Goal: Task Accomplishment & Management: Manage account settings

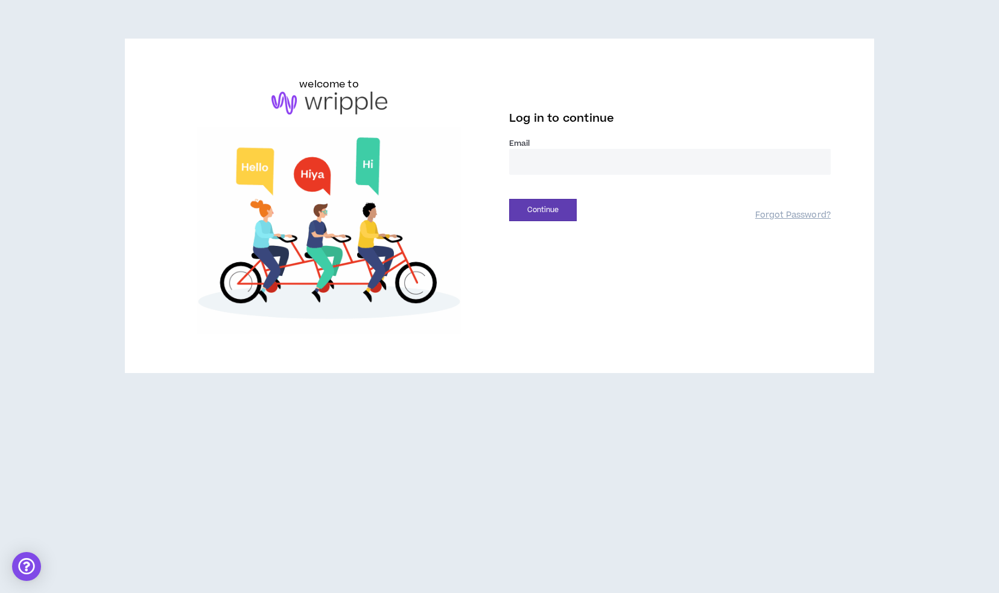
click at [564, 166] on input "email" at bounding box center [669, 162] width 321 height 26
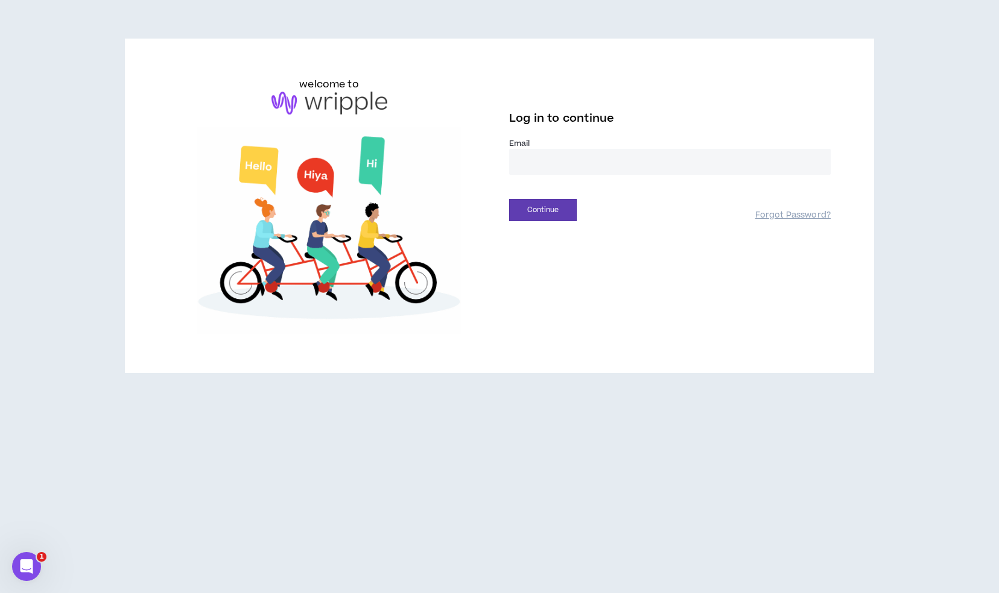
type input "**********"
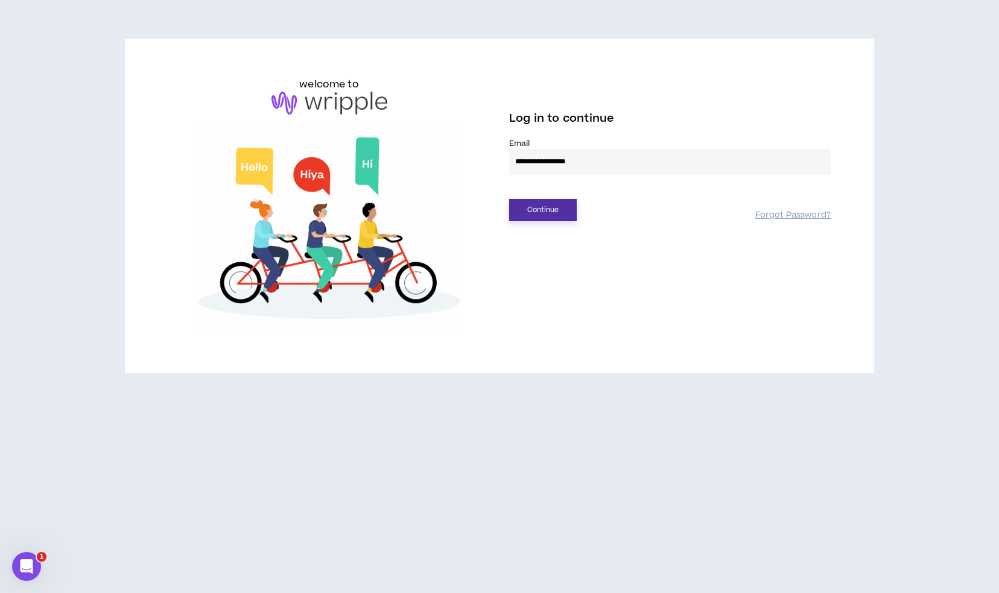
click at [546, 210] on button "Continue" at bounding box center [543, 210] width 68 height 22
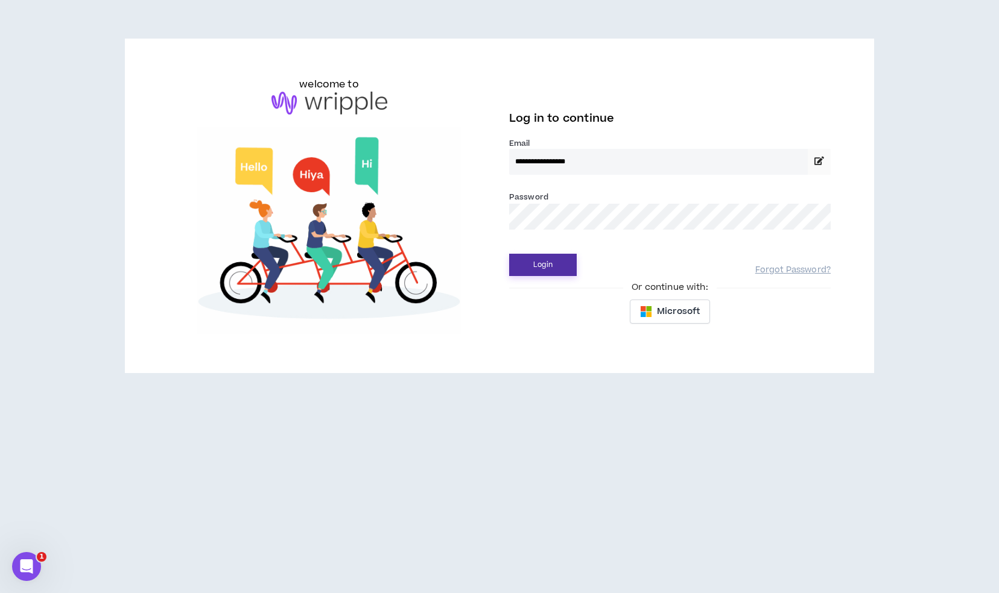
click at [557, 270] on button "Login" at bounding box center [543, 265] width 68 height 22
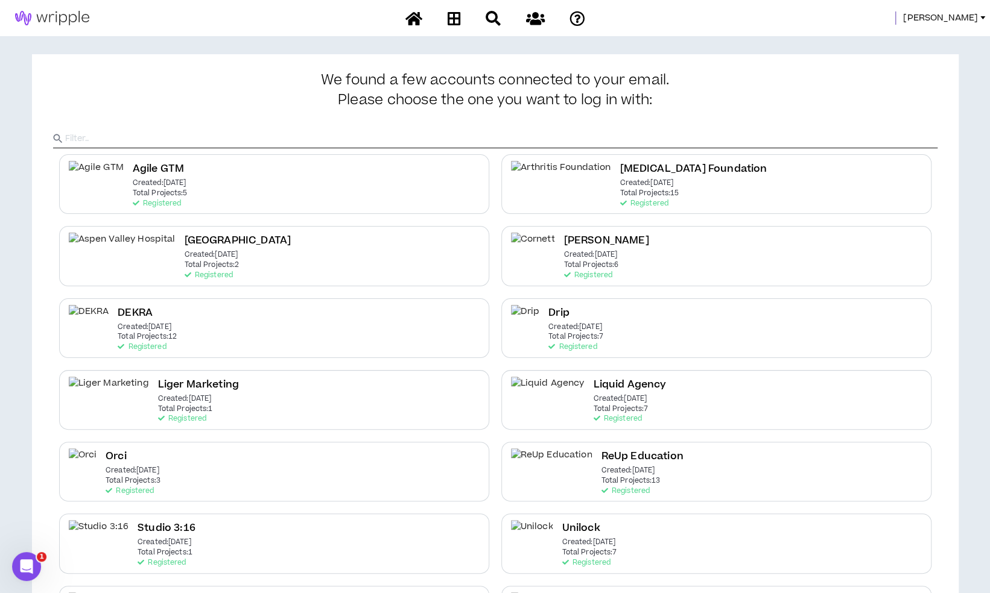
click at [966, 14] on span "[PERSON_NAME]" at bounding box center [940, 17] width 75 height 13
click at [906, 42] on link "System Admin Portal" at bounding box center [927, 41] width 109 height 18
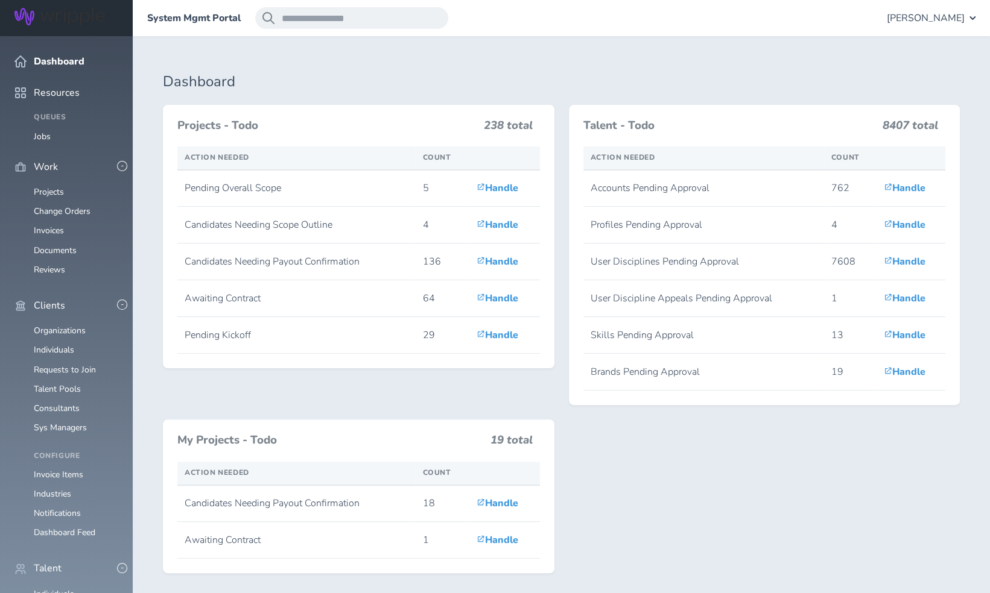
click at [83, 326] on ul "Organizations Individuals Requests to Join Talent Pools Consultants Sys Managers" at bounding box center [66, 379] width 104 height 107
click at [76, 325] on link "Organizations" at bounding box center [60, 330] width 52 height 11
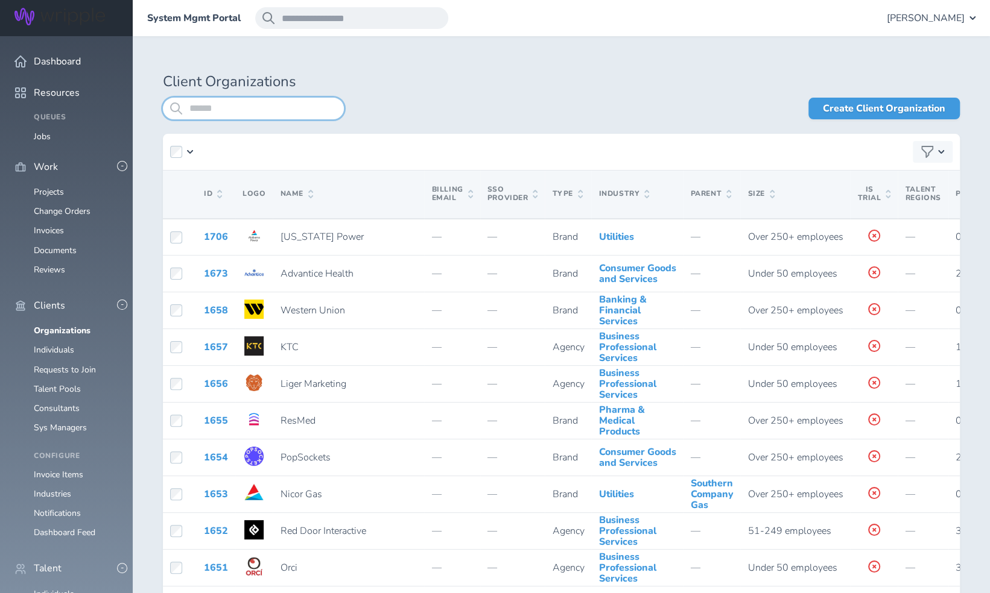
click at [268, 113] on input "search" at bounding box center [253, 109] width 181 height 22
type input "**********"
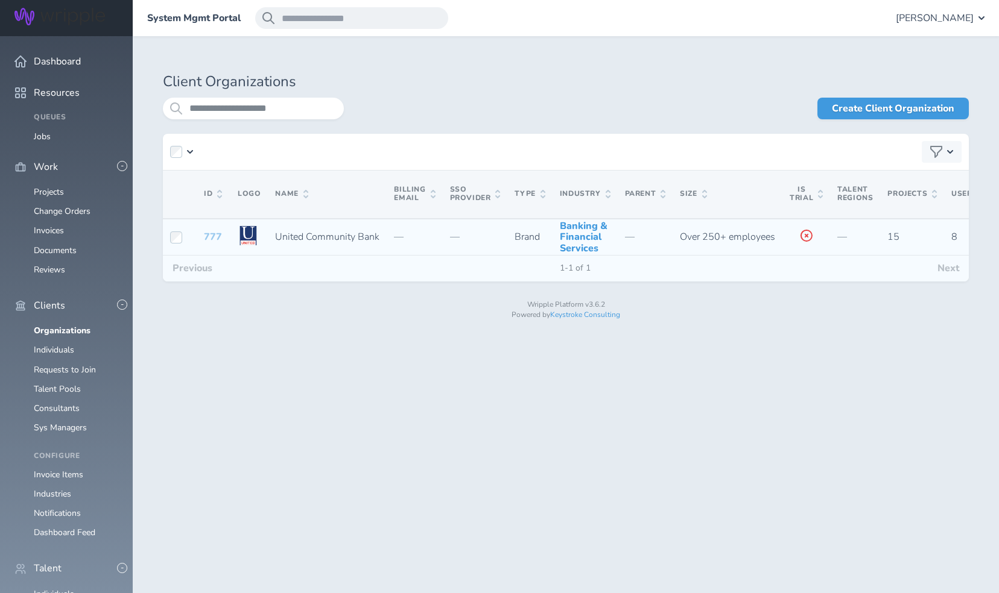
click at [207, 242] on link "777" at bounding box center [213, 236] width 18 height 13
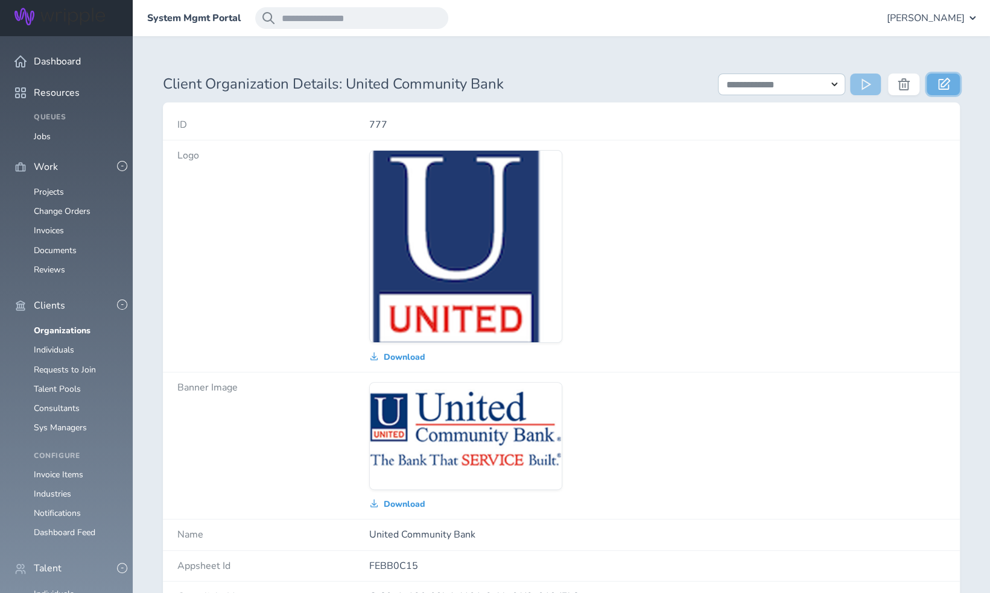
click at [938, 80] on icon at bounding box center [944, 84] width 12 height 12
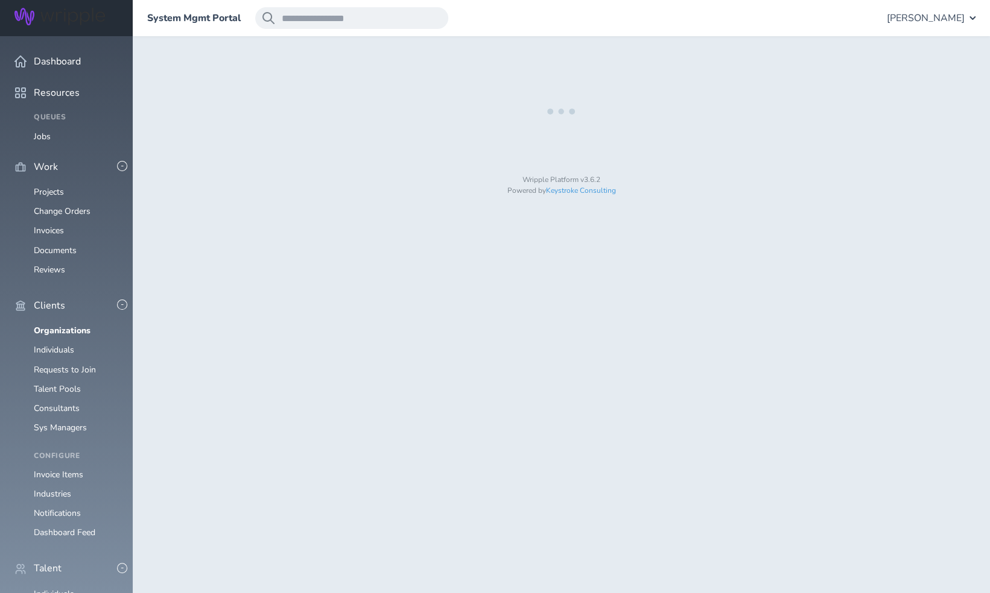
select select "**********"
select select "*"
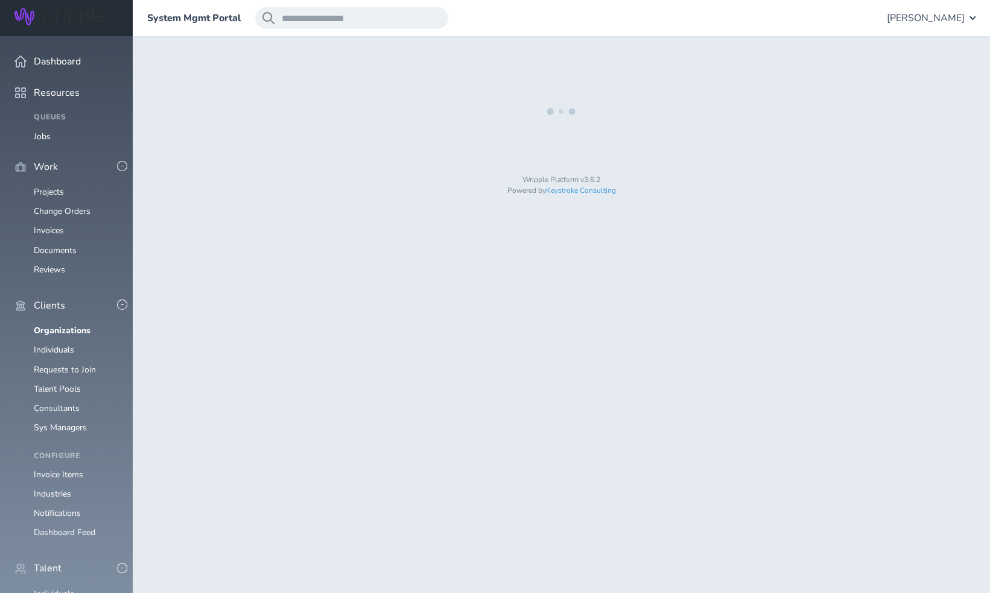
select select "**"
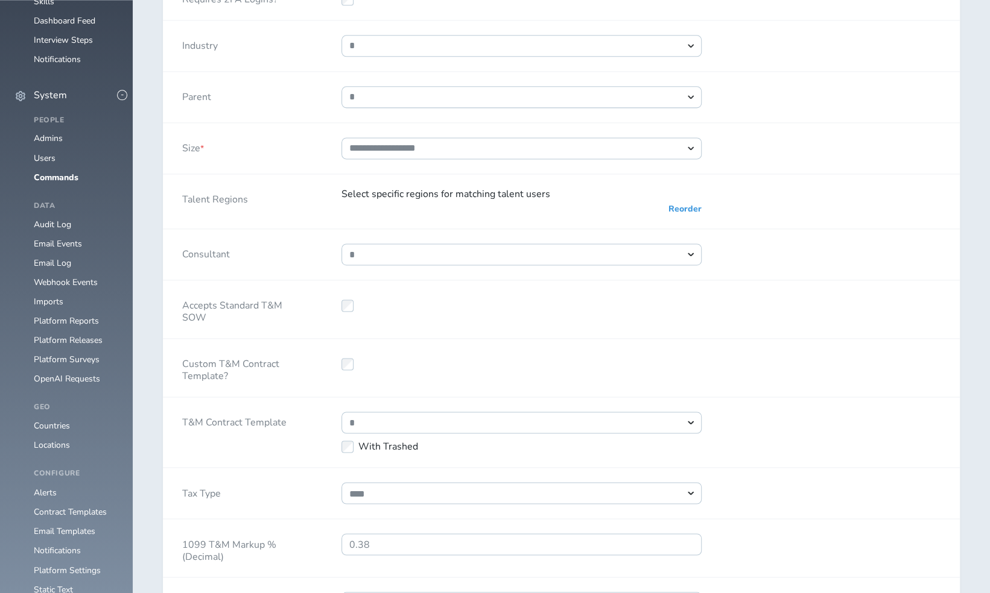
select select "****"
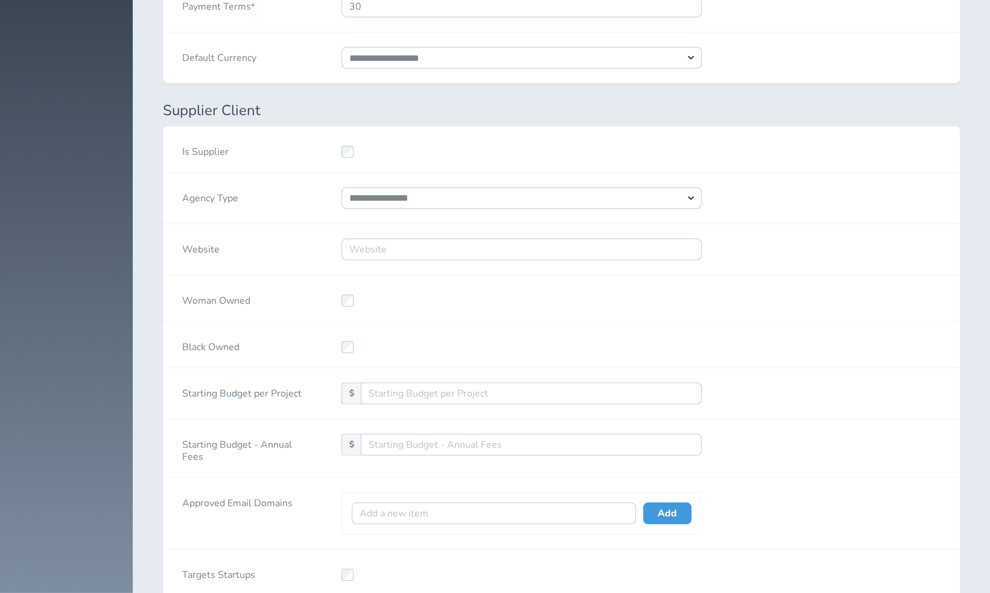
select select "**"
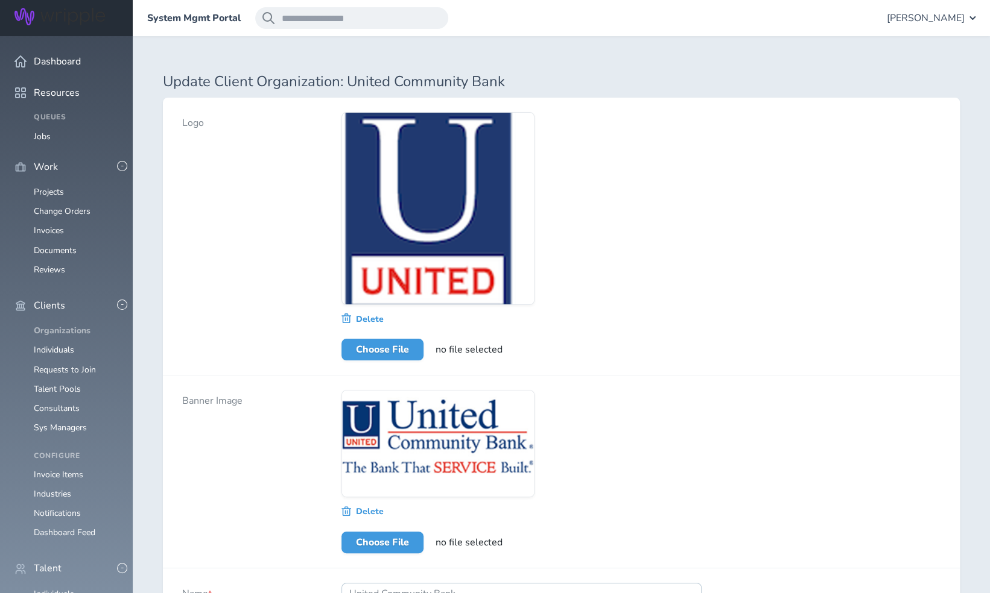
click at [62, 325] on link "Organizations" at bounding box center [62, 330] width 57 height 11
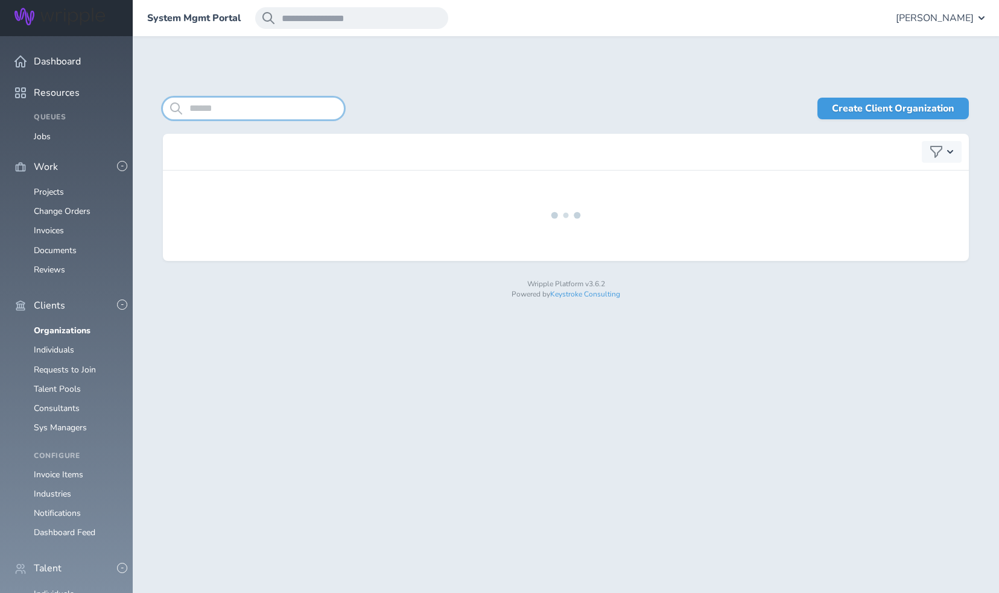
click at [259, 106] on input "search" at bounding box center [253, 109] width 181 height 22
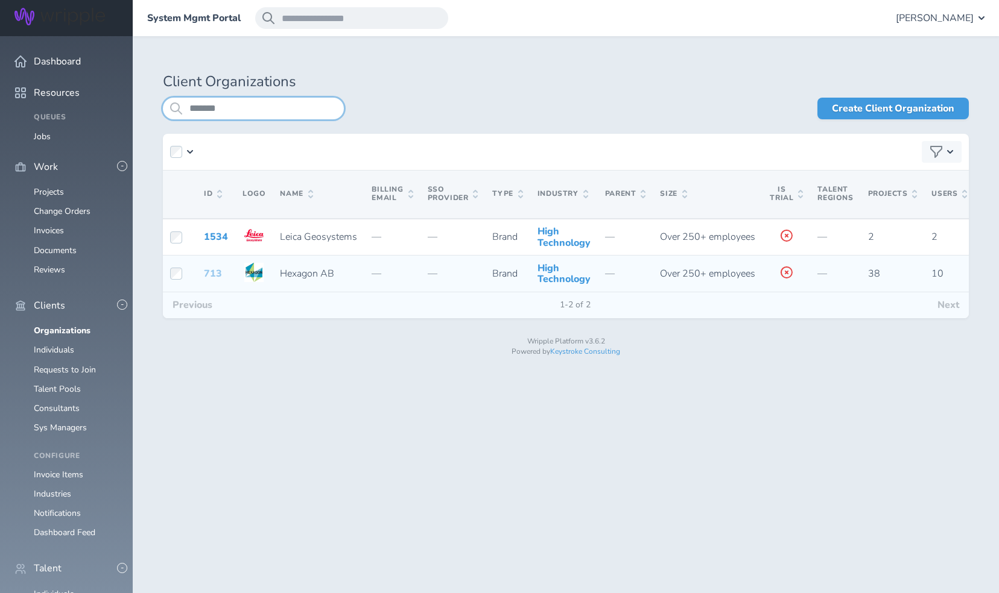
type input "*******"
click at [204, 280] on link "713" at bounding box center [213, 273] width 18 height 13
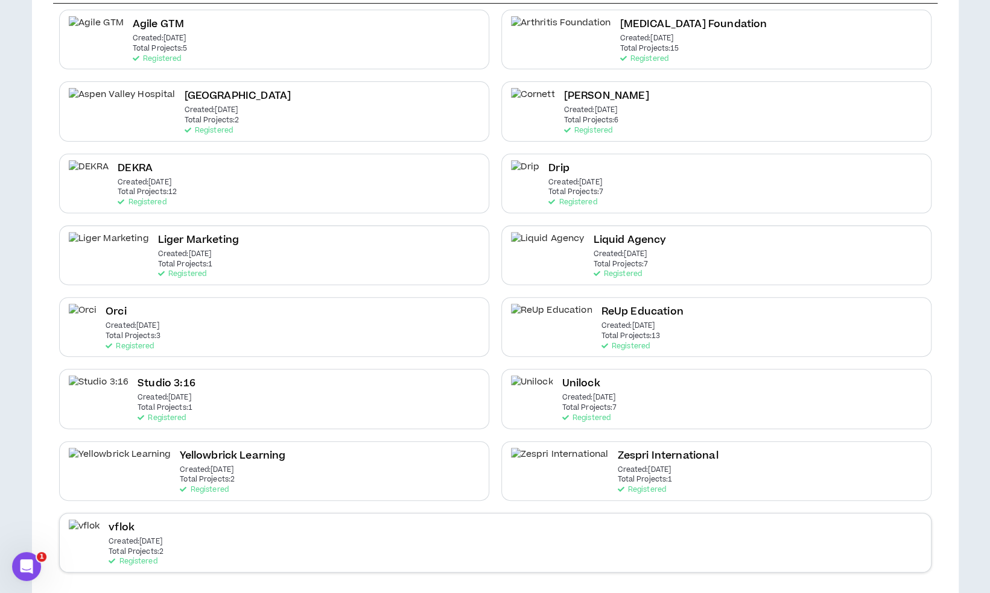
click at [239, 533] on div "vflok Created: [DATE] Total Projects: 2 Registered" at bounding box center [495, 543] width 872 height 60
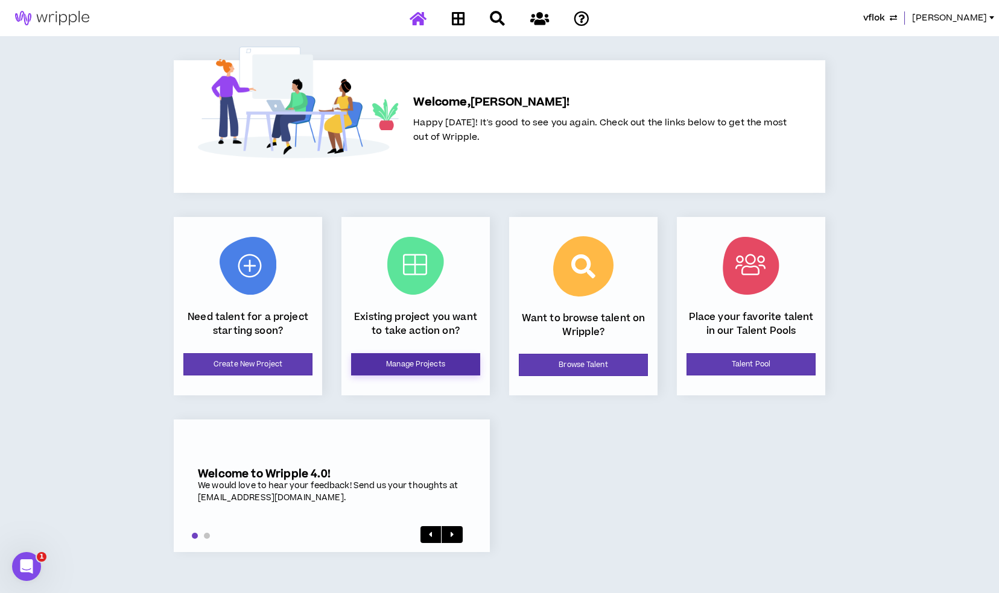
click at [451, 357] on link "Manage Projects" at bounding box center [415, 364] width 129 height 22
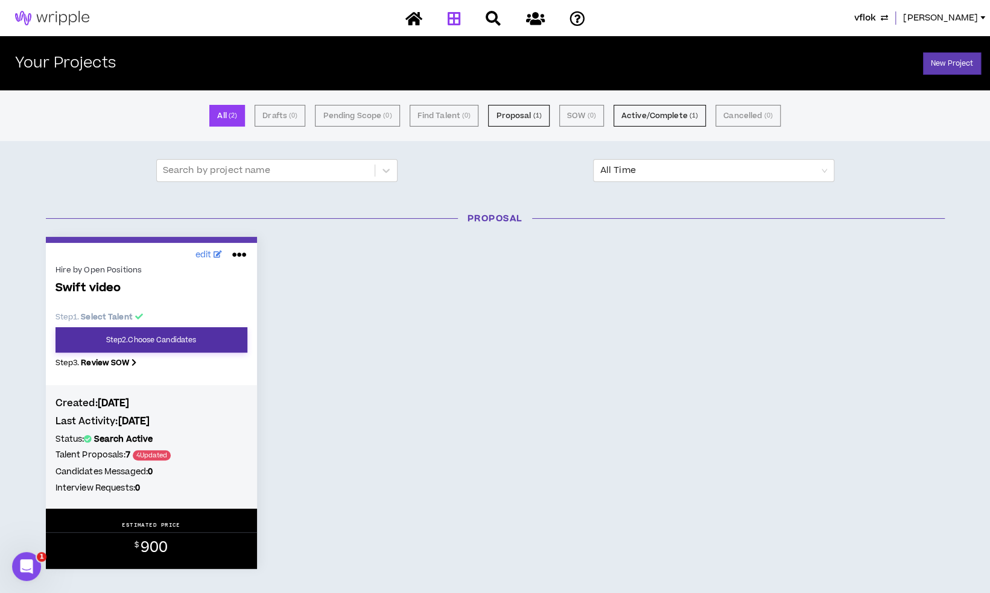
click at [209, 344] on link "Step 2 . Choose Candidates" at bounding box center [151, 339] width 192 height 25
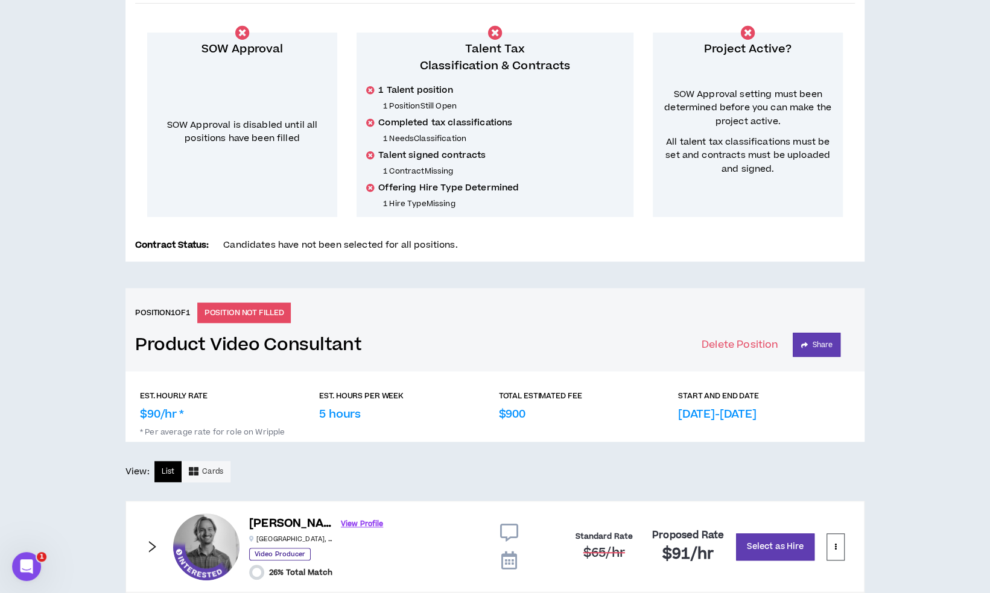
scroll to position [457, 0]
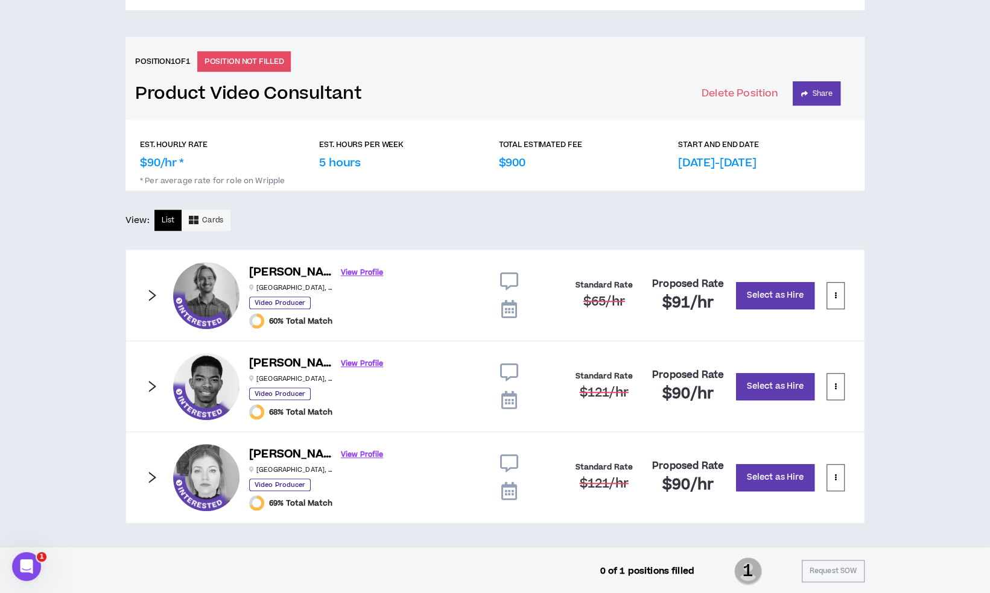
click at [79, 422] on div "CLIENT LEAD TOOLS Client not setup for generated SoW Notification Settings Tale…" at bounding box center [495, 93] width 990 height 908
click at [346, 454] on link "View Profile" at bounding box center [362, 454] width 42 height 21
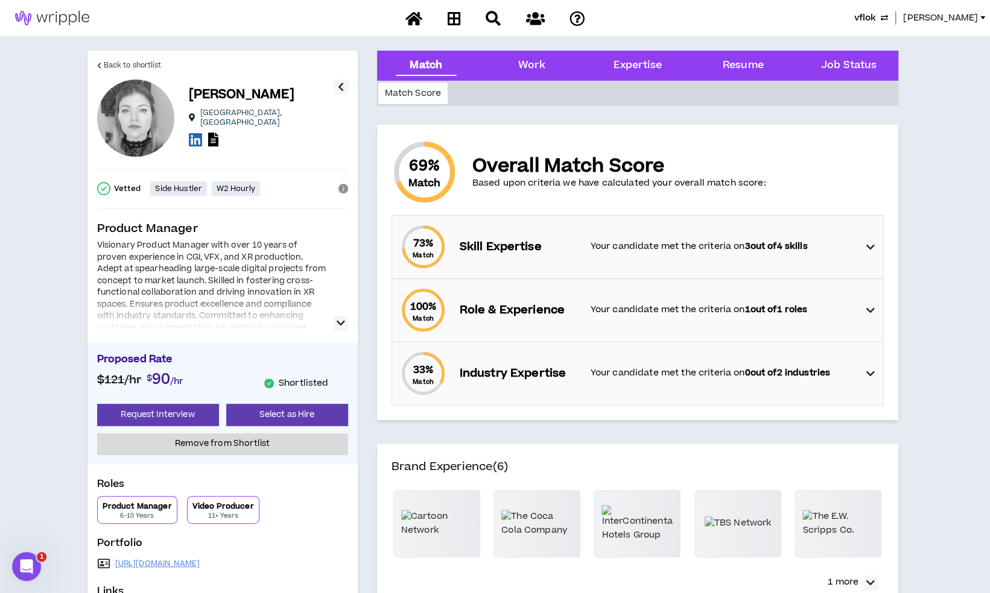
click at [861, 245] on div "73 % Match Skill Expertise Your candidate met the criteria on 3 out of 4 skills" at bounding box center [641, 247] width 484 height 63
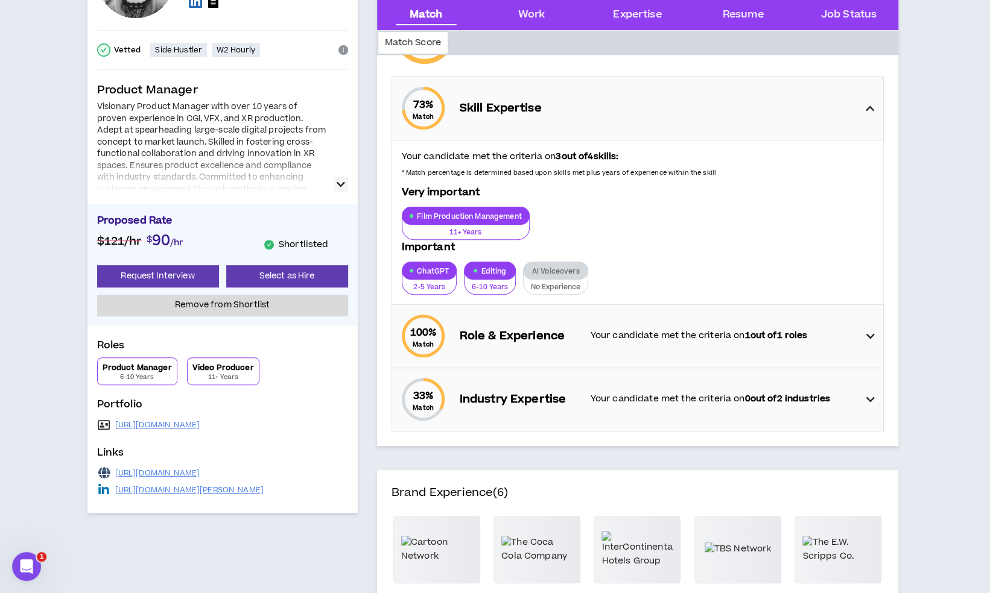
scroll to position [137, 0]
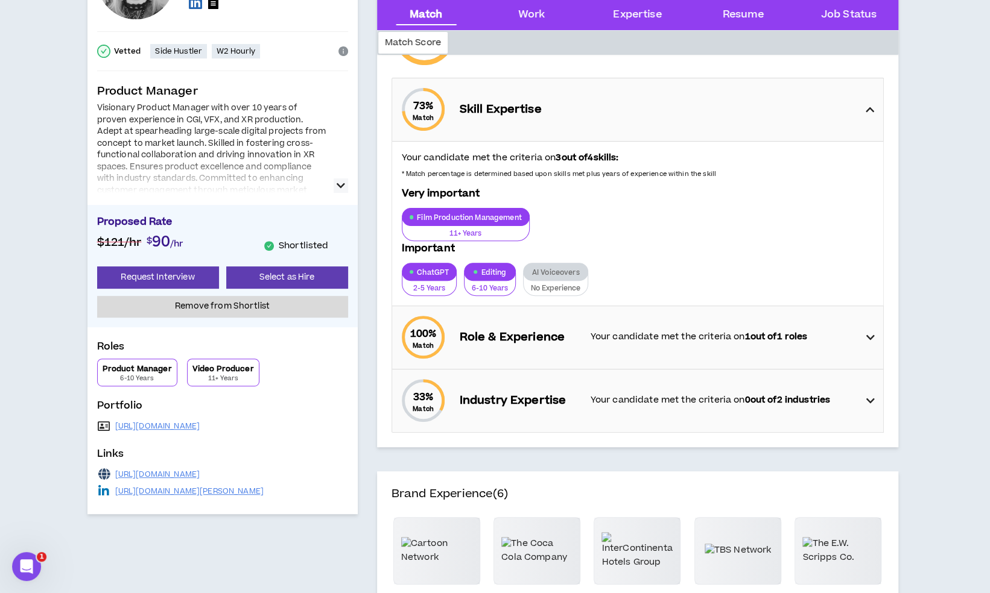
click at [867, 334] on icon at bounding box center [869, 337] width 8 height 14
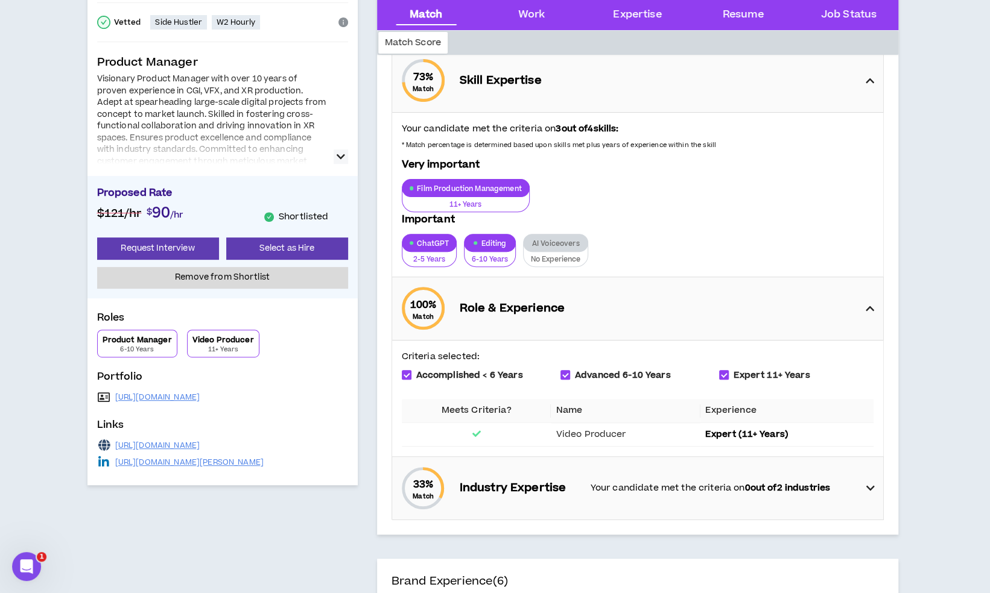
scroll to position [171, 0]
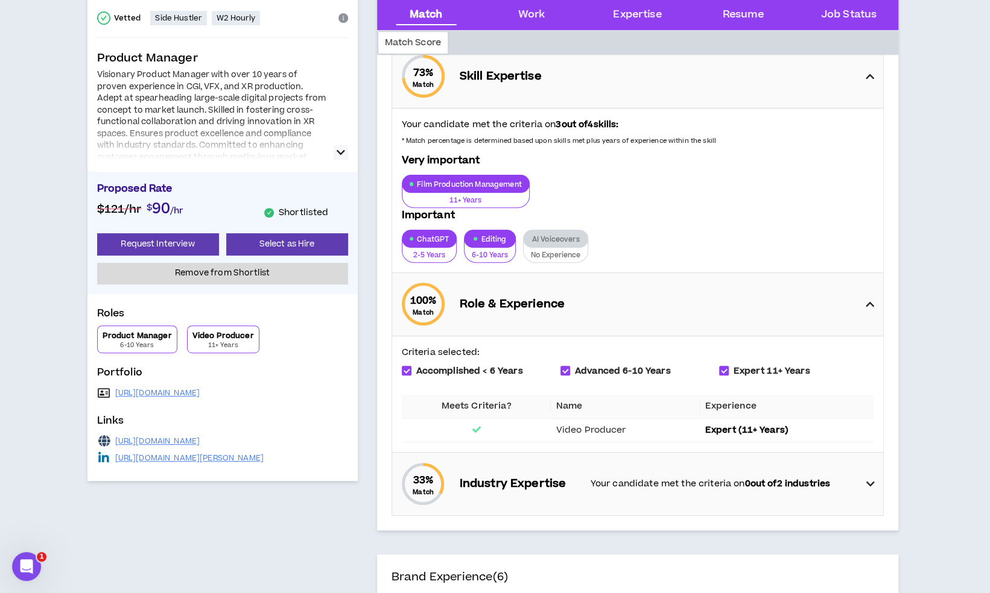
click at [865, 485] on icon at bounding box center [869, 484] width 8 height 14
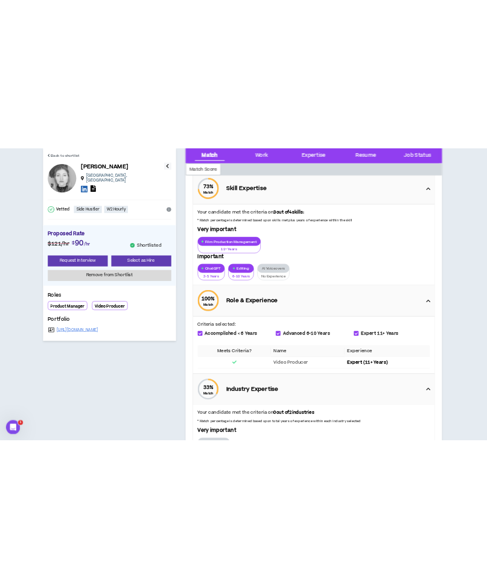
scroll to position [165, 0]
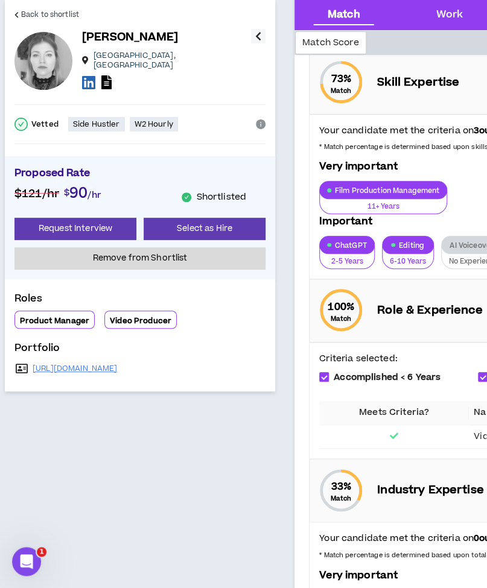
click at [258, 38] on icon "button" at bounding box center [258, 36] width 6 height 14
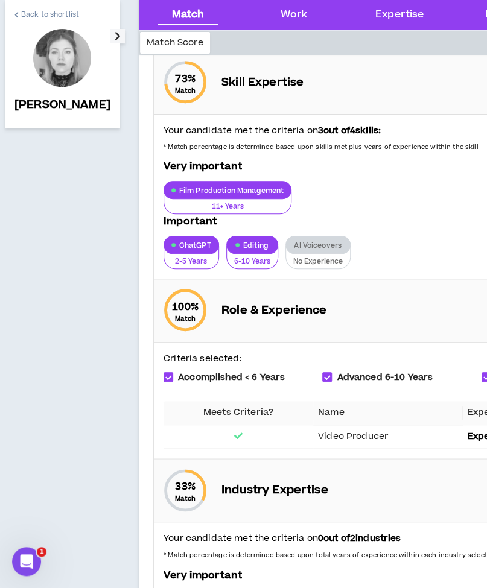
click at [49, 13] on span "Back to shortlist" at bounding box center [50, 14] width 58 height 11
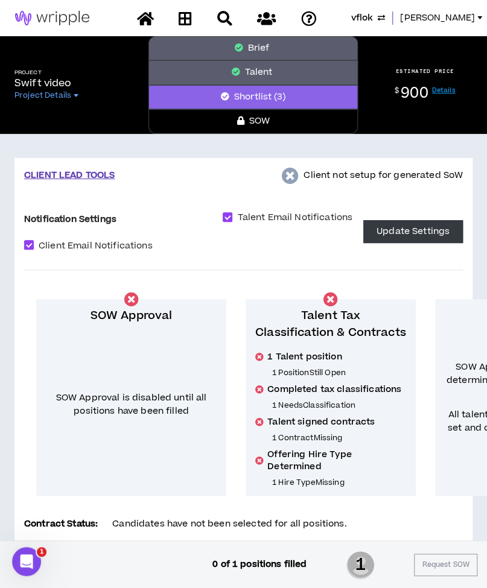
click at [264, 68] on button "Talent" at bounding box center [252, 72] width 209 height 24
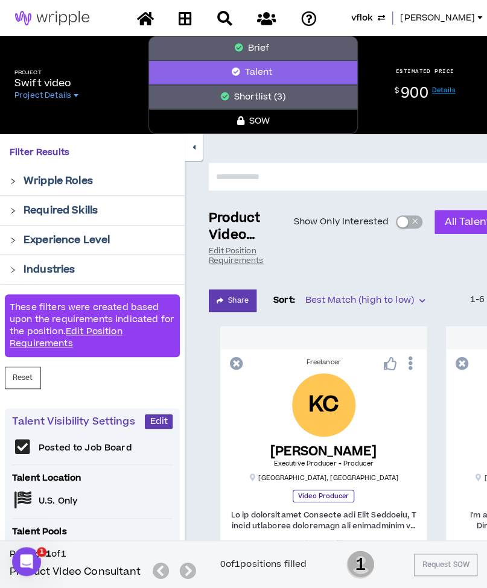
click at [213, 48] on button "Brief" at bounding box center [252, 48] width 209 height 24
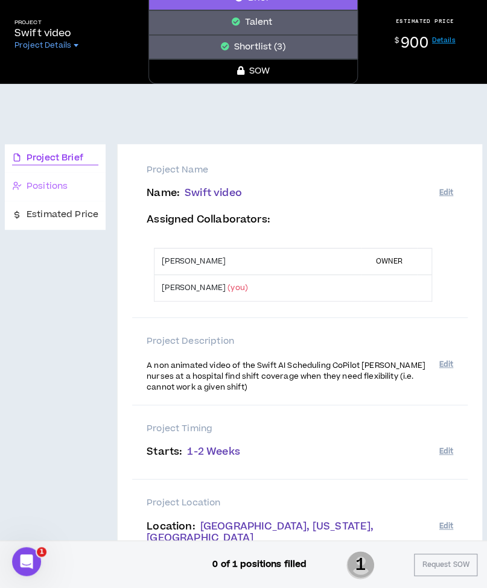
scroll to position [51, 0]
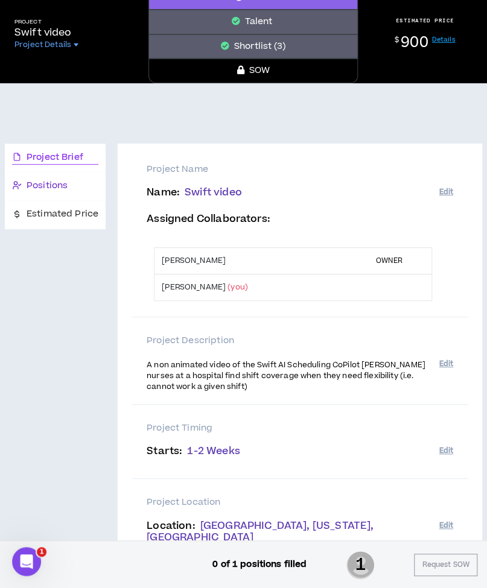
click at [65, 185] on span "Positions" at bounding box center [47, 185] width 41 height 13
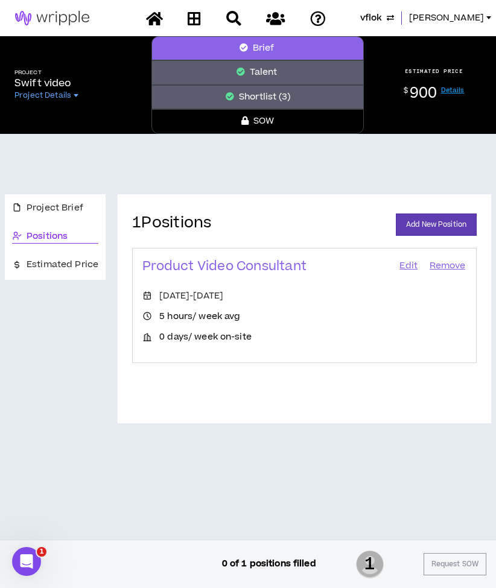
click at [404, 264] on link "Edit" at bounding box center [408, 266] width 21 height 17
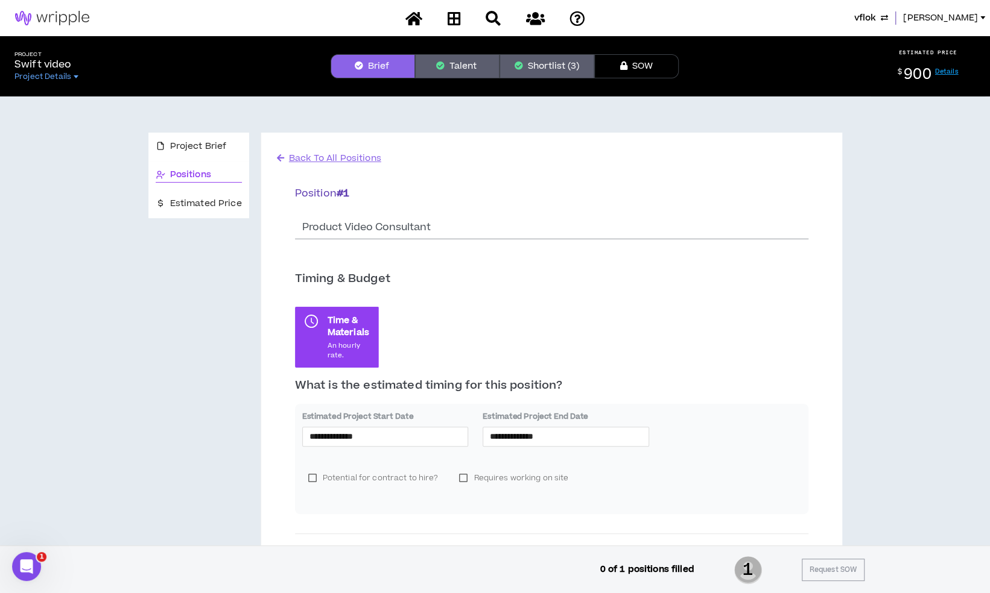
click at [64, 11] on img at bounding box center [52, 18] width 104 height 14
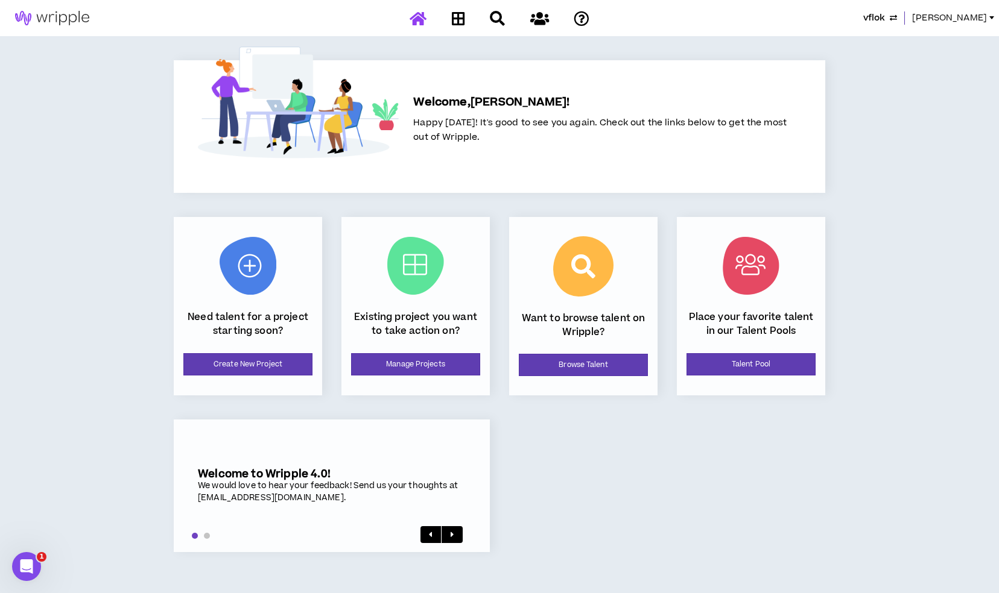
click at [973, 14] on span "Mason" at bounding box center [949, 17] width 75 height 13
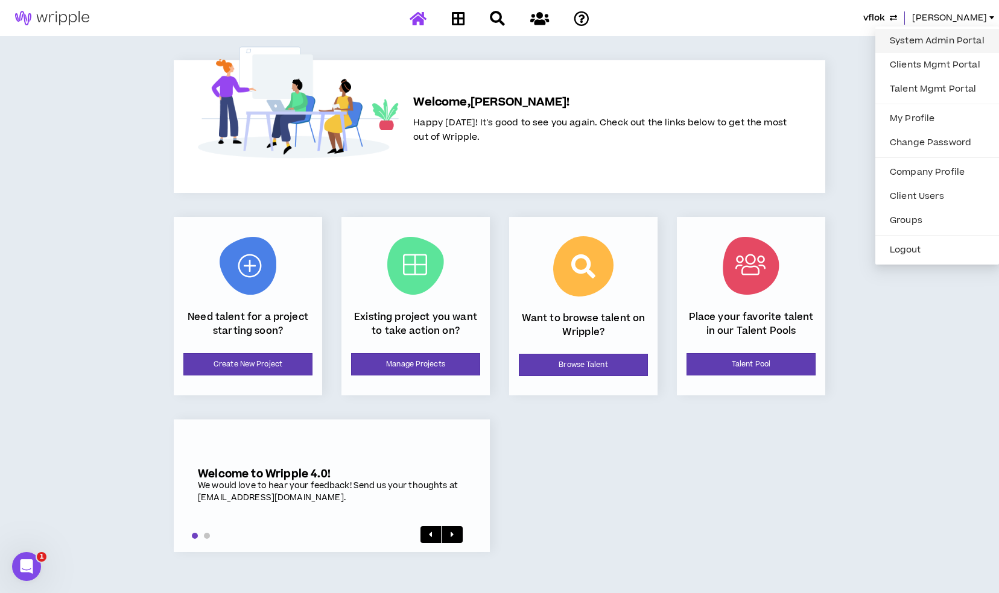
click at [926, 32] on link "System Admin Portal" at bounding box center [936, 41] width 109 height 18
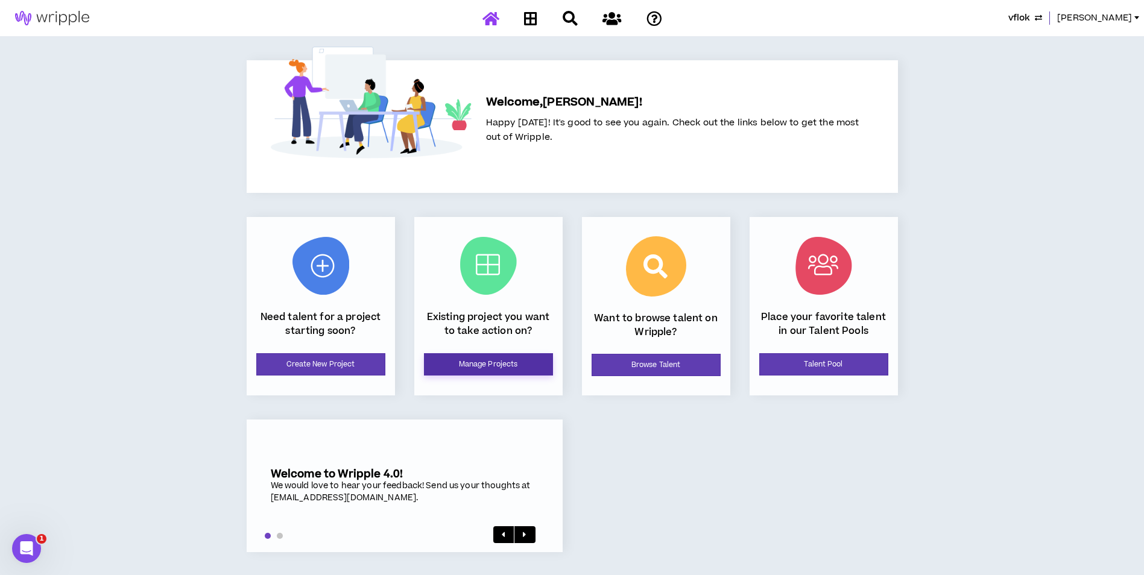
click at [512, 361] on link "Manage Projects" at bounding box center [488, 364] width 129 height 22
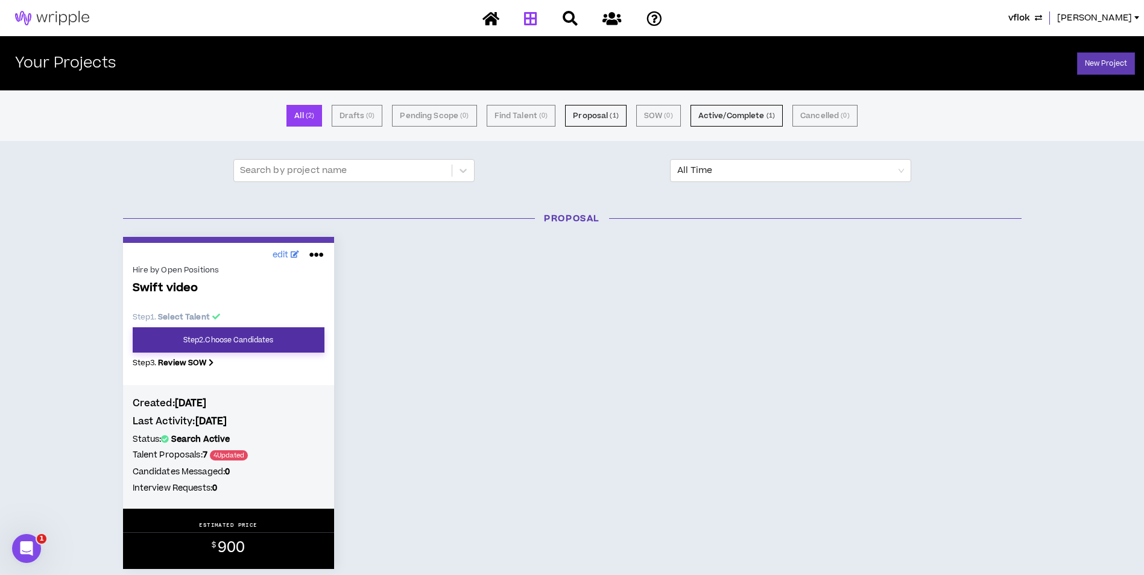
click at [239, 336] on link "Step 2 . Choose Candidates" at bounding box center [229, 339] width 192 height 25
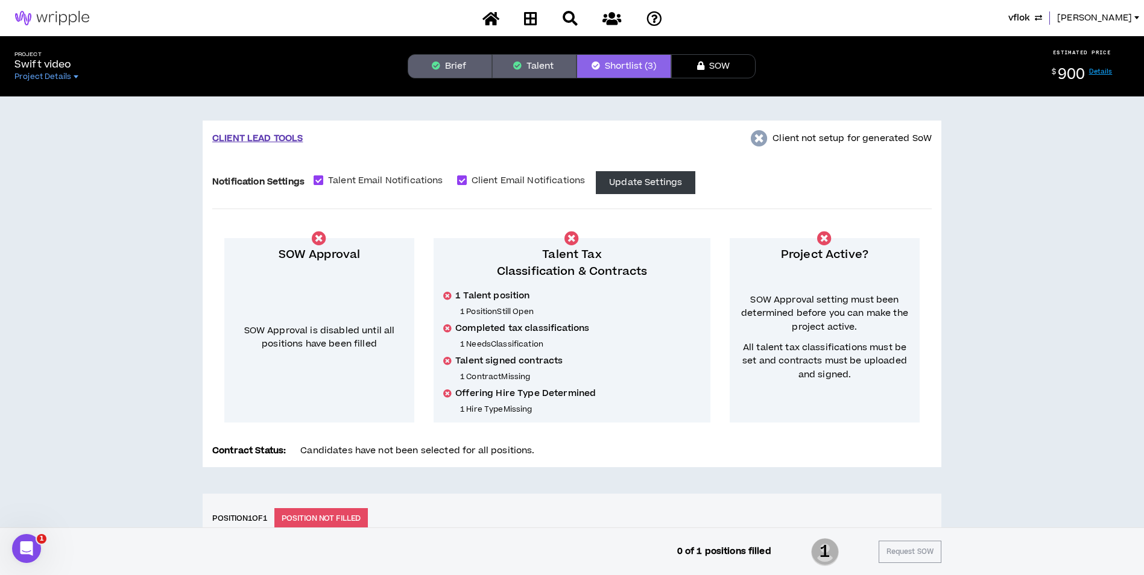
click at [368, 178] on span "Talent Email Notifications" at bounding box center [385, 180] width 125 height 13
checkbox input "*****"
click at [490, 174] on span "Client Email Notifications" at bounding box center [529, 180] width 124 height 13
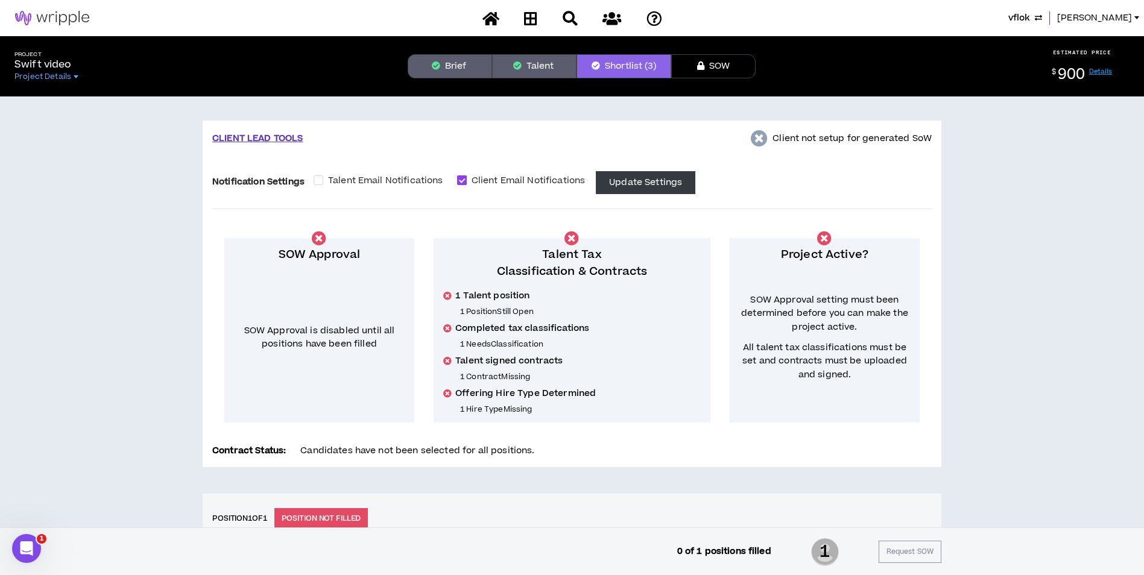
checkbox input "*****"
click at [639, 175] on button "Update Settings" at bounding box center [646, 182] width 100 height 23
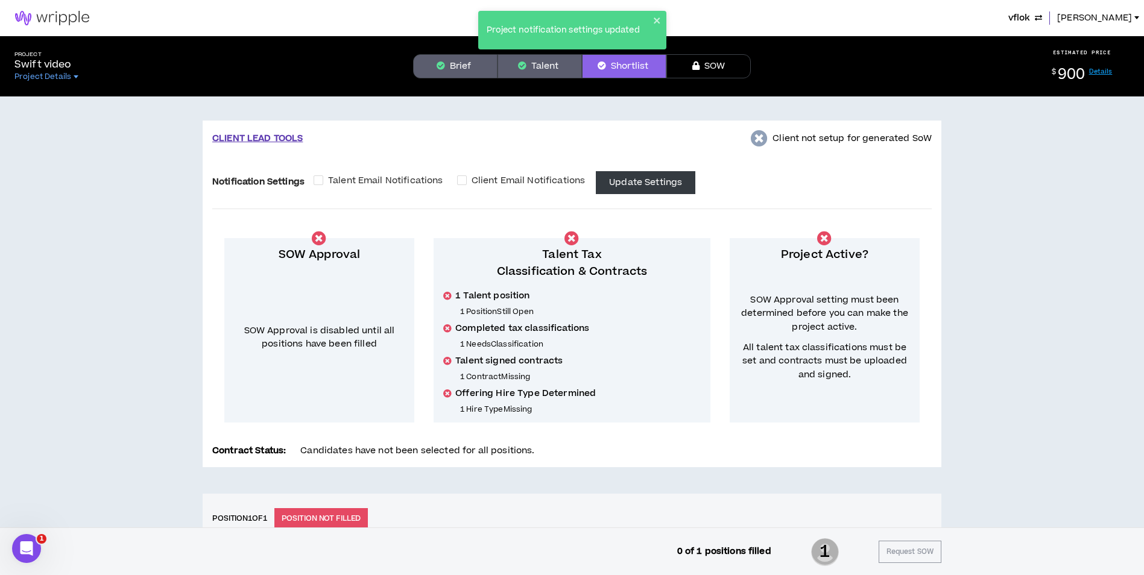
click at [468, 55] on button "Brief" at bounding box center [455, 66] width 84 height 24
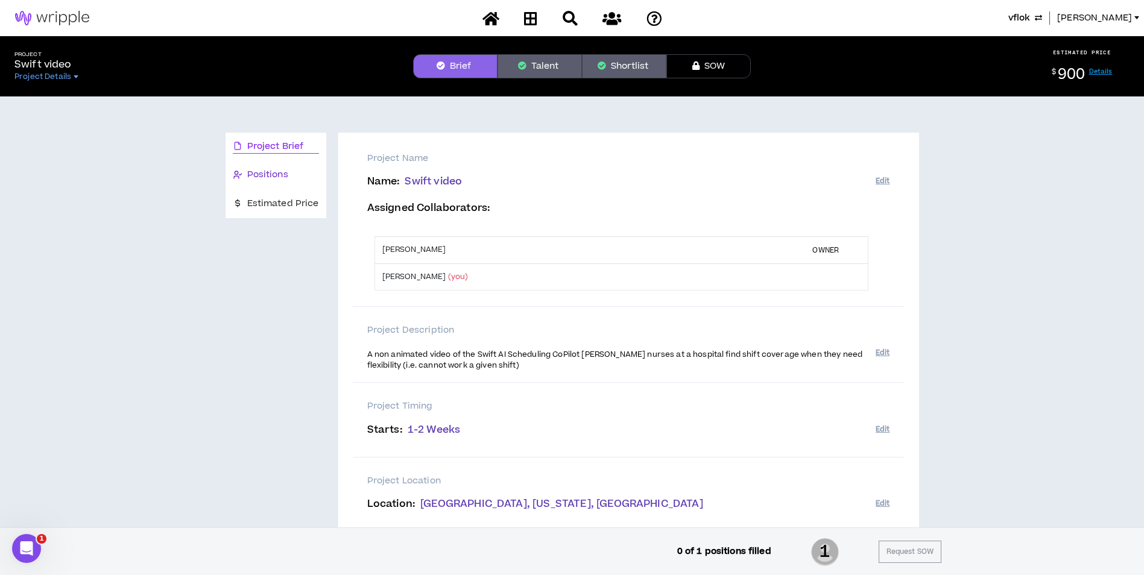
click at [293, 177] on div "Positions" at bounding box center [276, 174] width 86 height 13
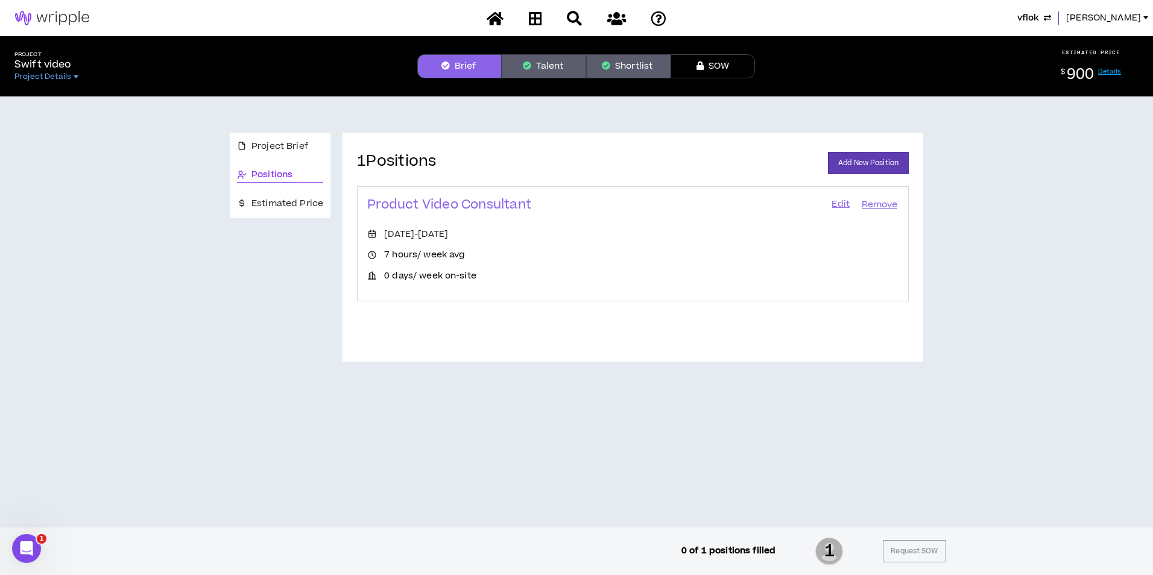
click at [840, 204] on link "Edit" at bounding box center [840, 205] width 21 height 17
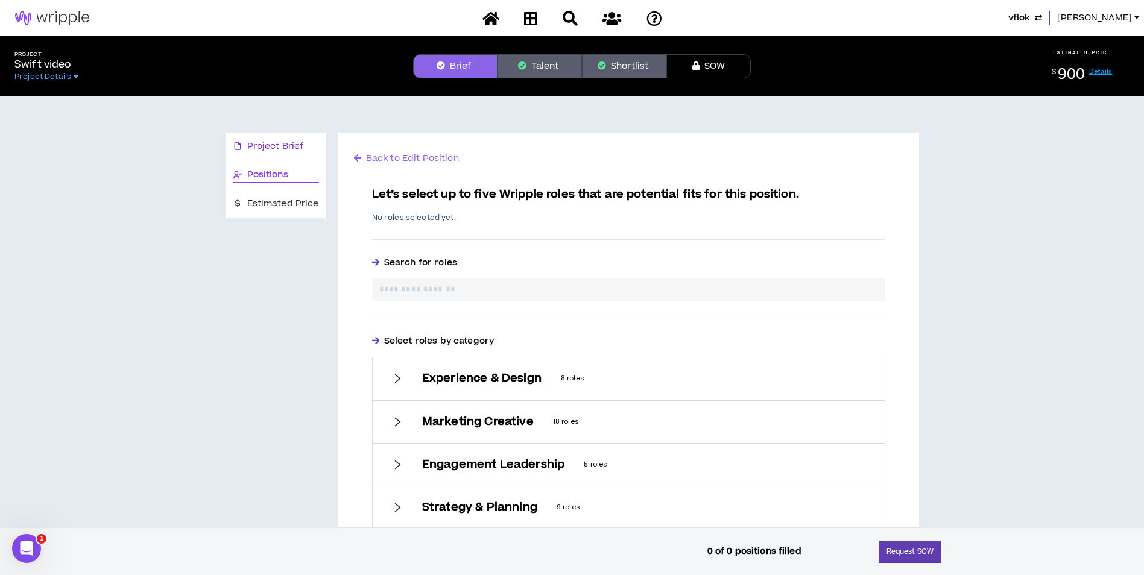
click at [274, 149] on span "Project Brief" at bounding box center [275, 146] width 57 height 13
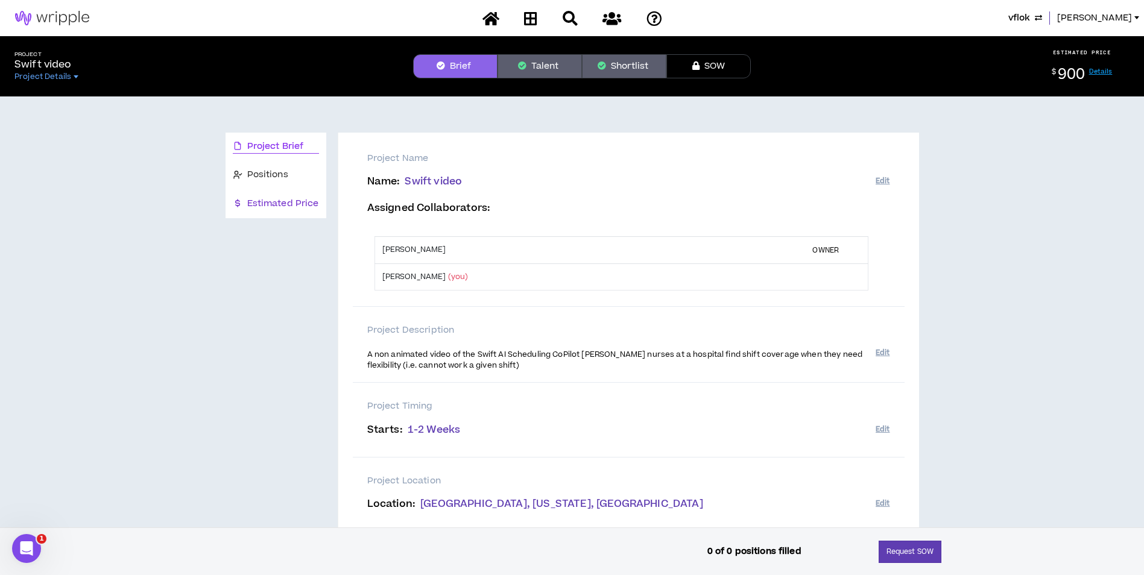
click at [250, 197] on span "Estimated Price" at bounding box center [283, 203] width 72 height 13
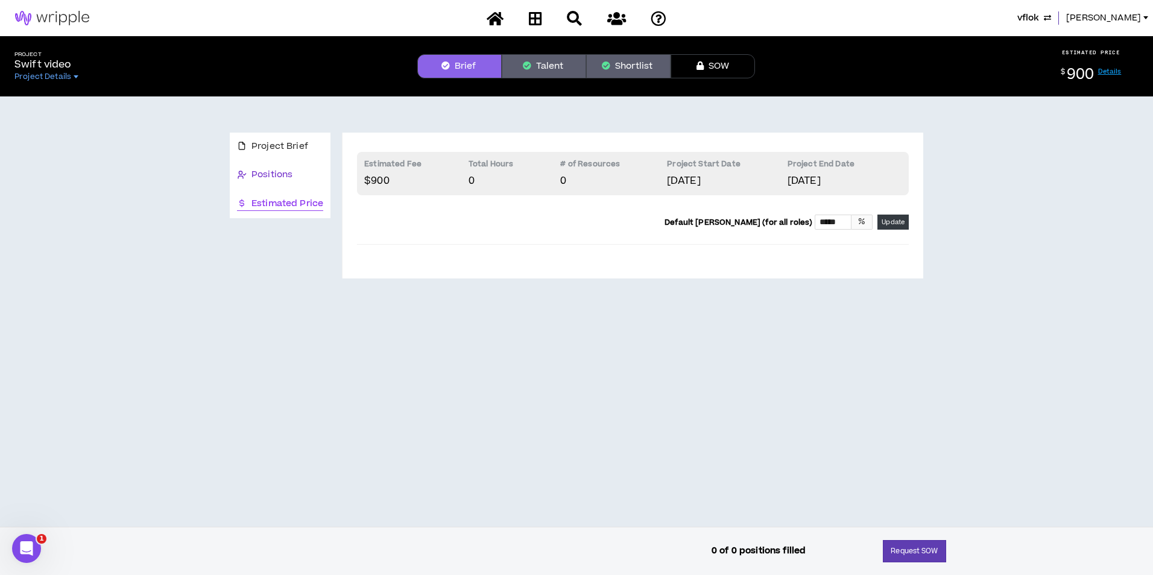
click at [274, 175] on span "Positions" at bounding box center [271, 174] width 41 height 13
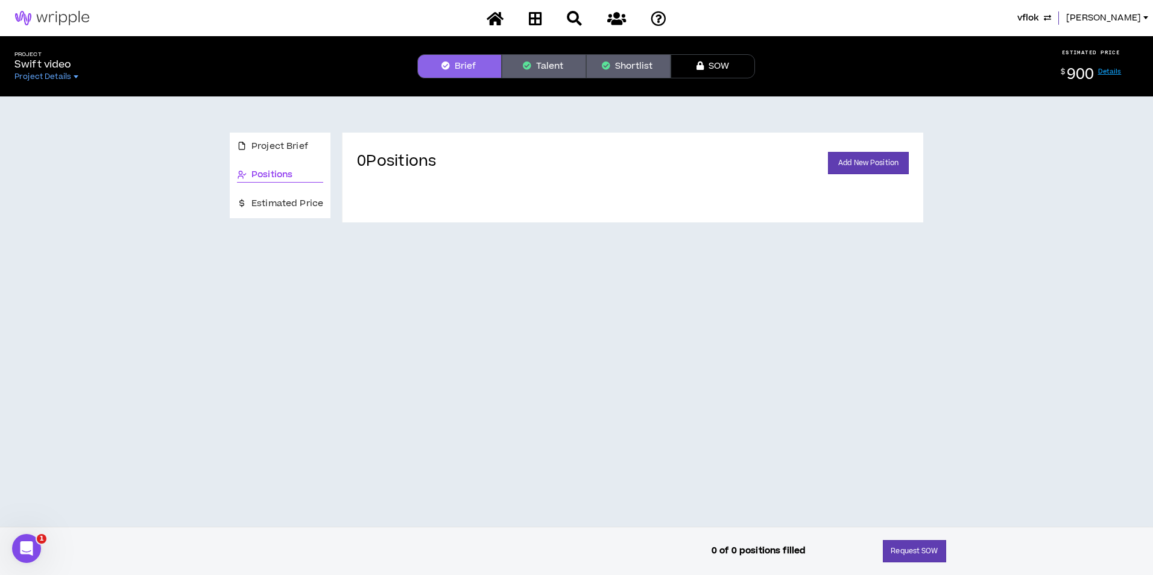
click at [615, 62] on button "Shortlist" at bounding box center [628, 66] width 84 height 24
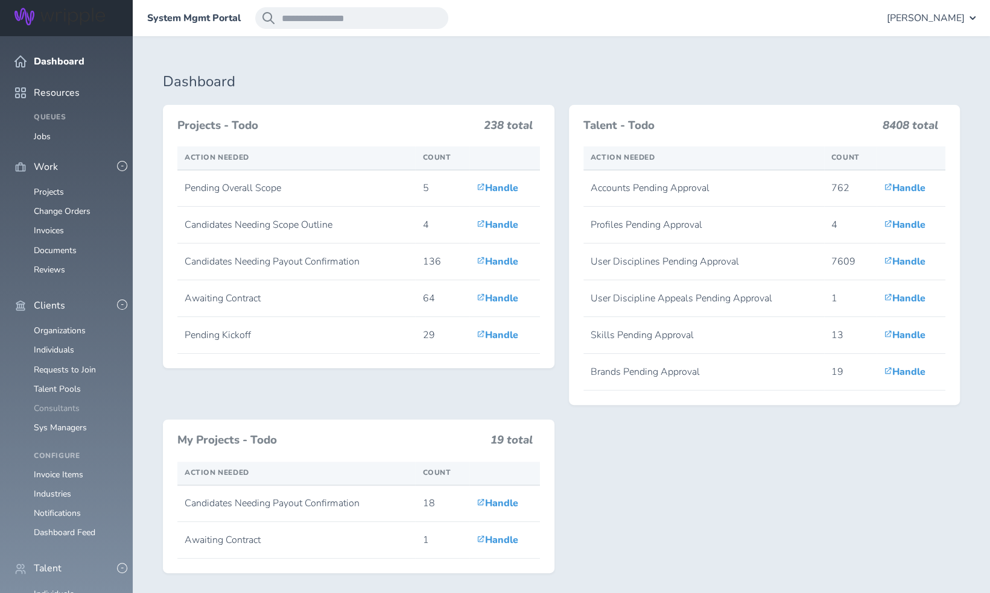
scroll to position [180, 0]
click at [59, 589] on link "Individuals" at bounding box center [54, 594] width 40 height 11
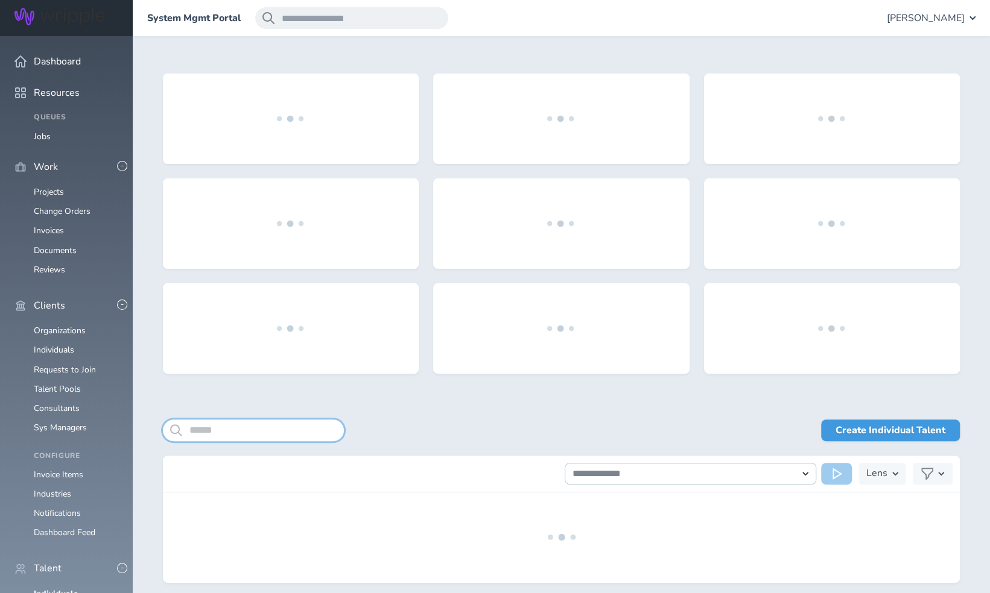
click at [262, 430] on input "search" at bounding box center [253, 431] width 181 height 22
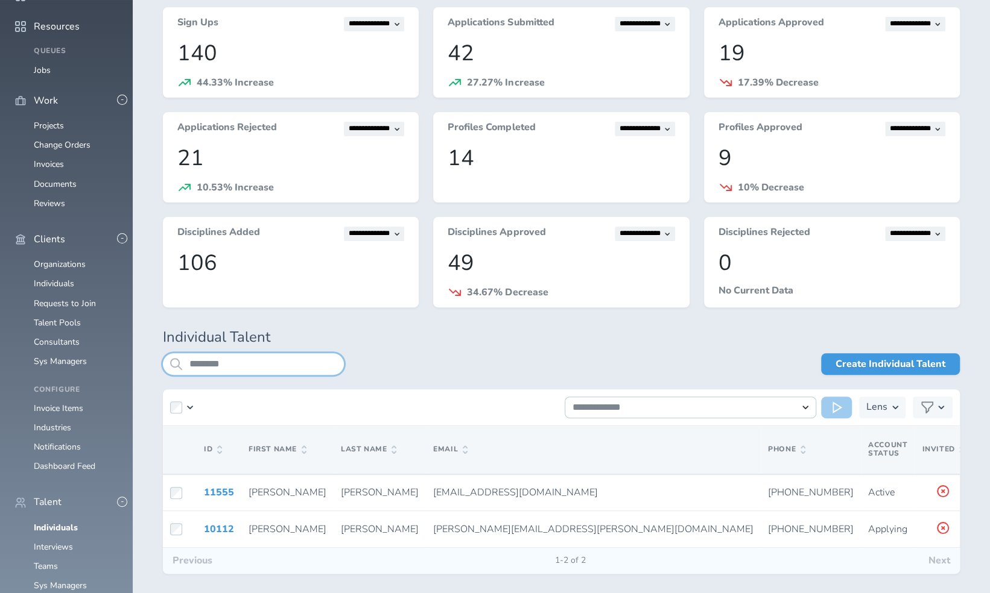
scroll to position [68, 0]
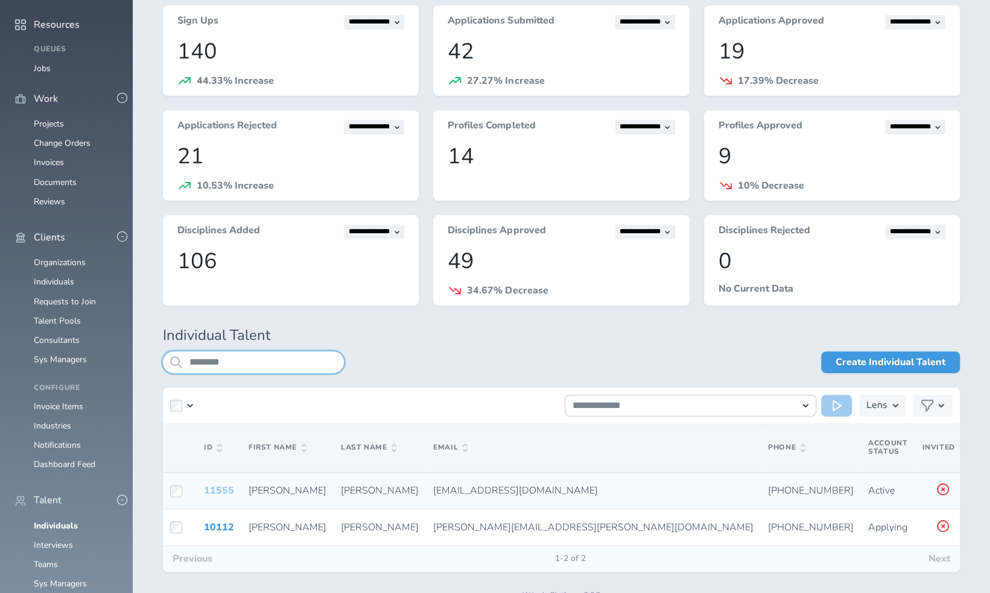
type input "********"
click at [217, 490] on link "11555" at bounding box center [219, 490] width 30 height 13
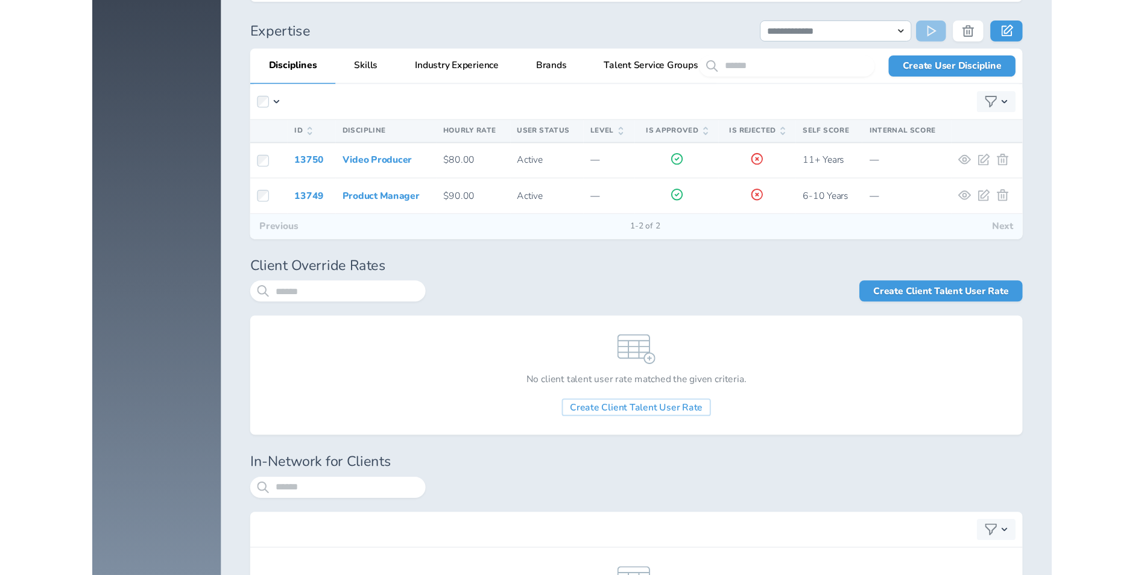
scroll to position [180, 0]
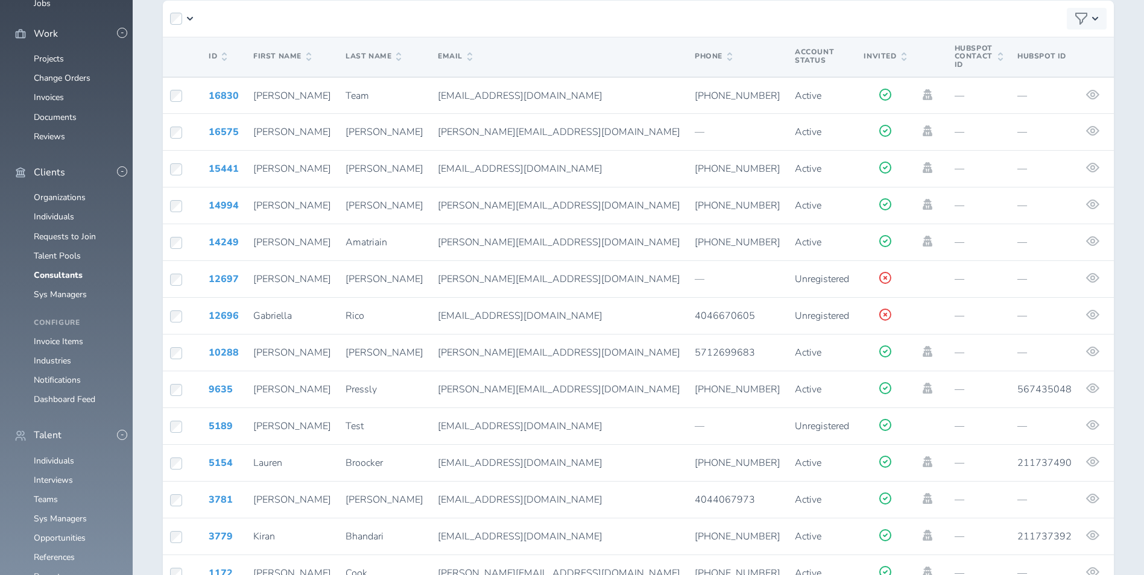
scroll to position [134, 0]
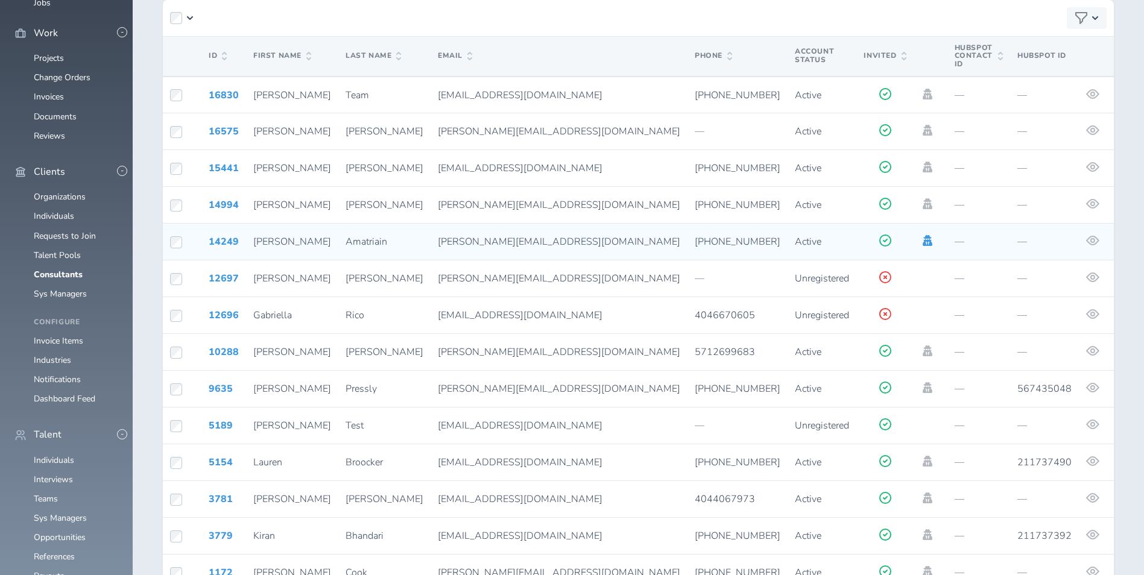
click at [921, 235] on icon at bounding box center [927, 240] width 13 height 11
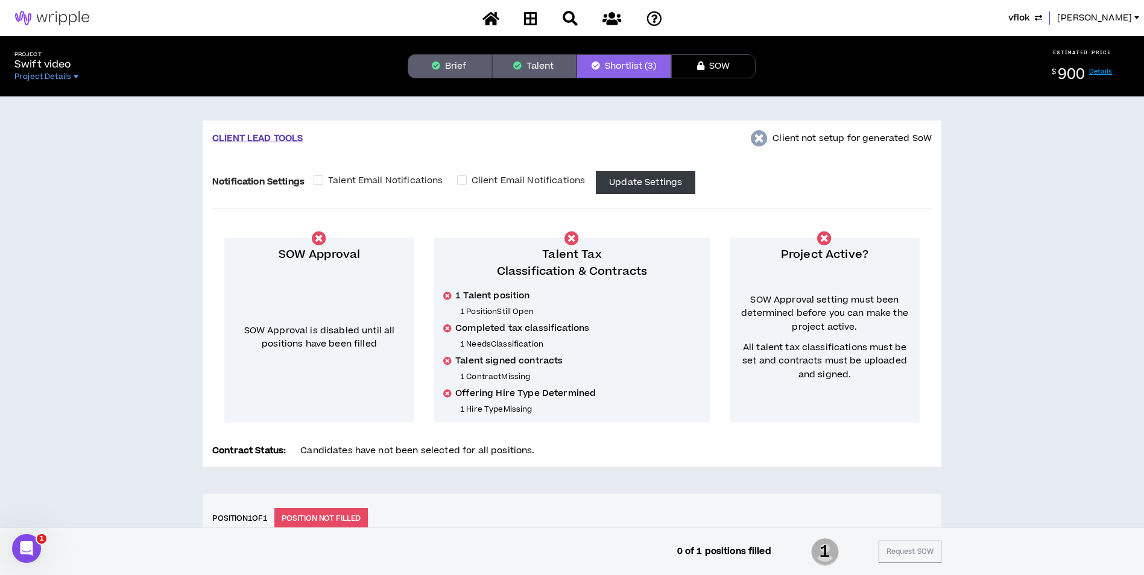
click at [465, 69] on button "Brief" at bounding box center [450, 66] width 84 height 24
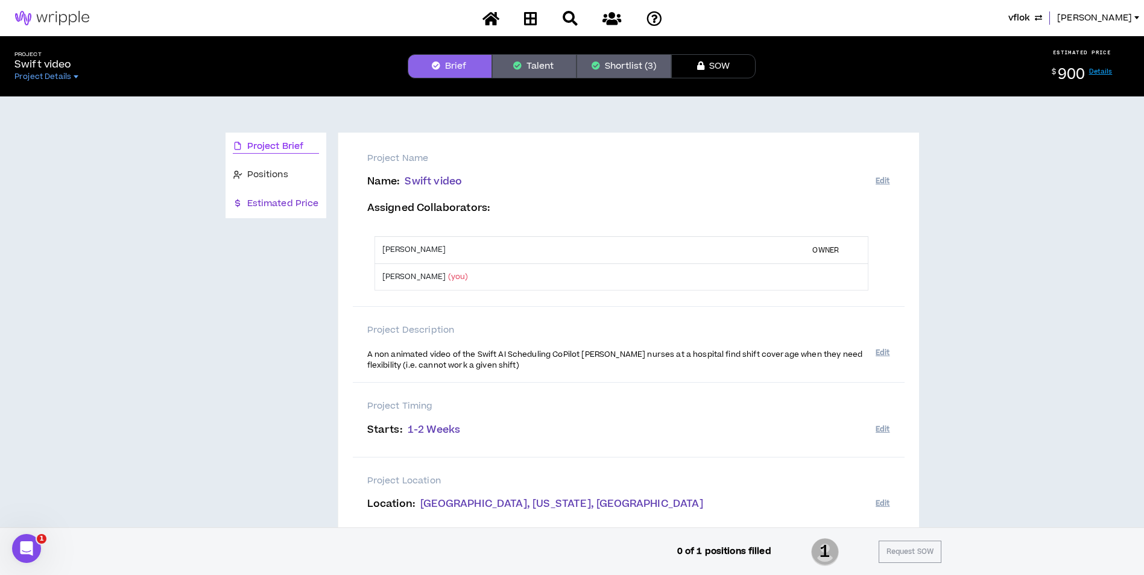
click at [296, 200] on span "Estimated Price" at bounding box center [283, 203] width 72 height 13
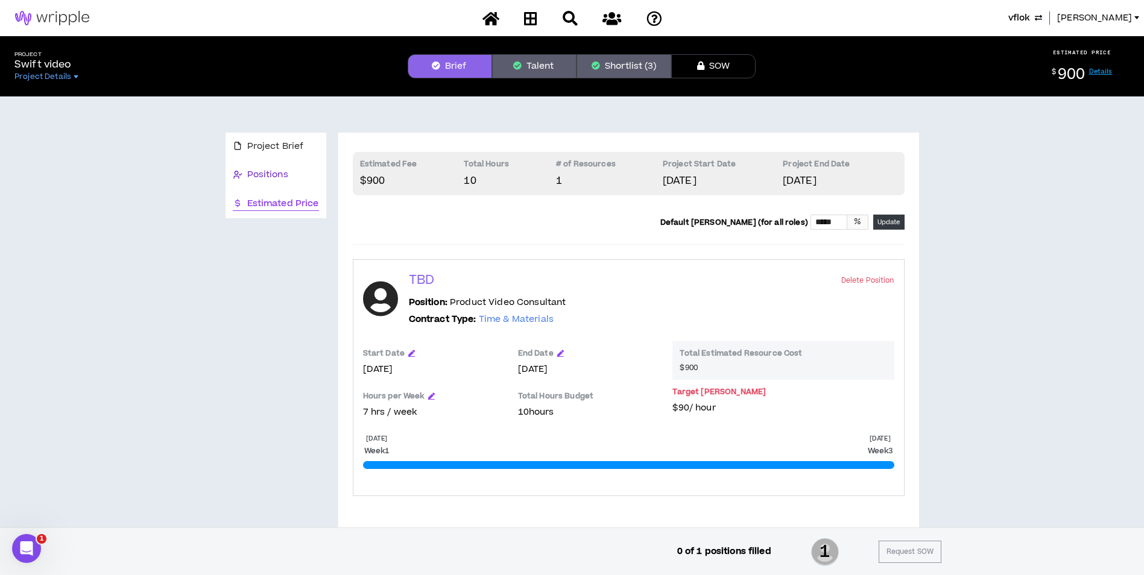
click at [299, 179] on div "Positions" at bounding box center [276, 174] width 86 height 13
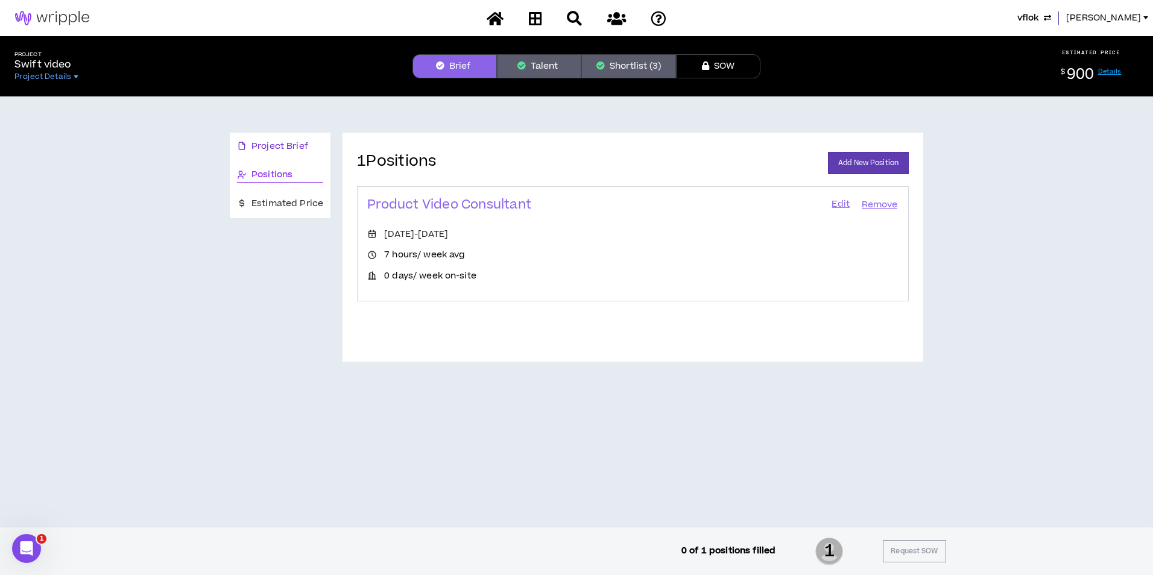
click at [294, 153] on span "Project Brief" at bounding box center [279, 146] width 57 height 13
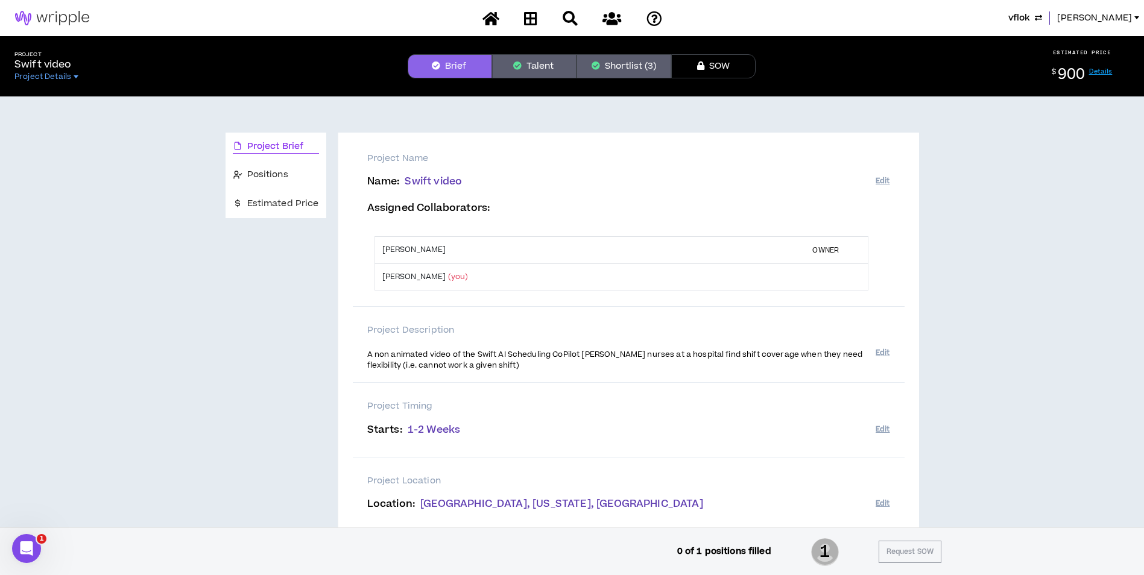
click at [653, 71] on button "Shortlist (3)" at bounding box center [624, 66] width 95 height 24
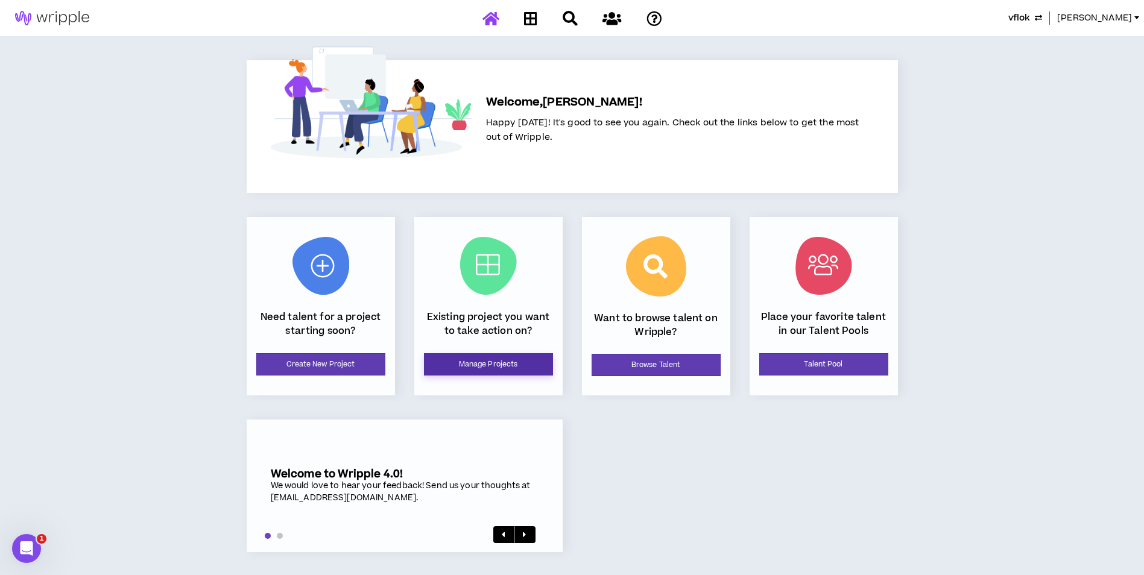
click at [510, 355] on link "Manage Projects" at bounding box center [488, 364] width 129 height 22
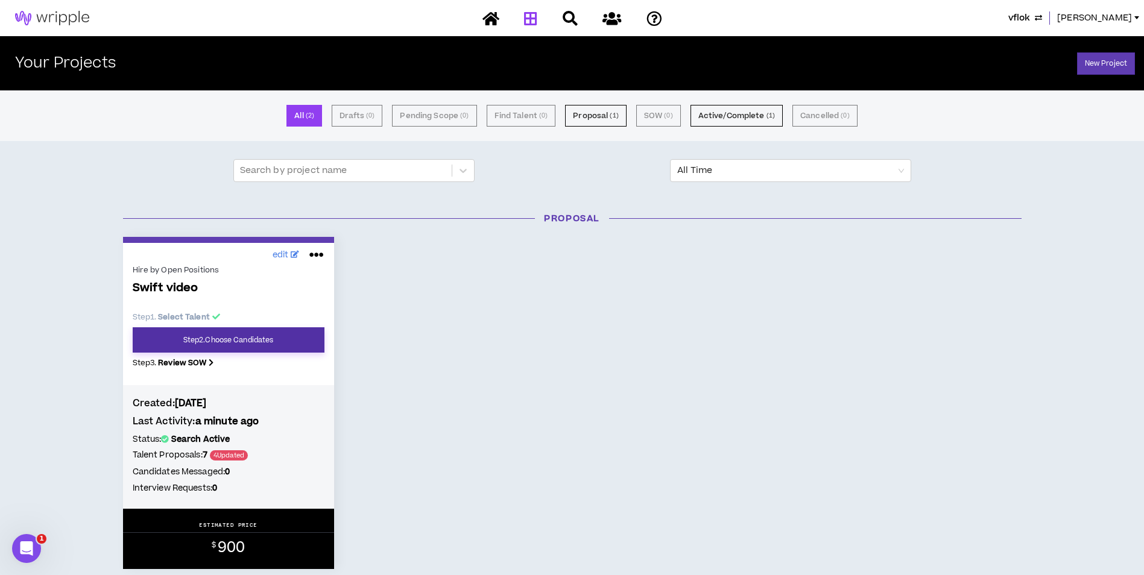
click at [258, 333] on link "Step 2 . Choose Candidates" at bounding box center [229, 339] width 192 height 25
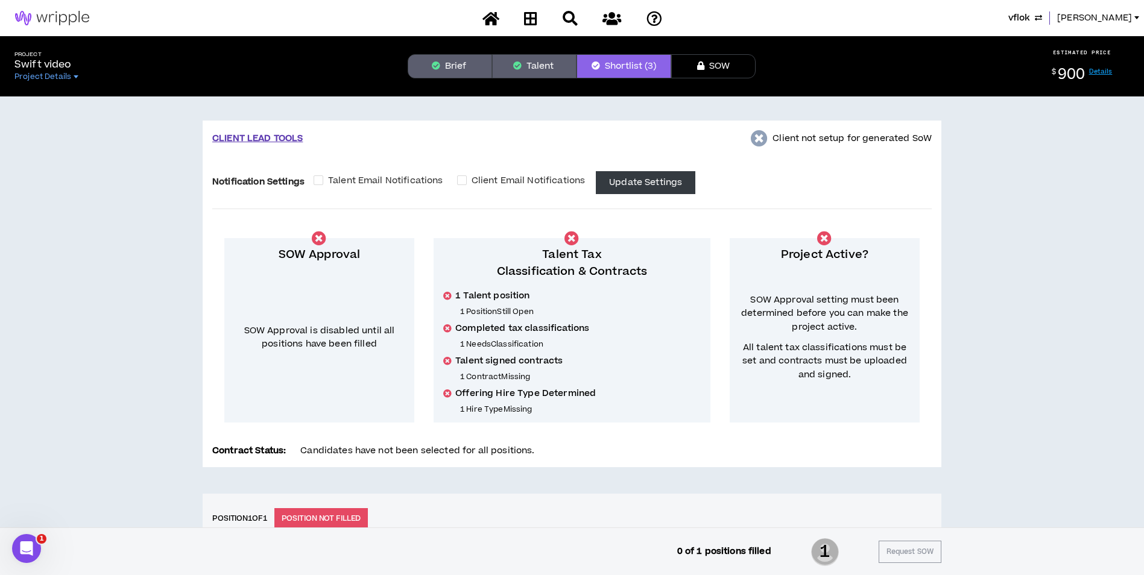
click at [457, 72] on button "Brief" at bounding box center [450, 66] width 84 height 24
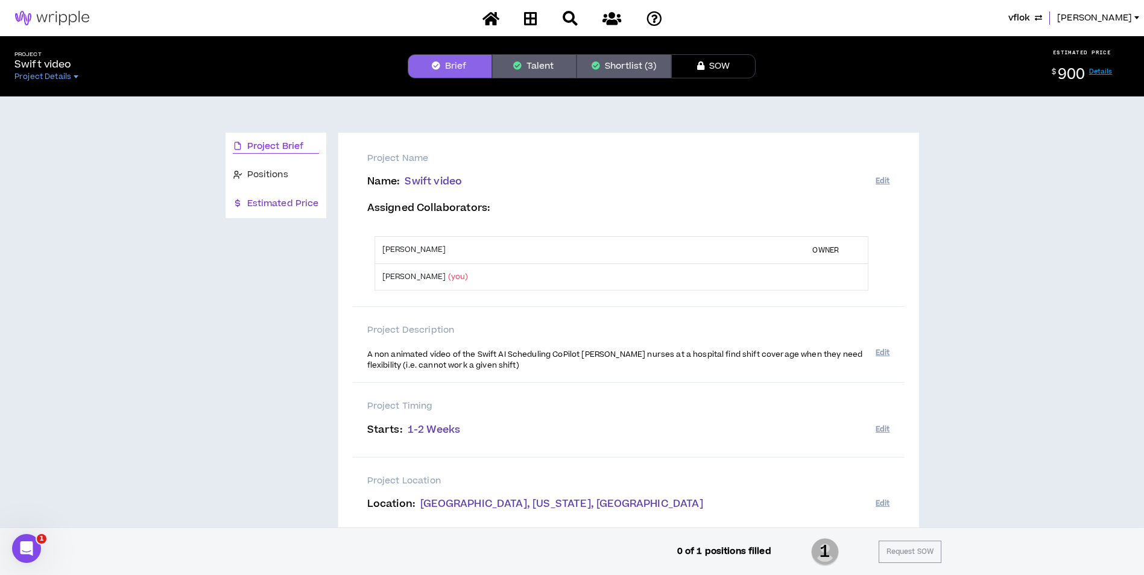
click at [279, 205] on span "Estimated Price" at bounding box center [283, 203] width 72 height 13
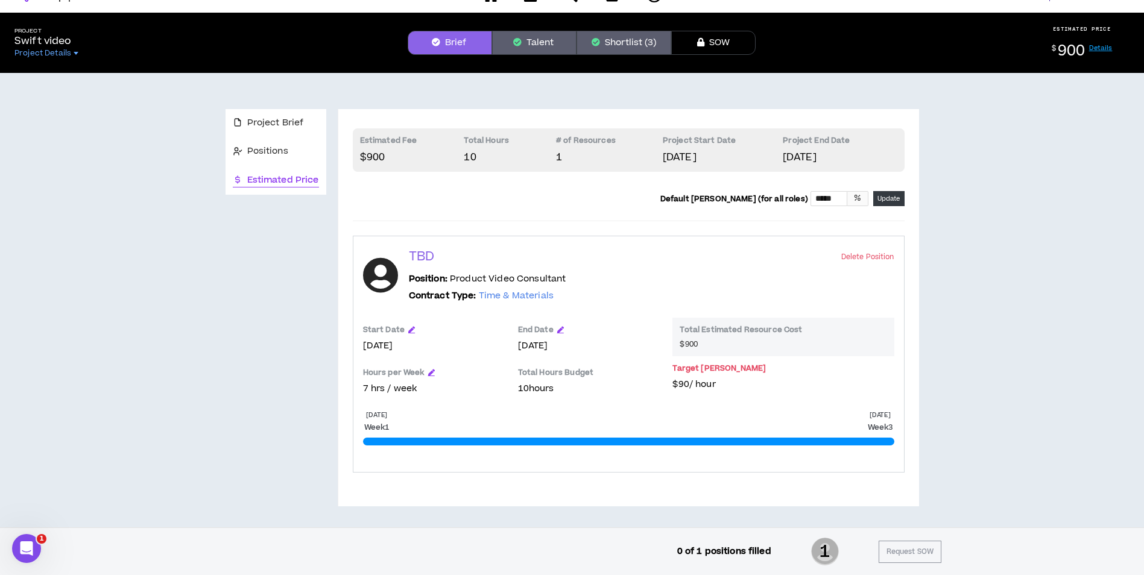
scroll to position [24, 0]
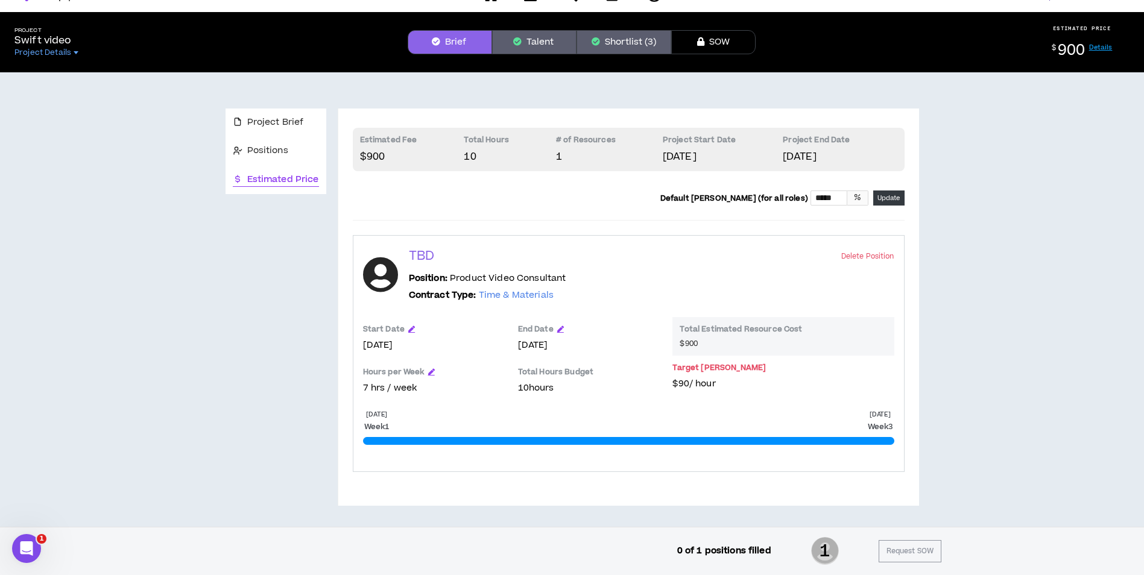
click at [414, 259] on p "TBD" at bounding box center [421, 256] width 25 height 17
click at [429, 372] on icon "button" at bounding box center [431, 371] width 7 height 7
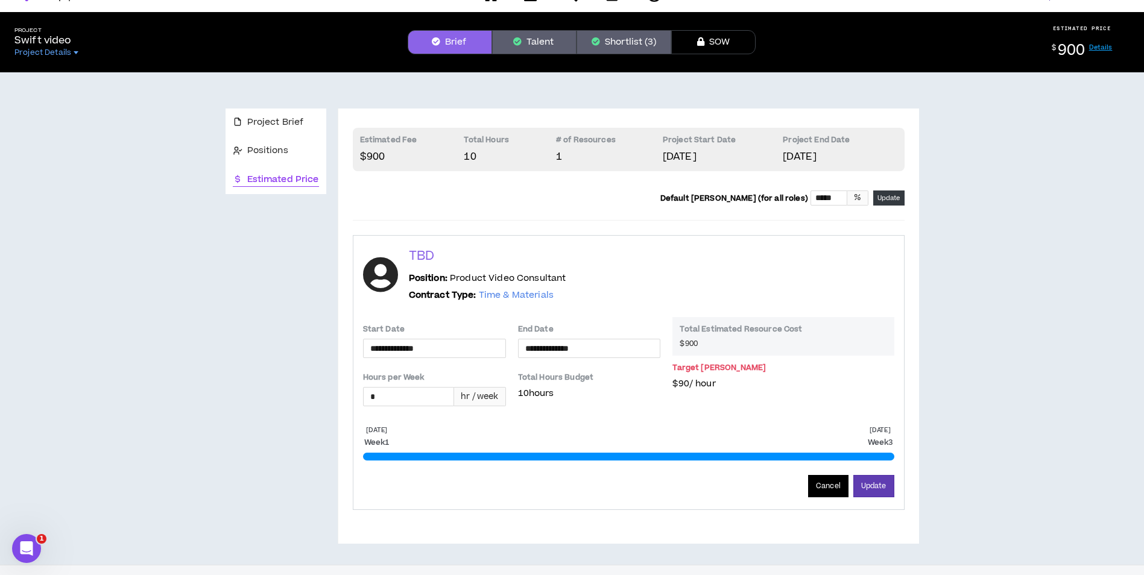
click at [828, 494] on button "Cancel" at bounding box center [828, 486] width 40 height 22
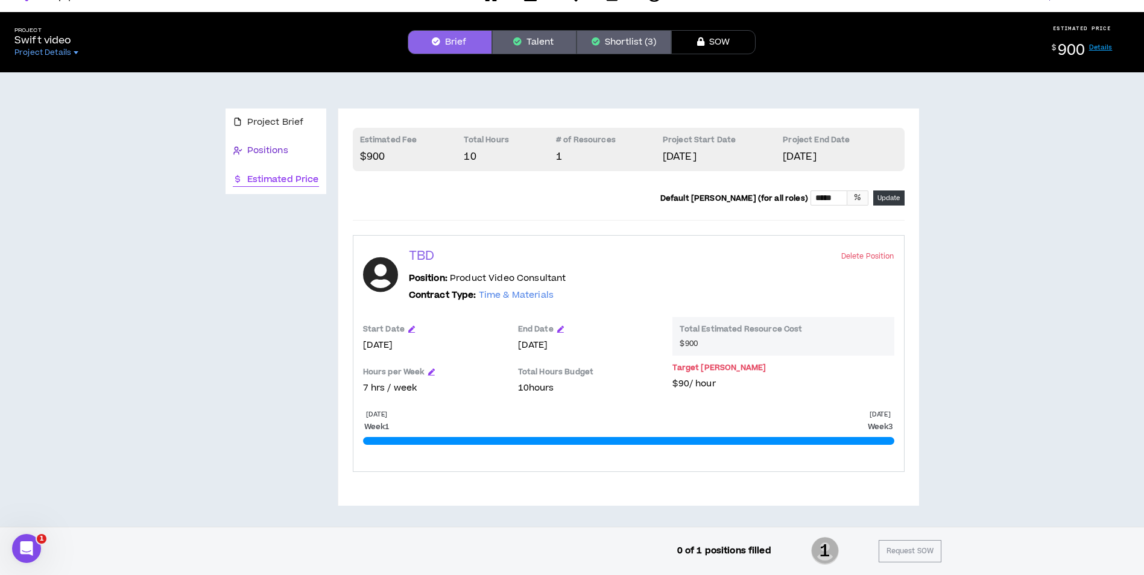
click at [274, 154] on span "Positions" at bounding box center [267, 150] width 41 height 13
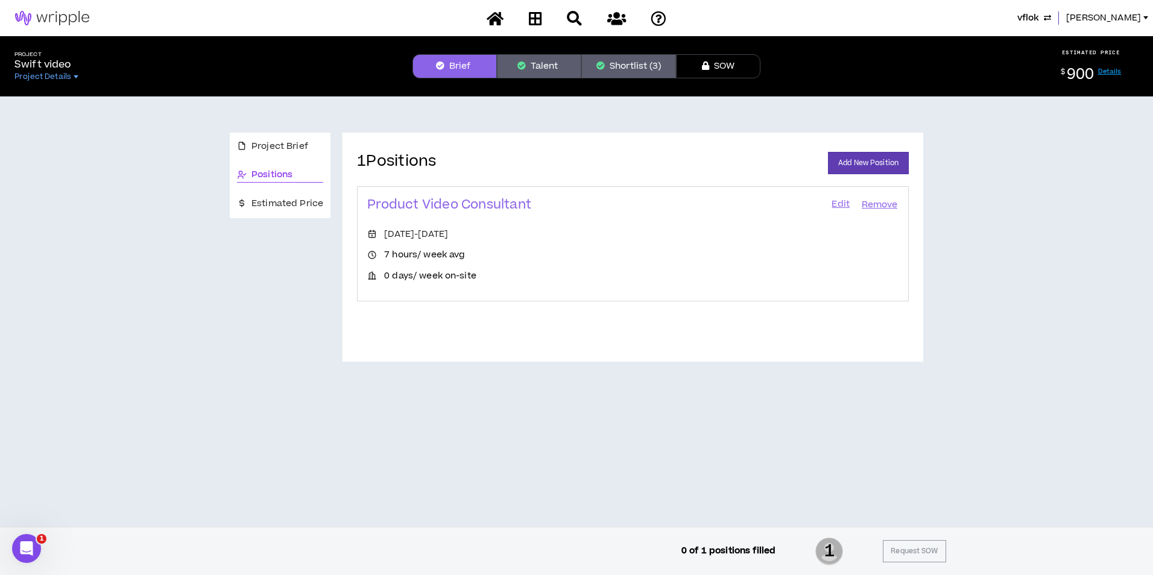
click at [834, 204] on link "Edit" at bounding box center [840, 205] width 21 height 17
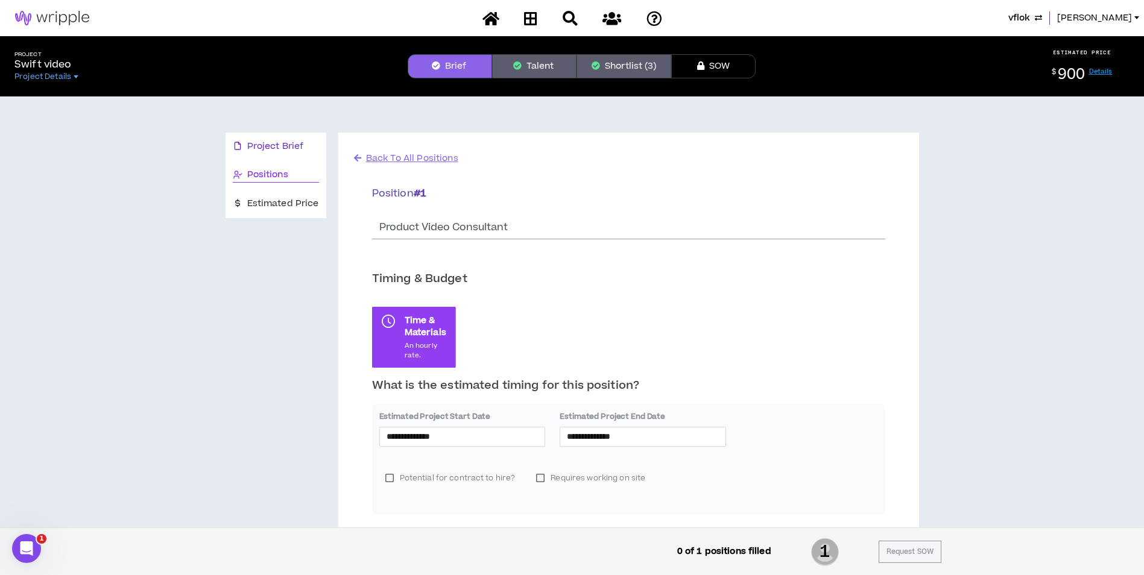
click at [292, 145] on span "Project Brief" at bounding box center [275, 146] width 57 height 13
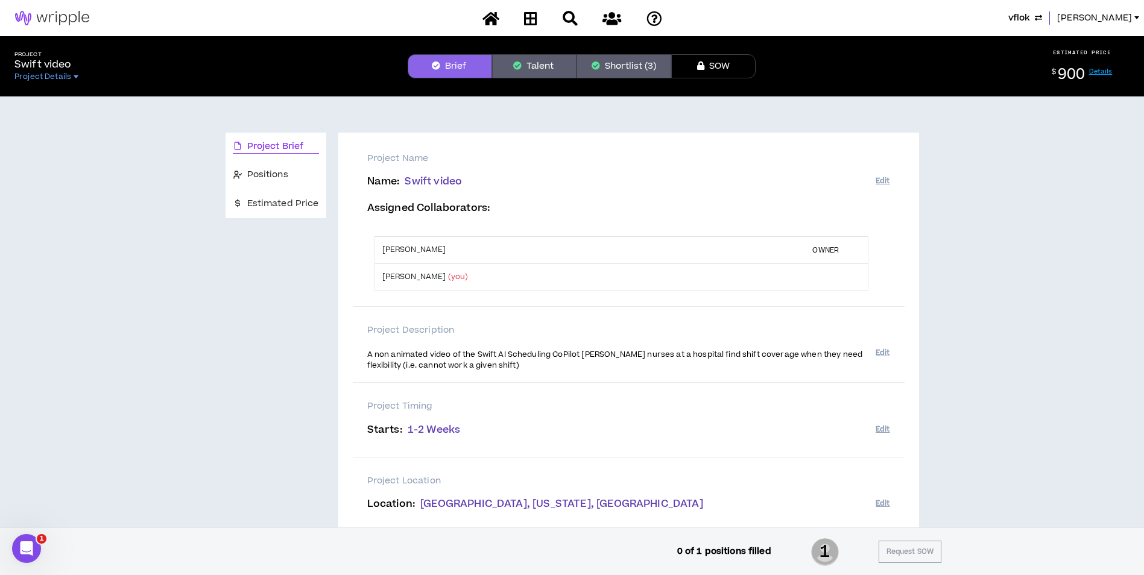
click at [616, 69] on button "Shortlist (3)" at bounding box center [624, 66] width 95 height 24
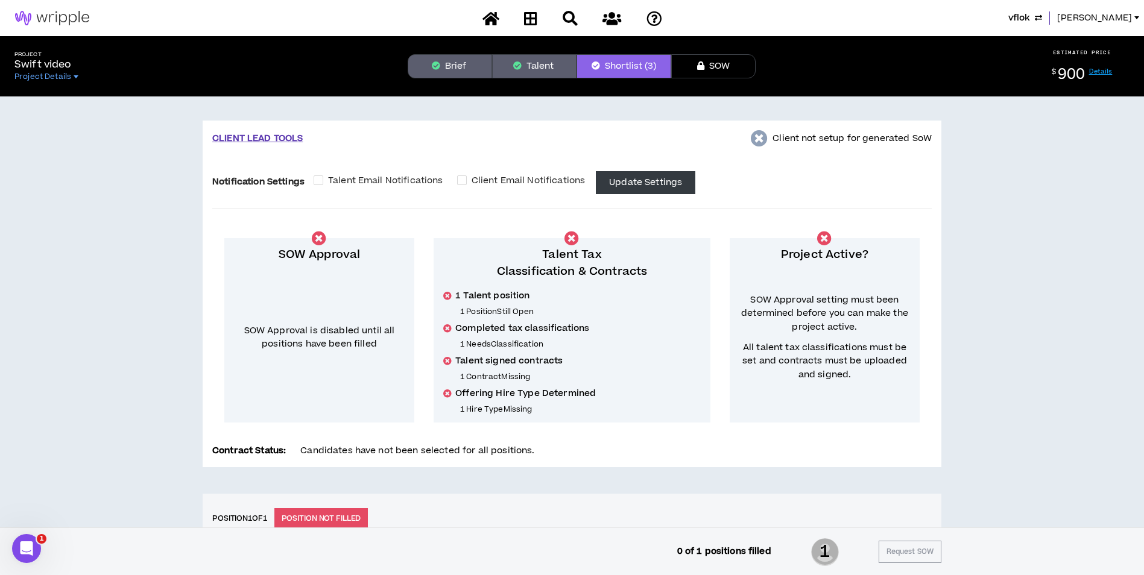
click at [451, 57] on button "Brief" at bounding box center [450, 66] width 84 height 24
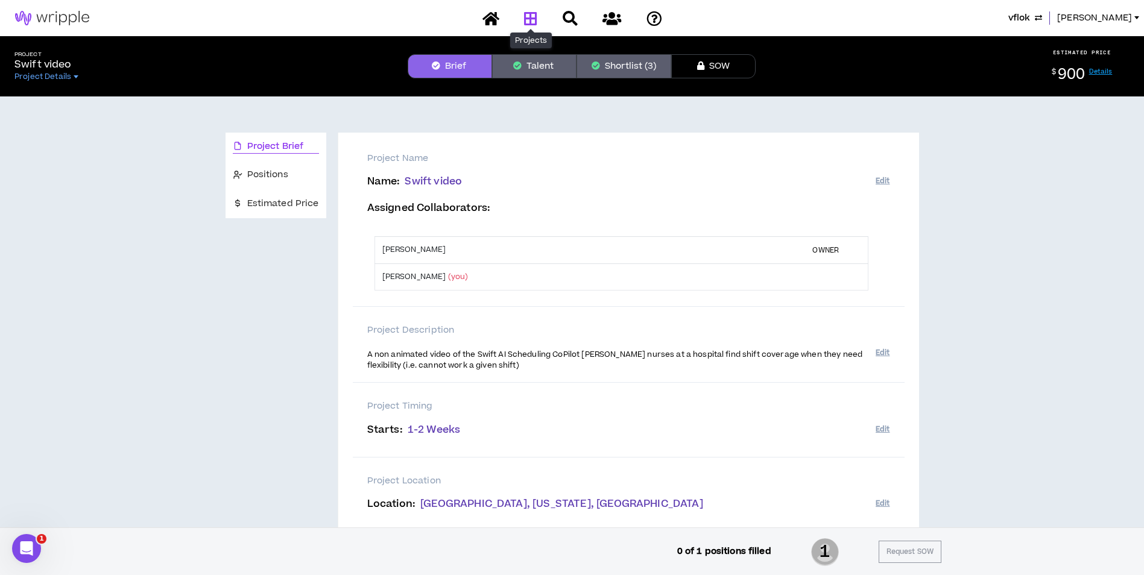
click at [537, 21] on icon at bounding box center [530, 18] width 13 height 15
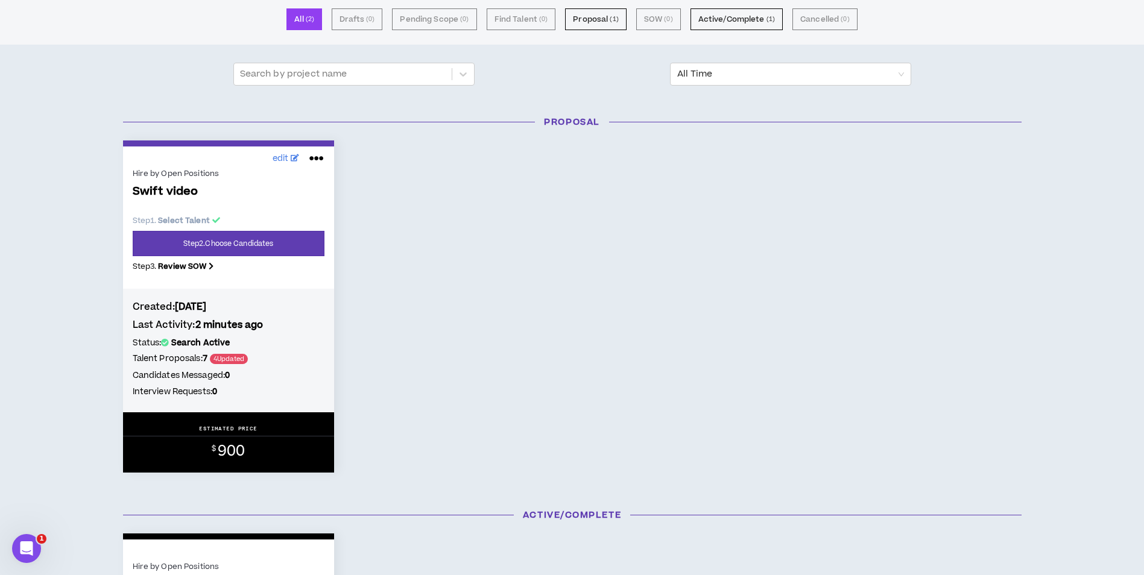
scroll to position [97, 0]
click at [312, 247] on link "Step 2 . Choose Candidates" at bounding box center [229, 242] width 192 height 25
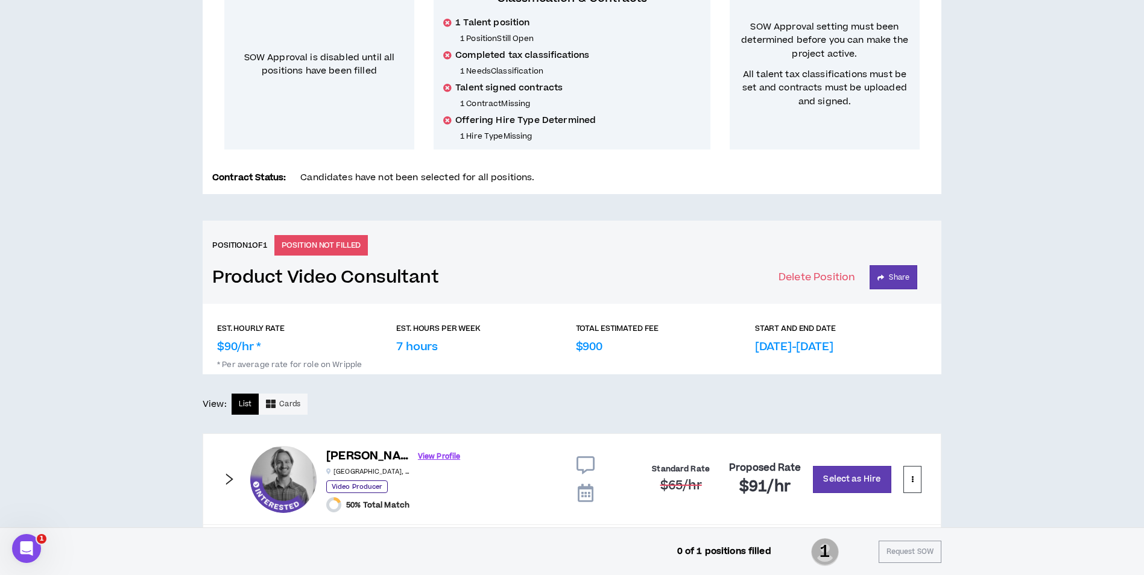
scroll to position [337, 0]
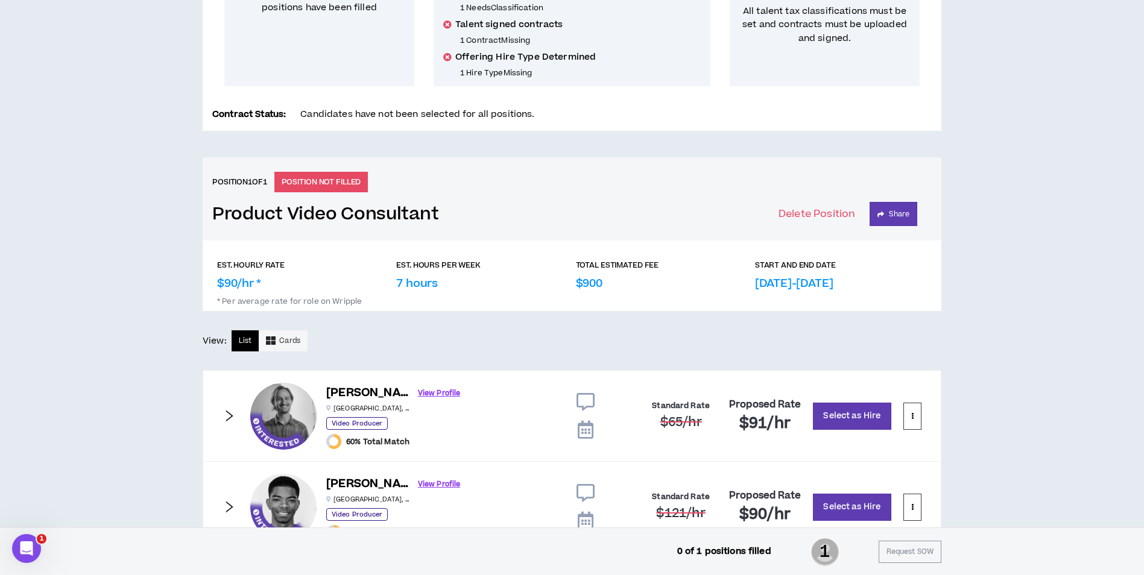
click at [229, 411] on icon "right" at bounding box center [229, 415] width 13 height 13
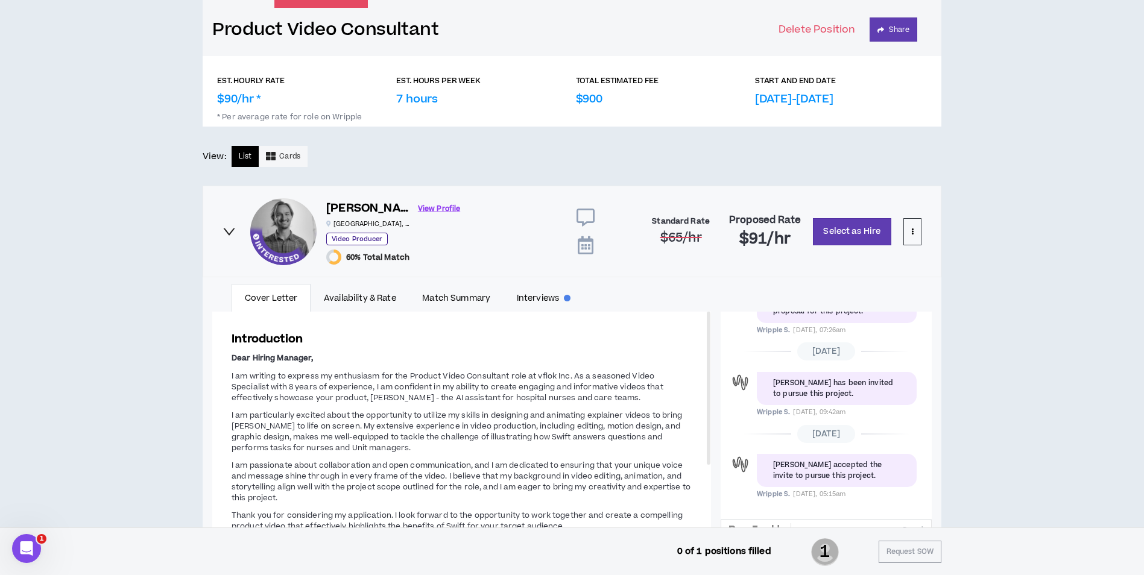
scroll to position [561, 0]
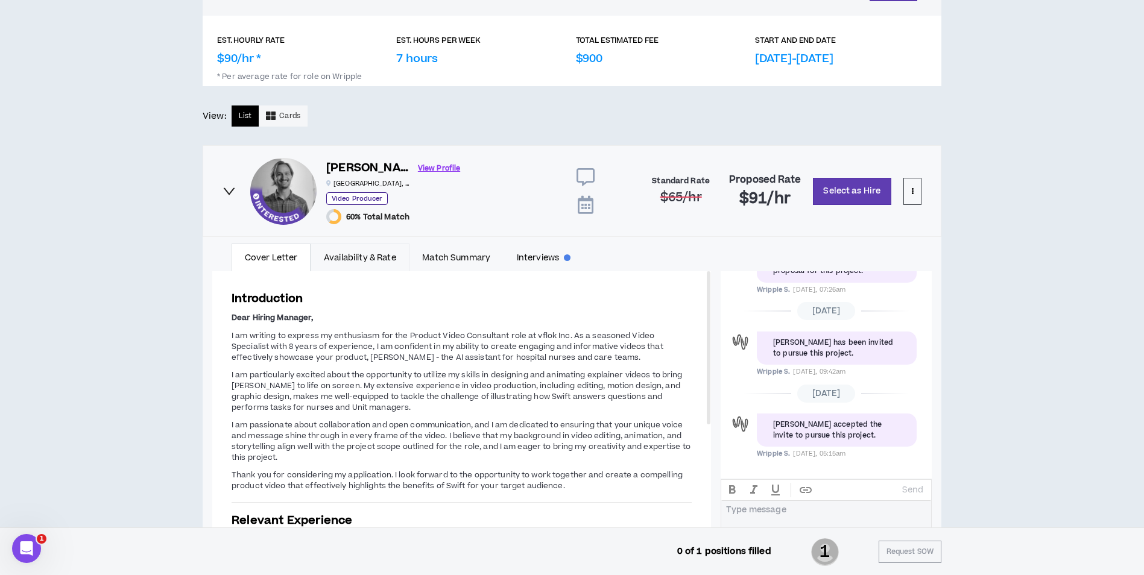
click at [370, 258] on link "Availability & Rate" at bounding box center [360, 258] width 98 height 28
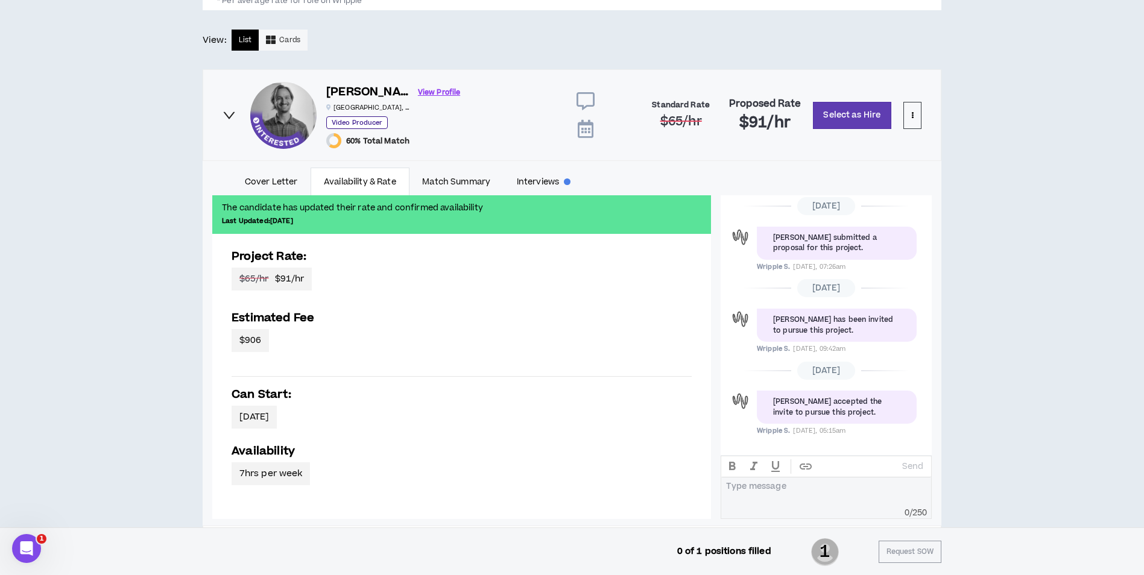
scroll to position [637, 0]
click at [463, 186] on link "Match Summary" at bounding box center [456, 182] width 94 height 28
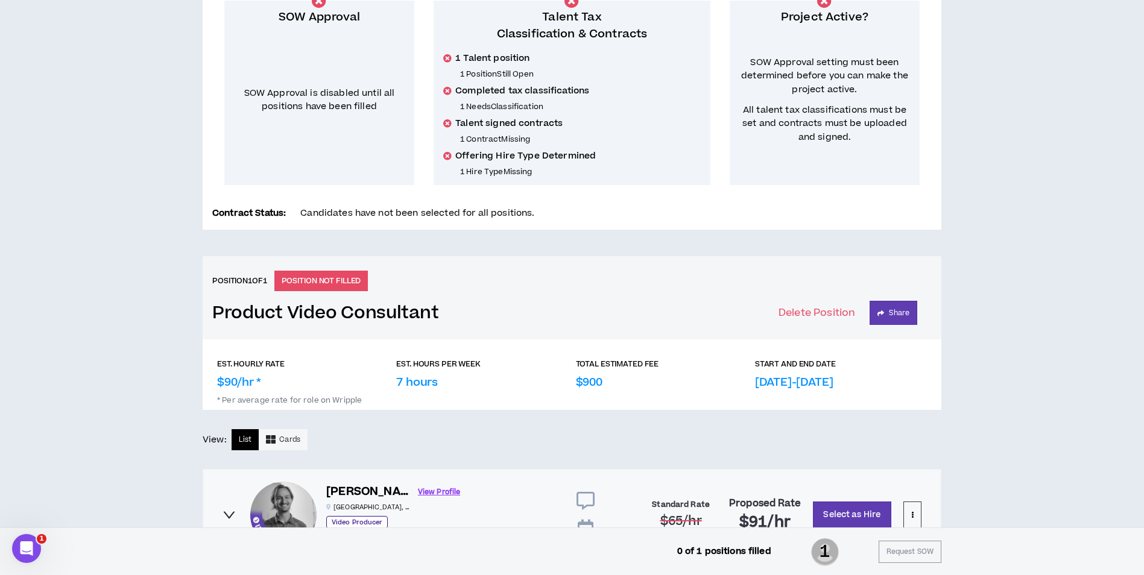
scroll to position [0, 0]
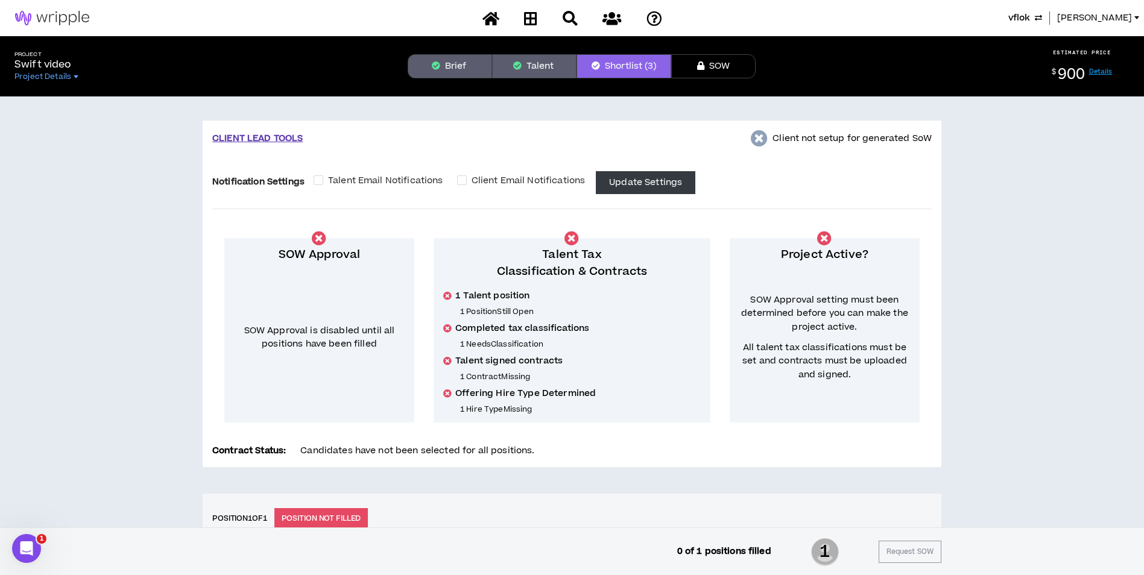
click at [469, 54] on button "Brief" at bounding box center [450, 66] width 84 height 24
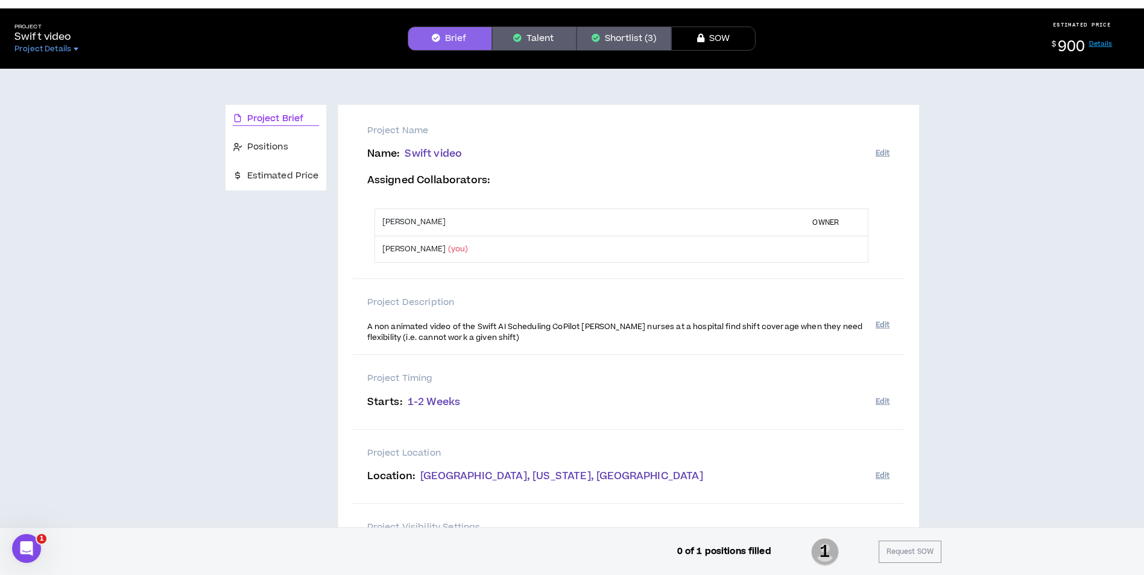
scroll to position [7, 0]
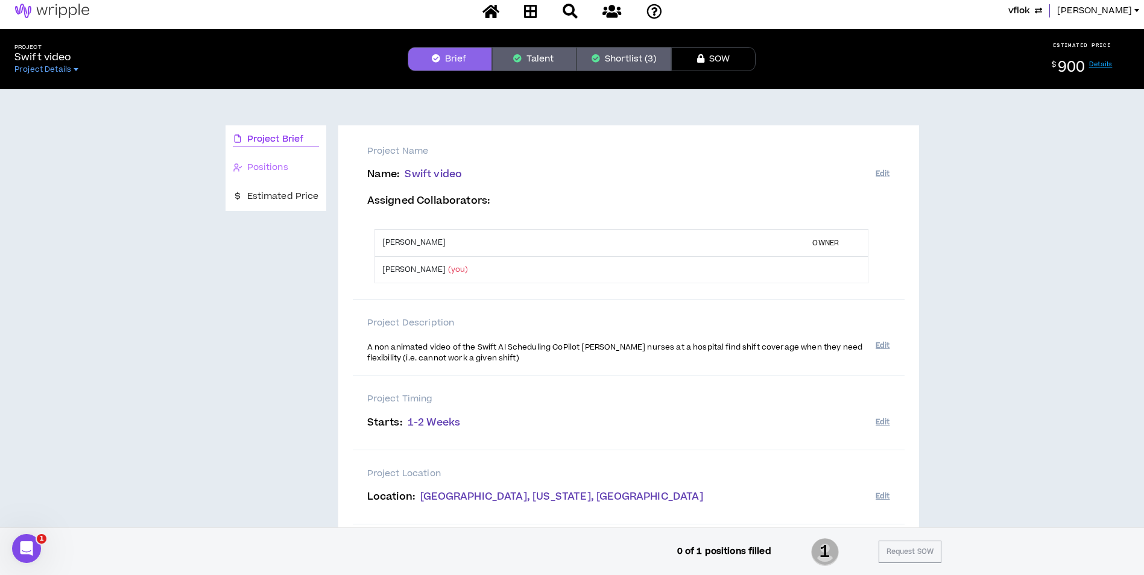
click at [274, 160] on div "Positions" at bounding box center [276, 168] width 101 height 28
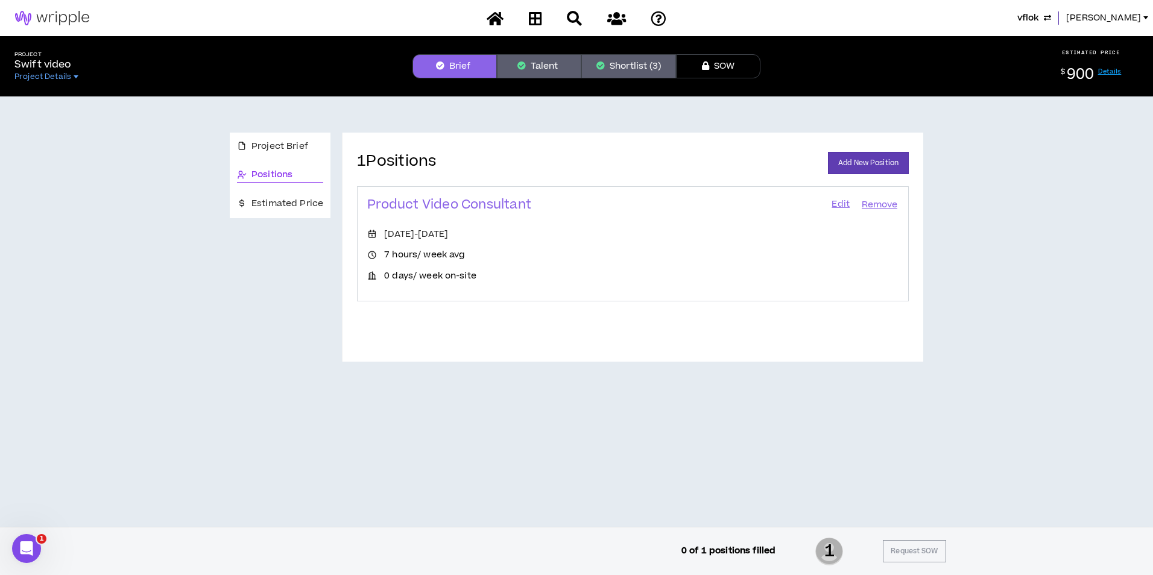
click at [843, 204] on link "Edit" at bounding box center [840, 205] width 21 height 17
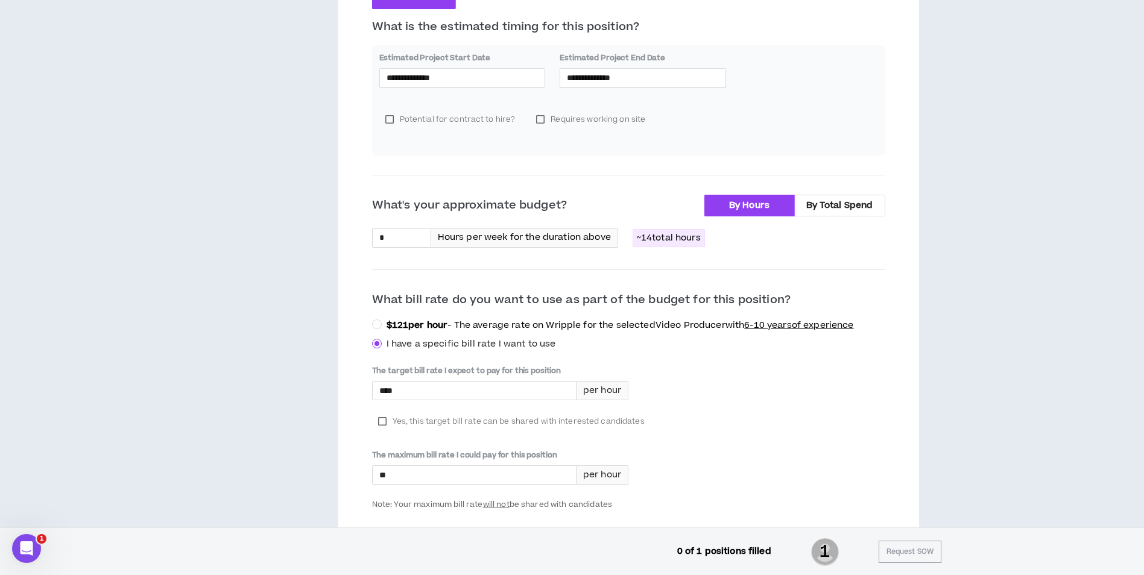
scroll to position [353, 0]
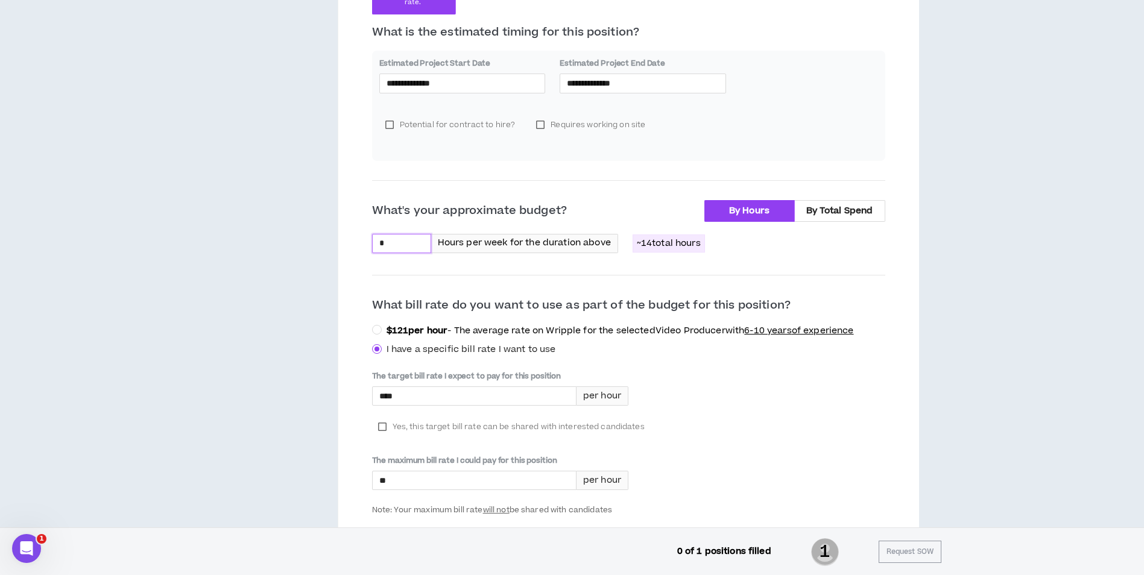
click at [395, 245] on input "*" at bounding box center [402, 244] width 58 height 18
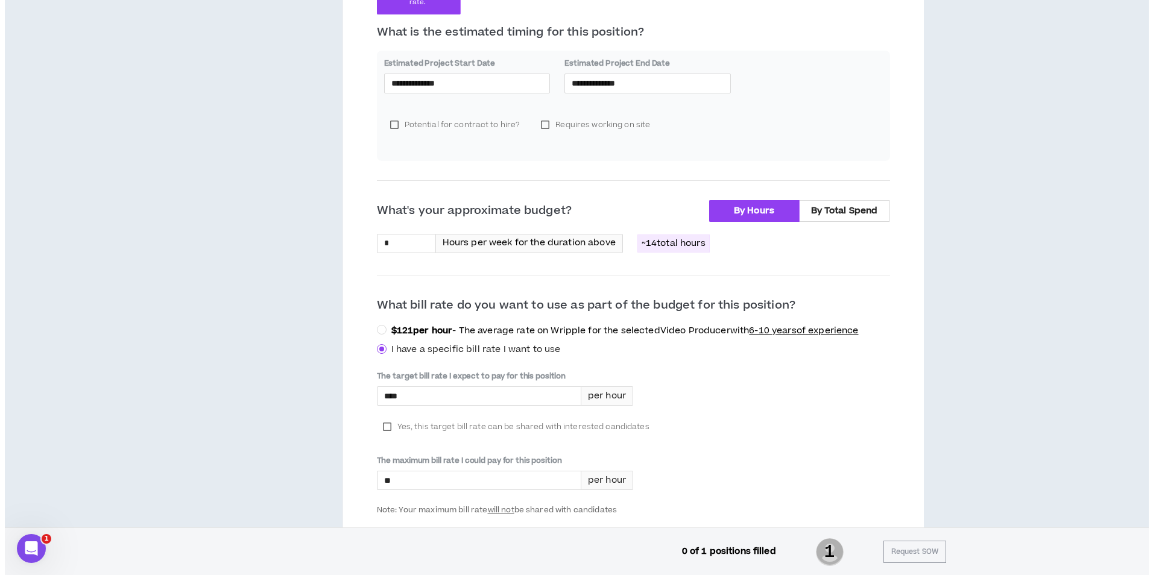
scroll to position [0, 0]
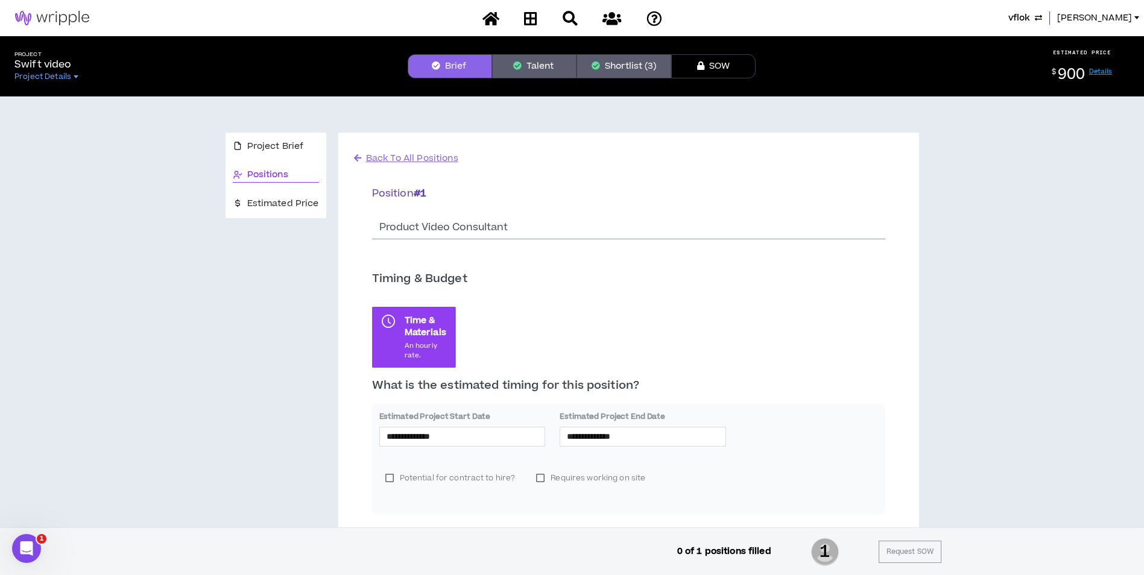
click at [482, 66] on button "Brief" at bounding box center [450, 66] width 84 height 24
click at [257, 147] on span "Project Brief" at bounding box center [275, 146] width 57 height 13
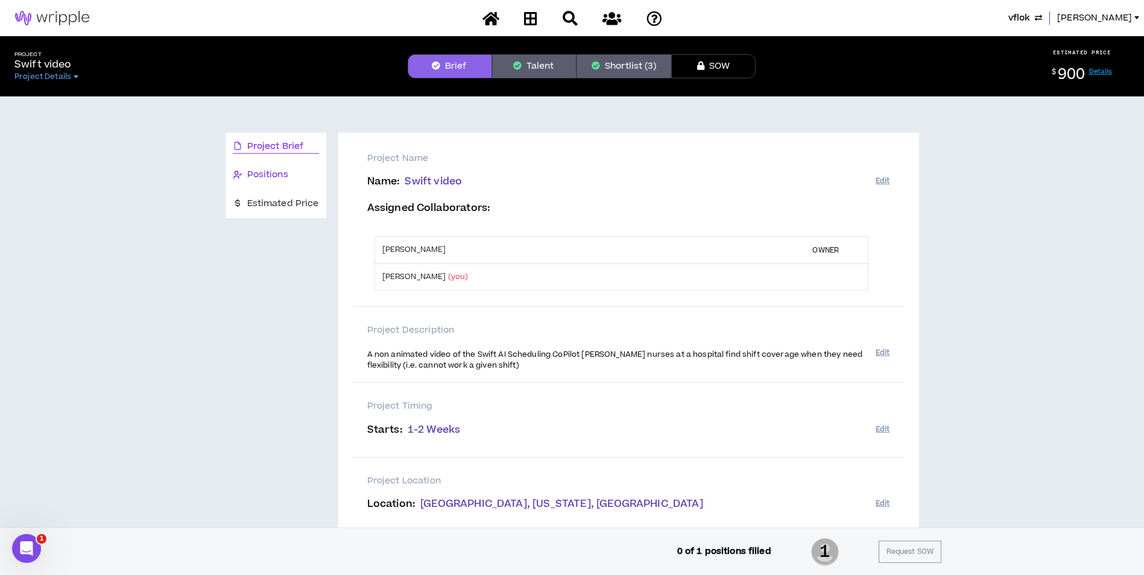
click at [294, 177] on div "Positions" at bounding box center [276, 174] width 86 height 13
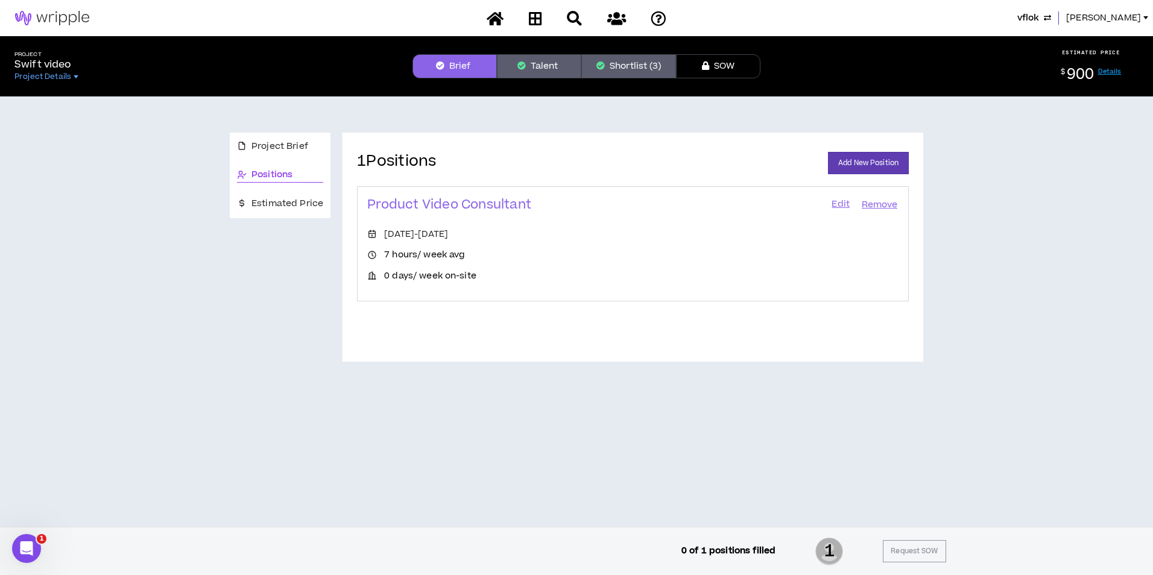
click at [1139, 21] on span "[PERSON_NAME]" at bounding box center [1103, 17] width 75 height 13
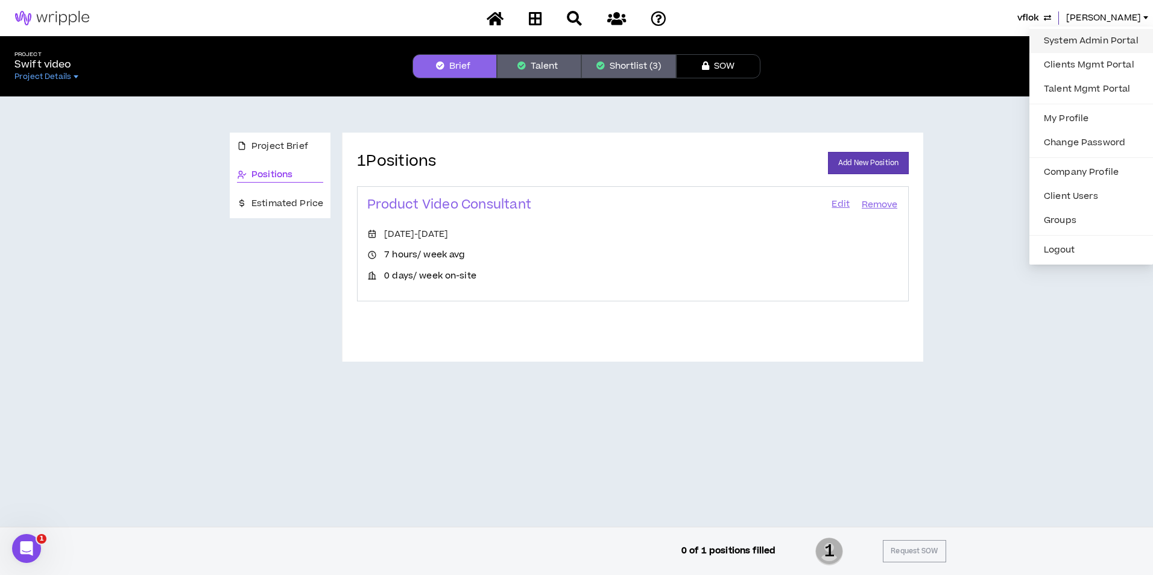
click at [1093, 32] on link "System Admin Portal" at bounding box center [1091, 41] width 109 height 18
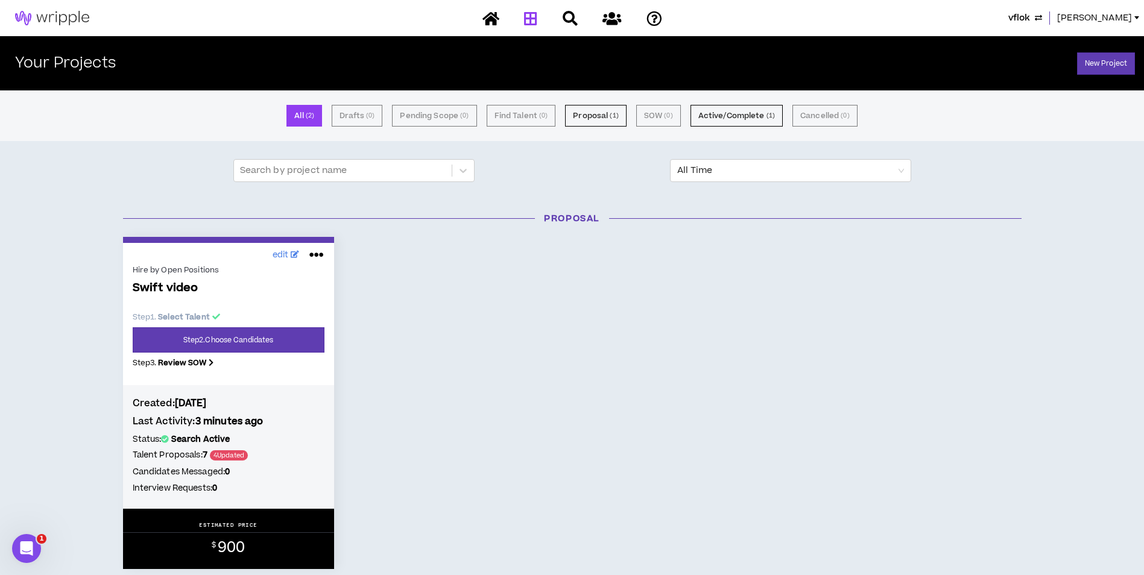
click at [1119, 21] on span "Mason" at bounding box center [1094, 17] width 75 height 13
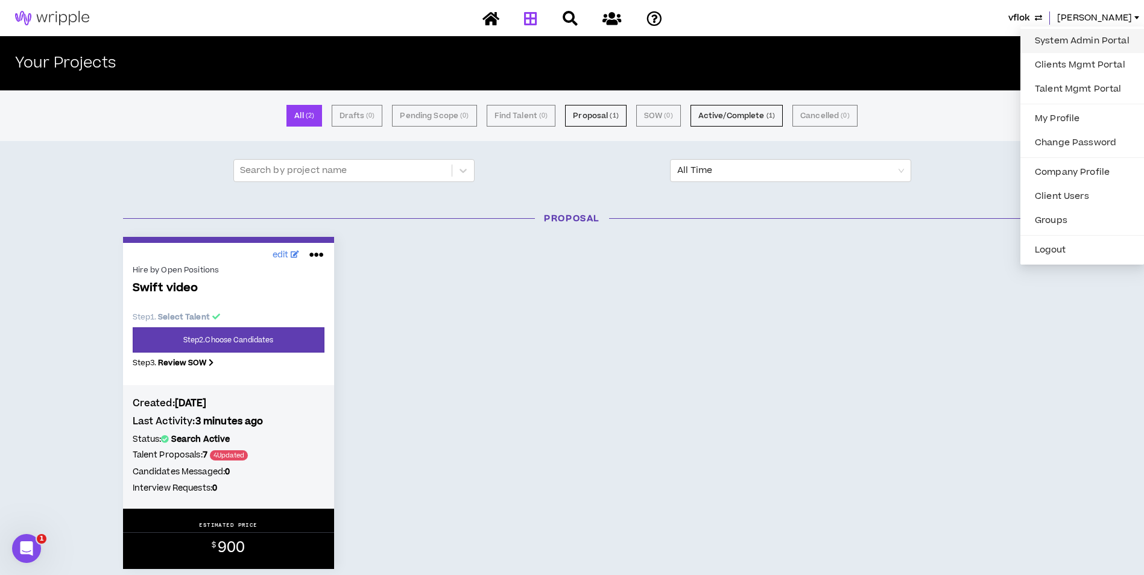
click at [1089, 36] on link "System Admin Portal" at bounding box center [1082, 41] width 109 height 18
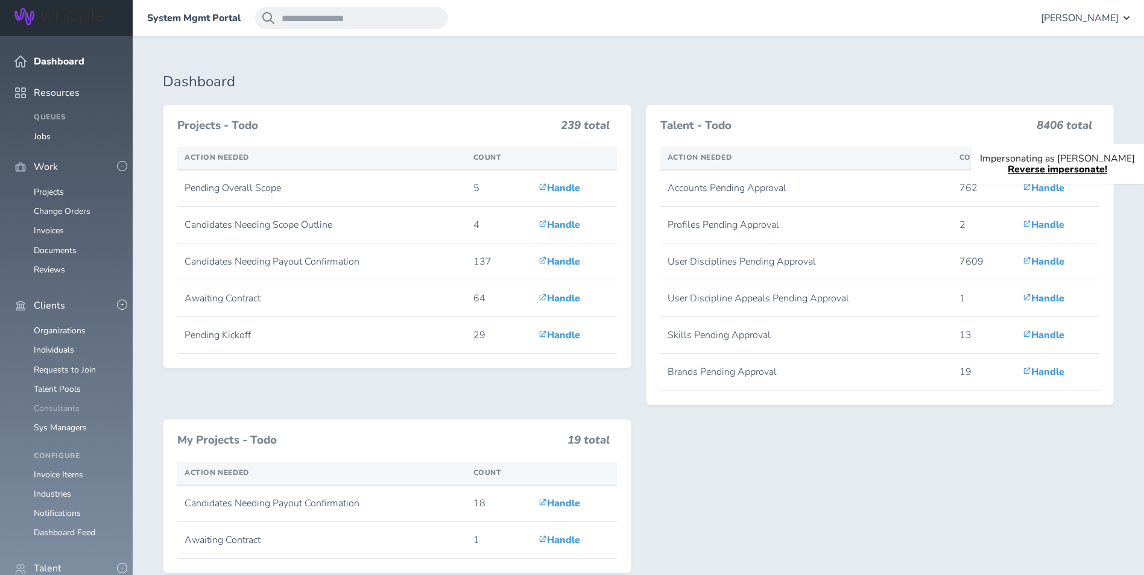
scroll to position [271, 0]
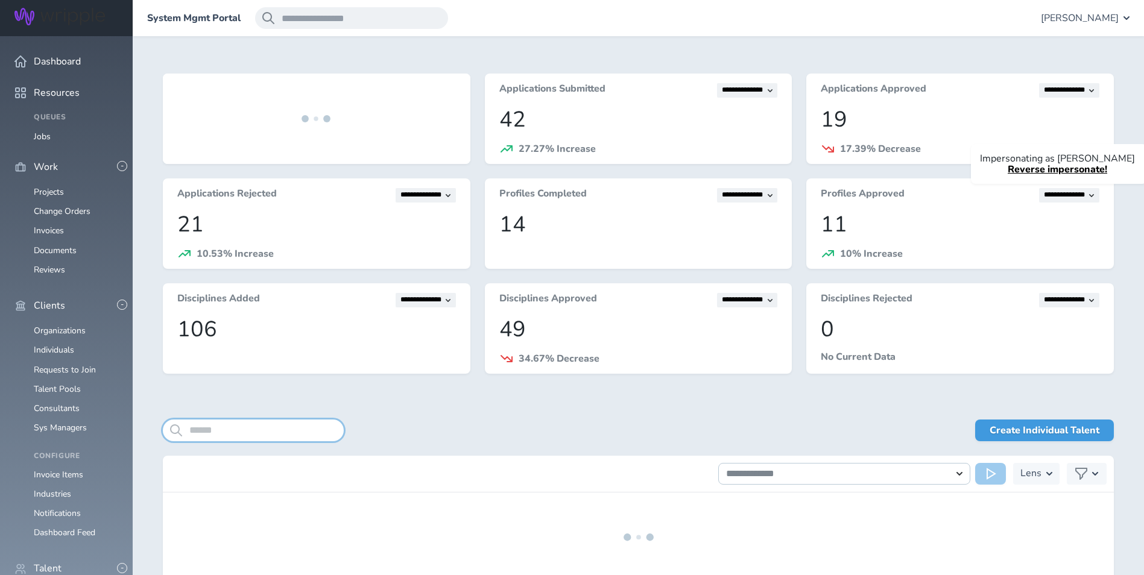
click at [233, 437] on input "search" at bounding box center [253, 431] width 181 height 22
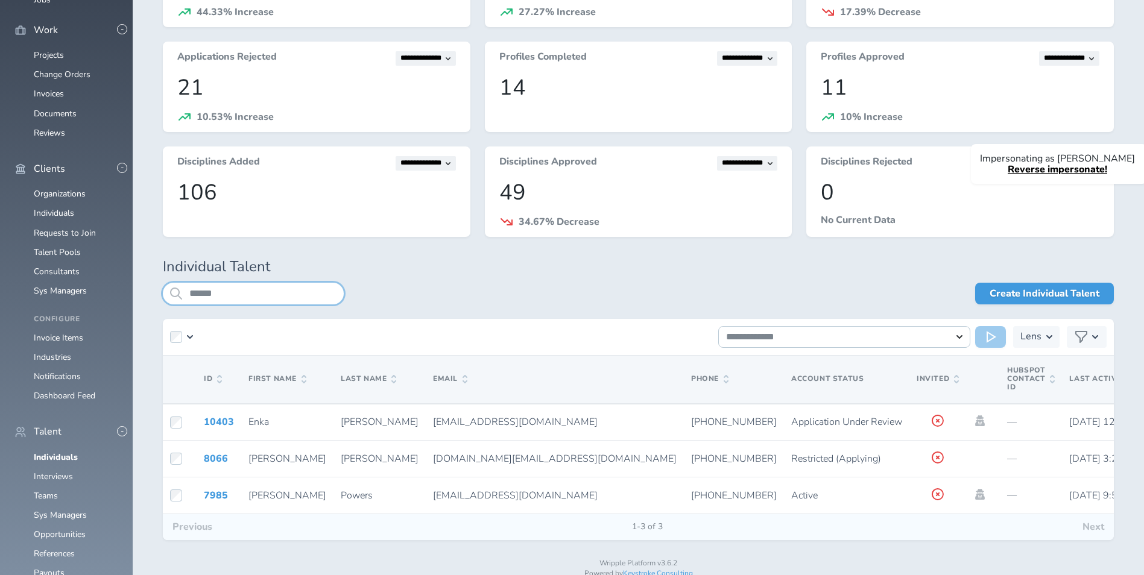
scroll to position [137, 0]
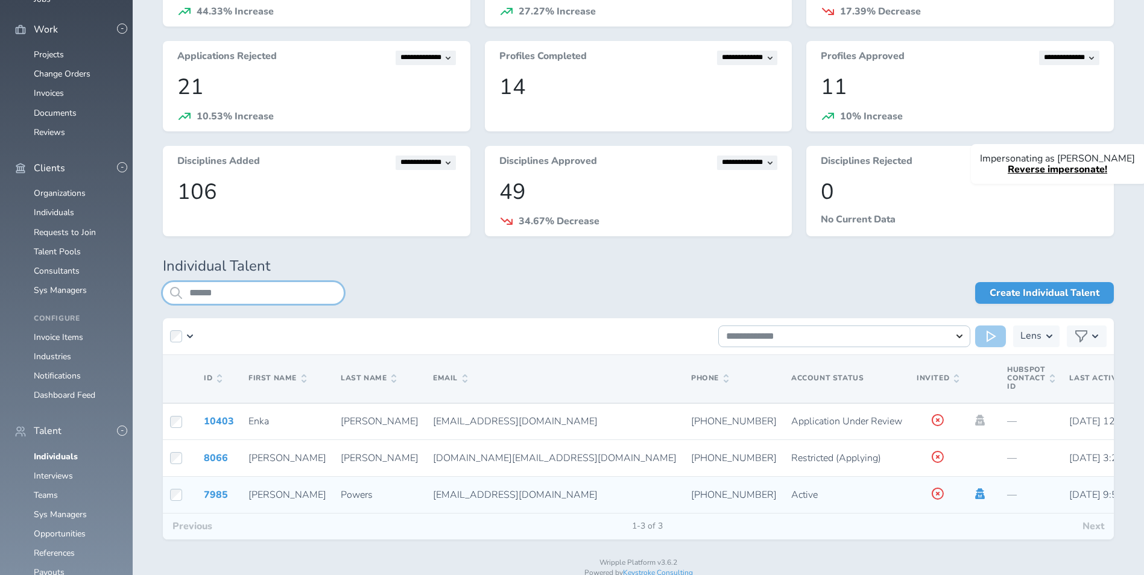
type input "******"
click at [975, 491] on icon at bounding box center [980, 493] width 10 height 11
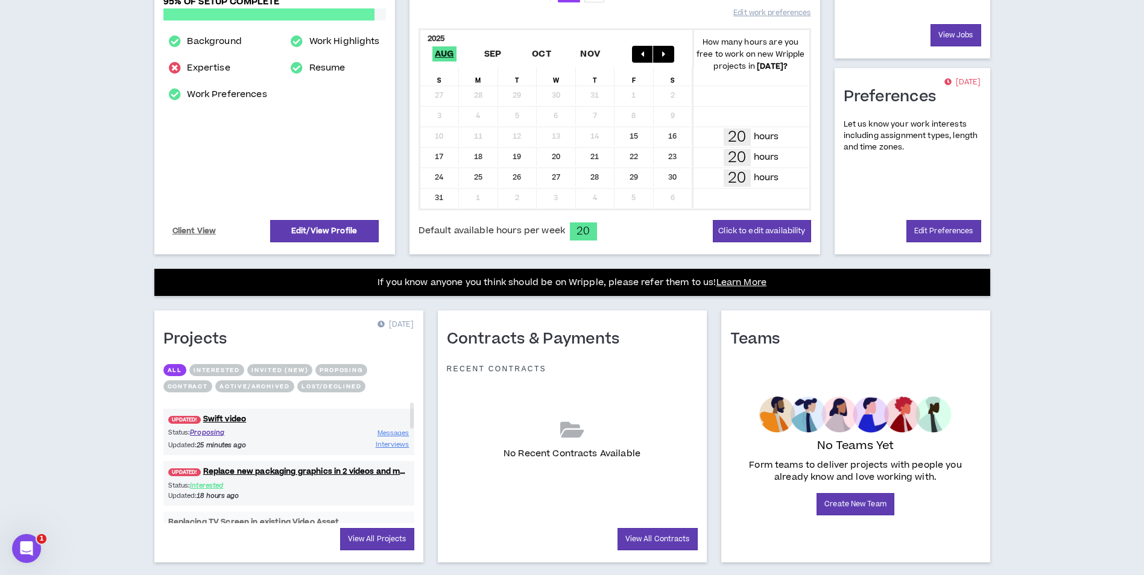
scroll to position [236, 0]
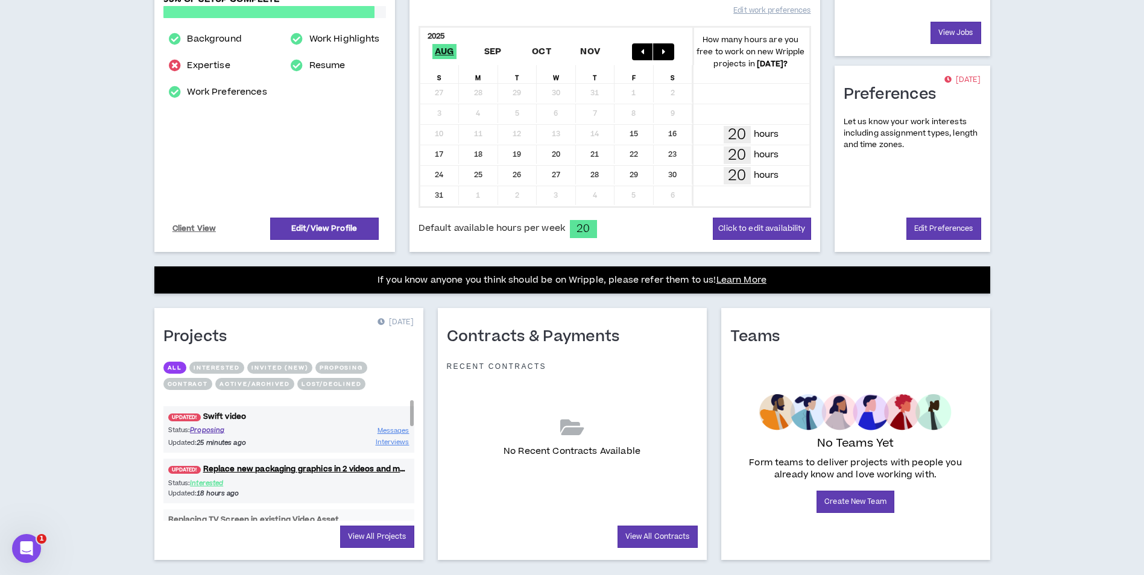
click at [225, 418] on link "UPDATED! Swift video" at bounding box center [288, 416] width 251 height 11
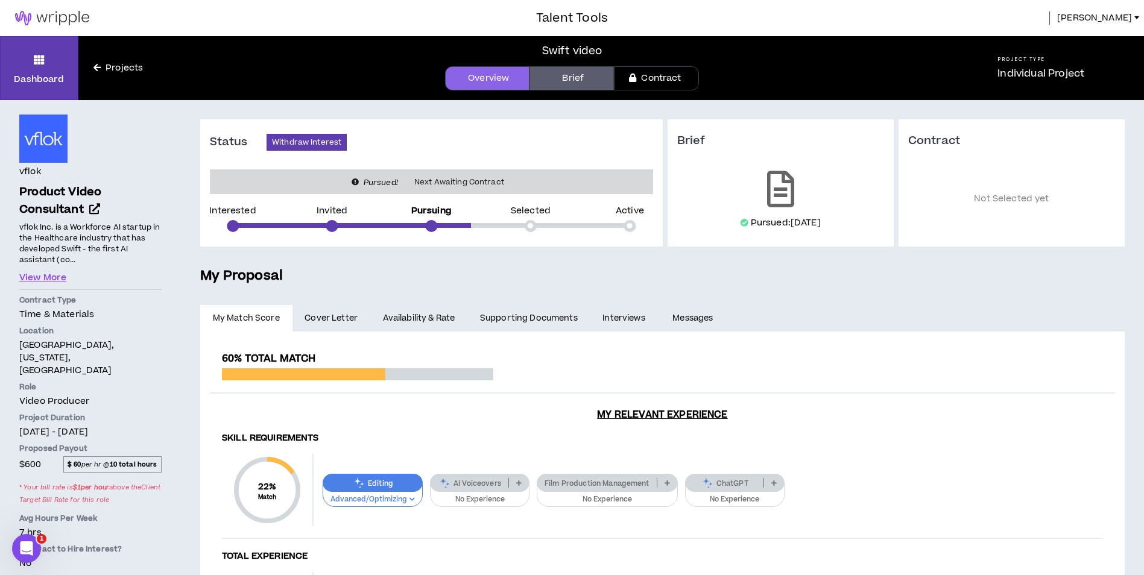
click at [416, 326] on link "Availability & Rate" at bounding box center [418, 318] width 97 height 27
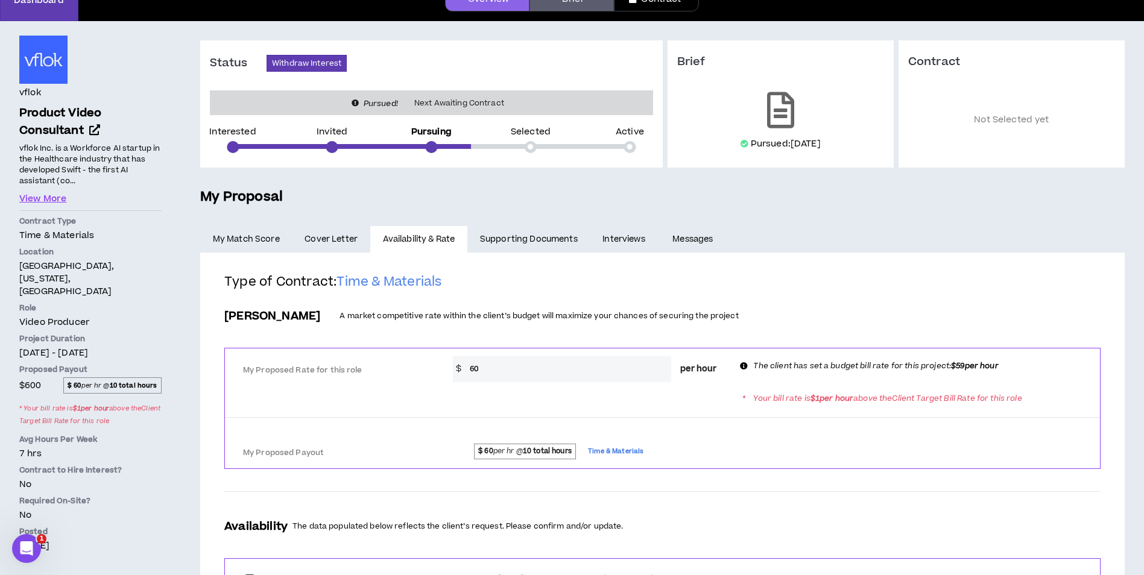
scroll to position [81, 0]
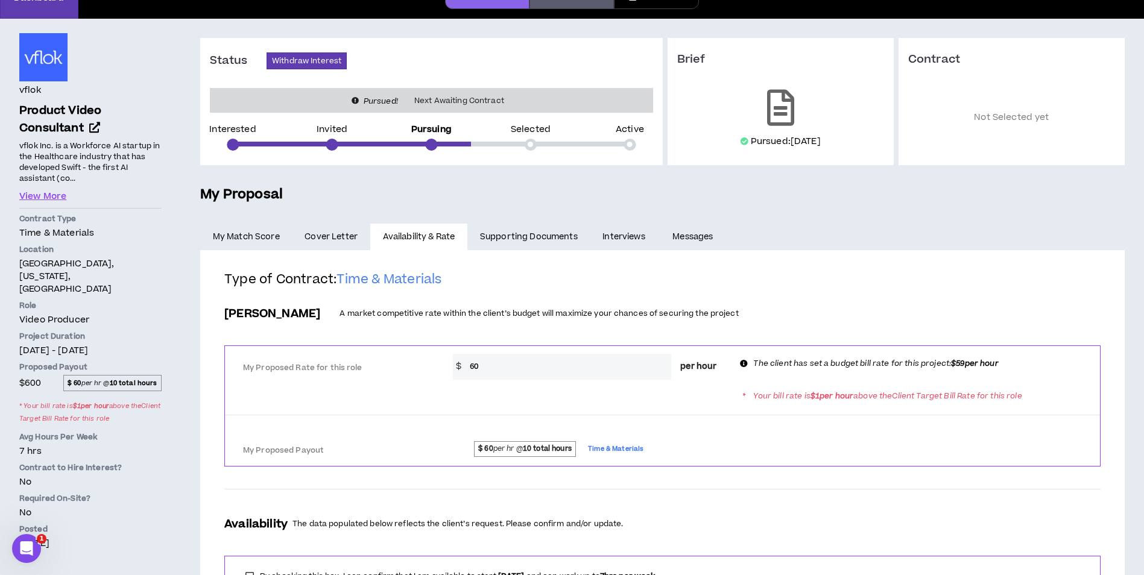
click at [539, 369] on input "60" at bounding box center [567, 367] width 207 height 26
type input "6"
click at [665, 326] on div "Bill Rate A market competitive rate within the client’s budget will maximize yo…" at bounding box center [662, 314] width 876 height 26
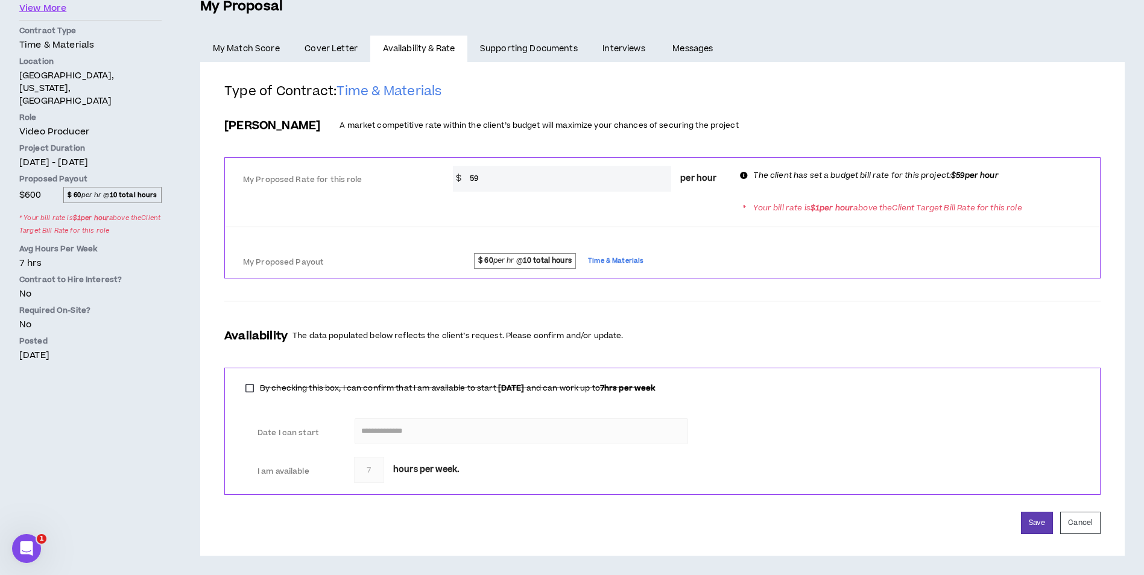
click at [533, 179] on input "59" at bounding box center [567, 179] width 207 height 26
type input "5"
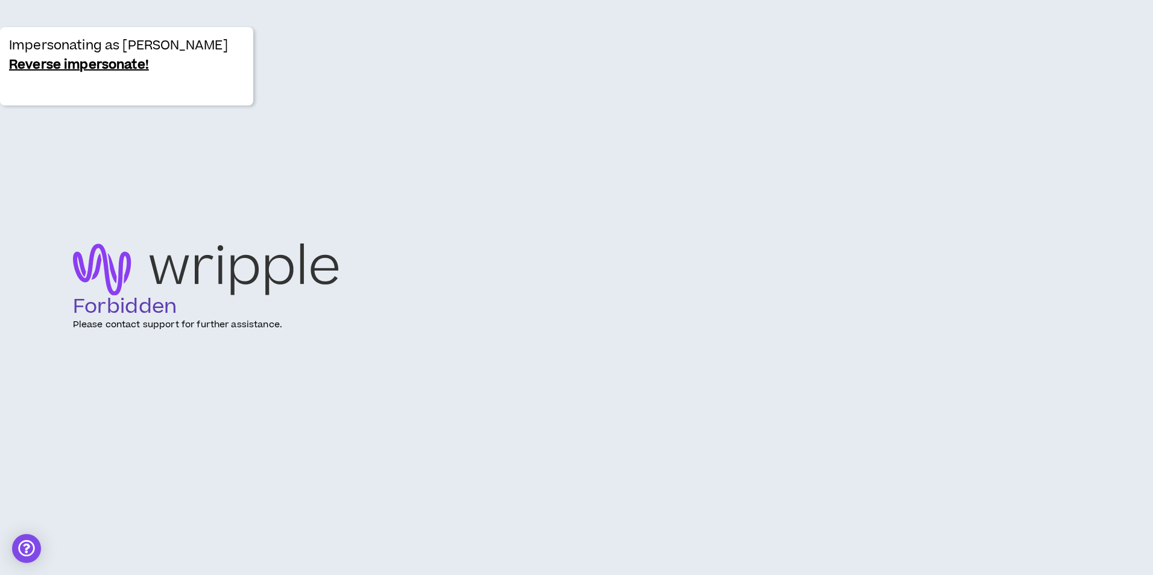
click at [48, 65] on link "Reverse impersonate!" at bounding box center [79, 64] width 140 height 19
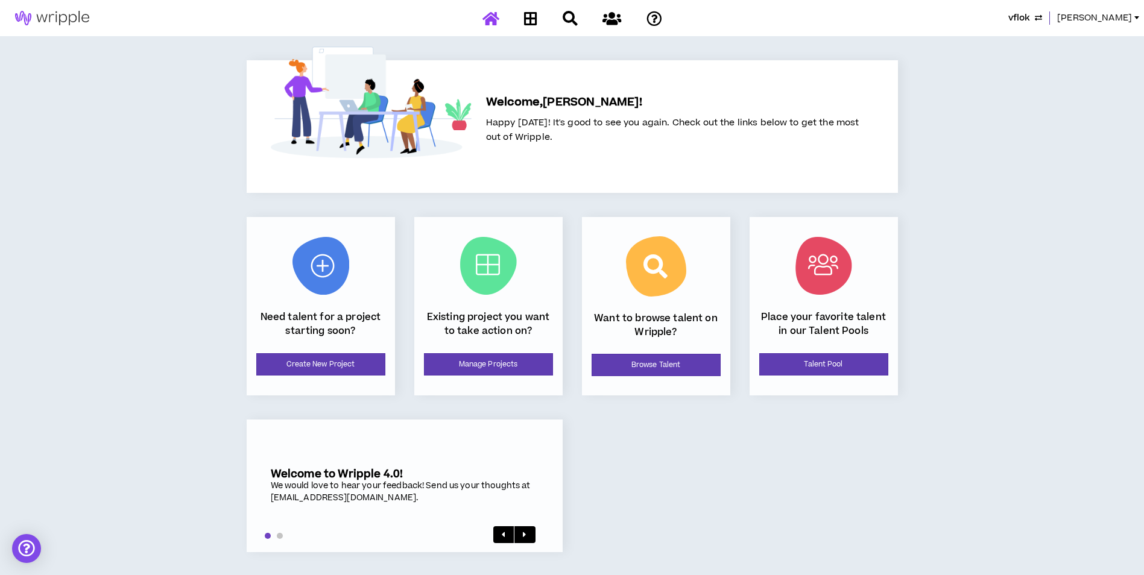
click at [1115, 18] on span "[PERSON_NAME]" at bounding box center [1094, 17] width 75 height 13
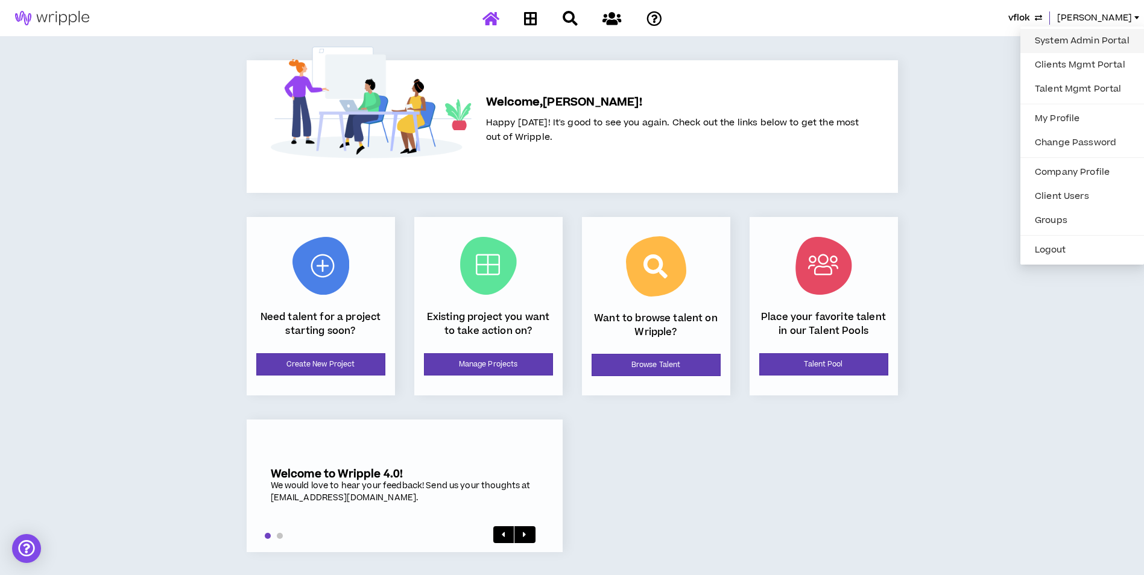
click at [1052, 39] on link "System Admin Portal" at bounding box center [1082, 41] width 109 height 18
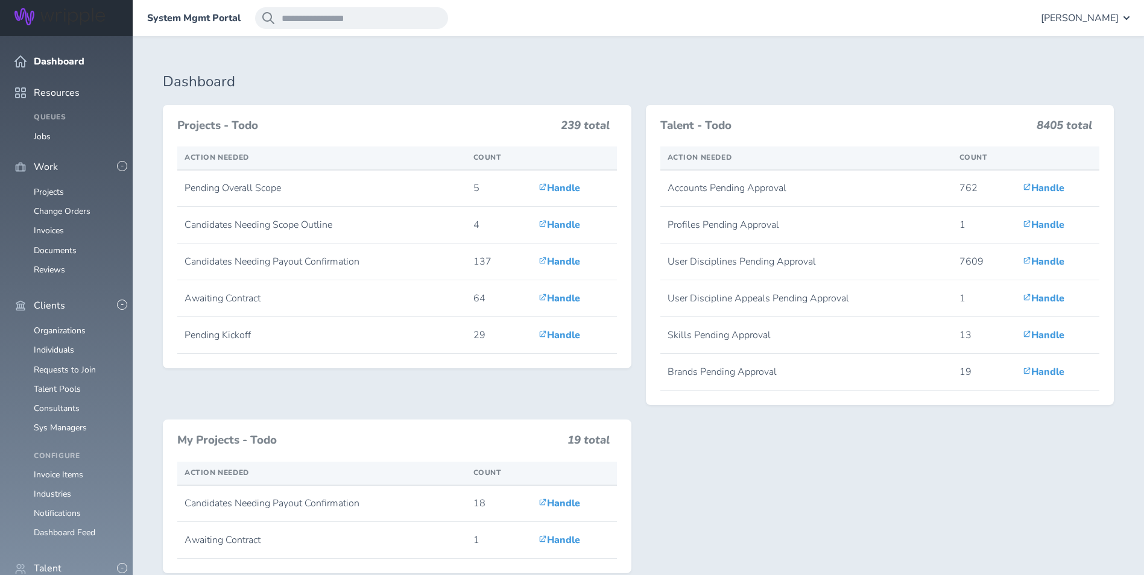
scroll to position [285, 0]
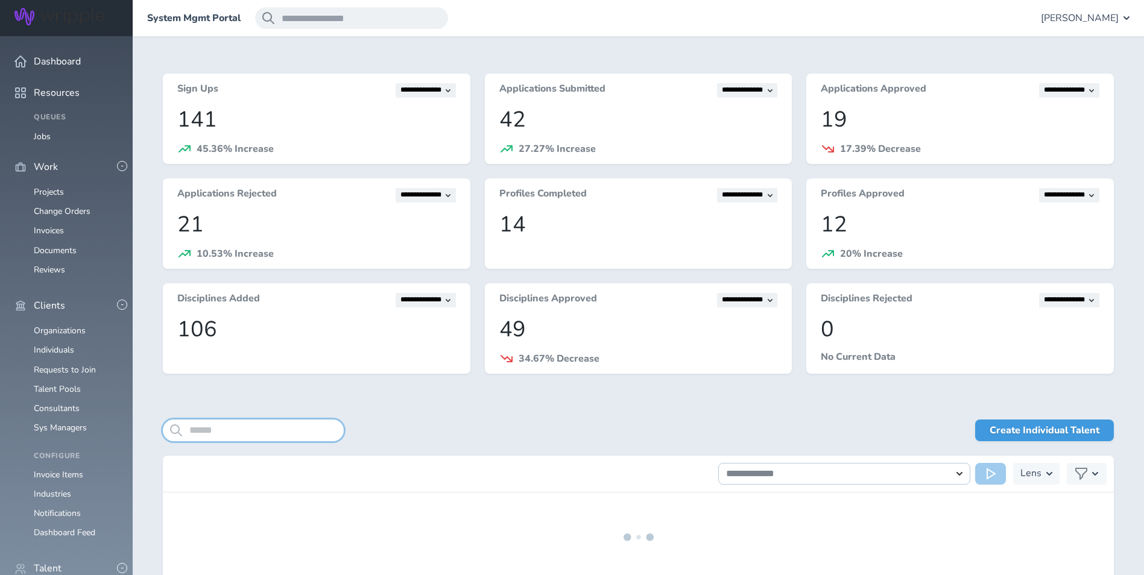
click at [251, 432] on input "search" at bounding box center [253, 431] width 181 height 22
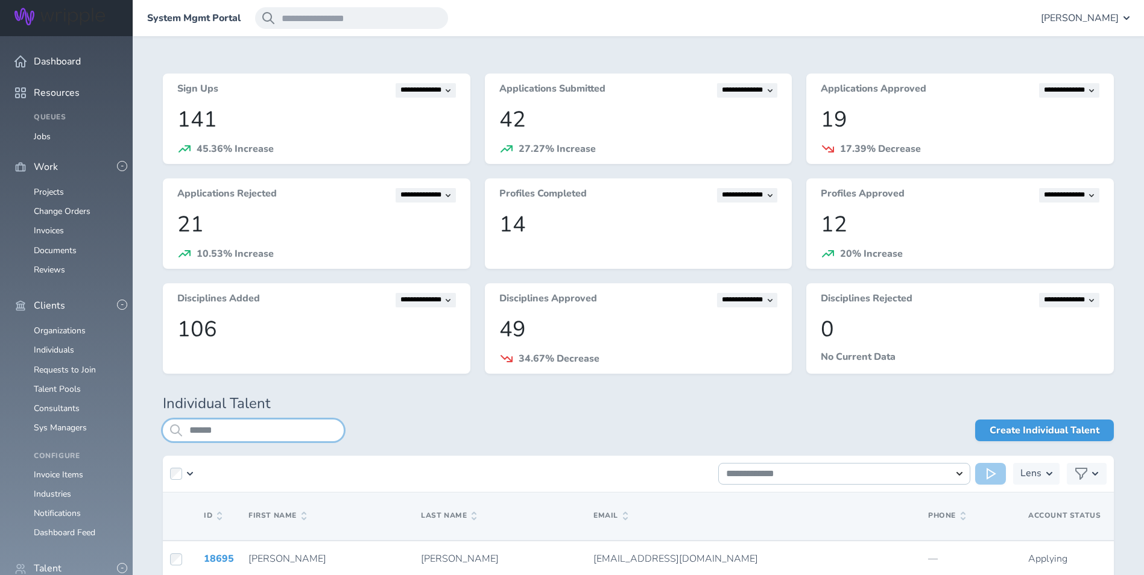
type input "******"
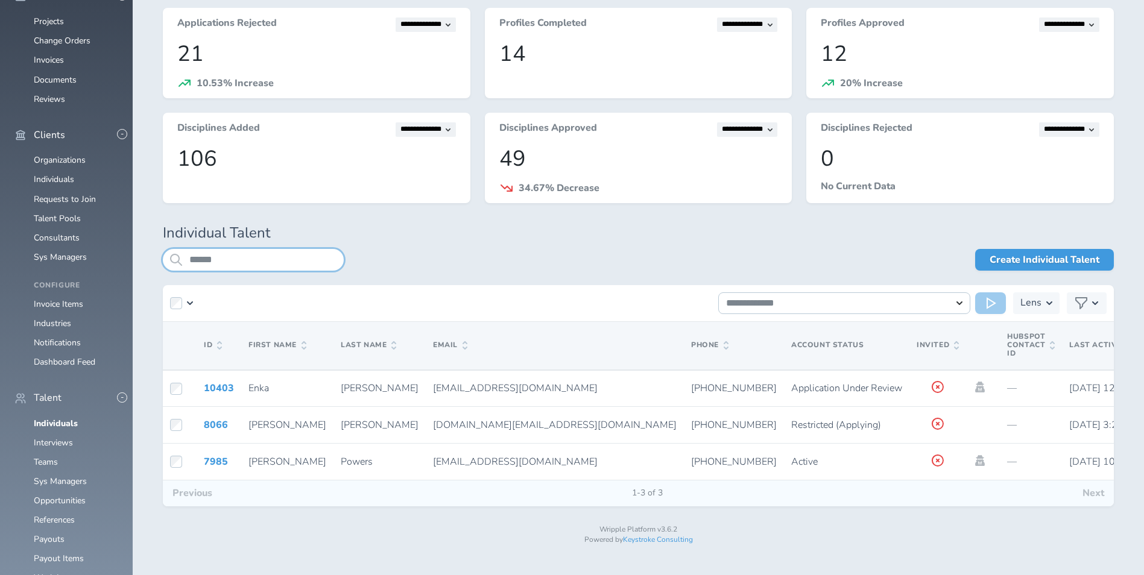
scroll to position [171, 0]
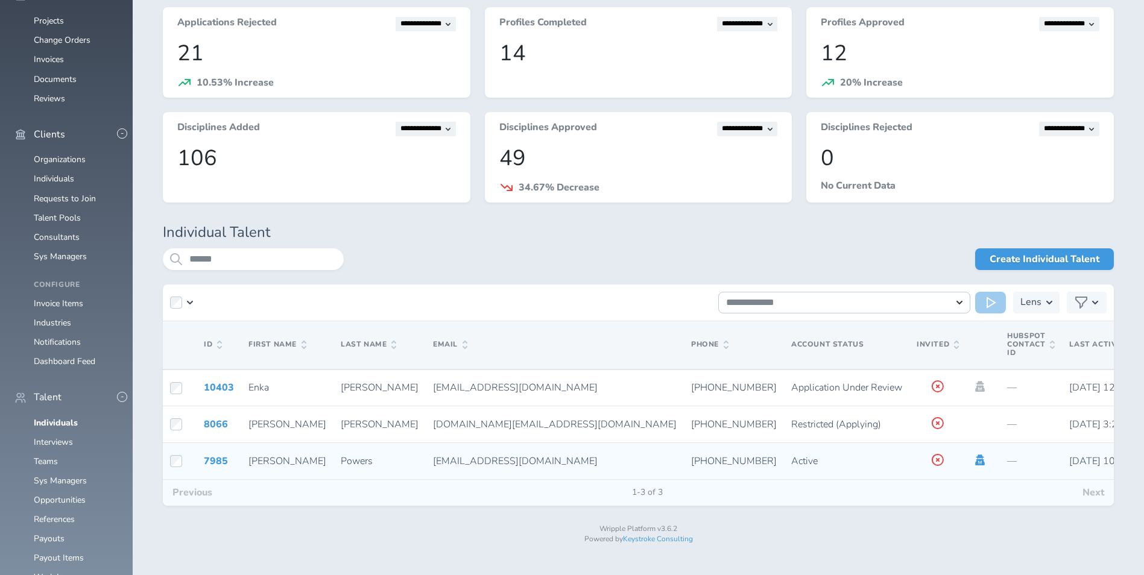
click at [975, 463] on icon at bounding box center [980, 460] width 10 height 11
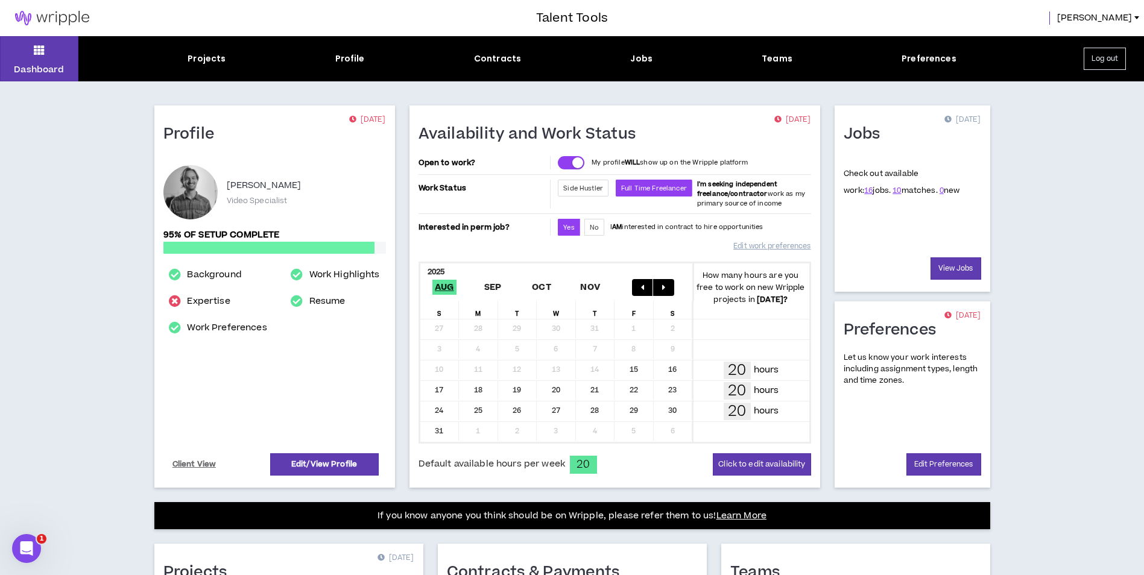
scroll to position [259, 0]
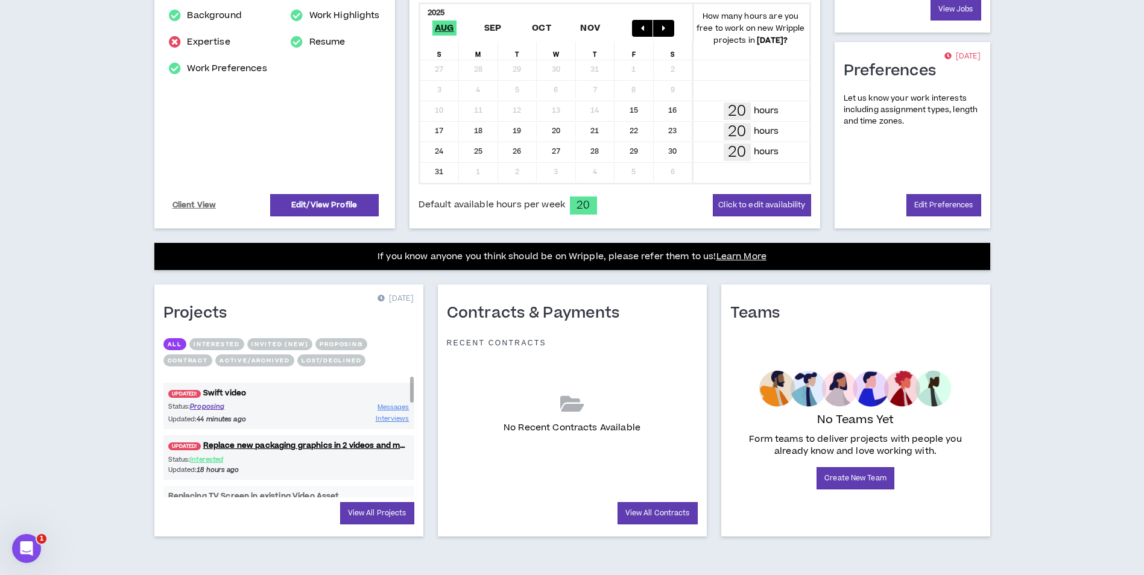
click at [217, 391] on link "UPDATED! Swift video" at bounding box center [288, 393] width 251 height 11
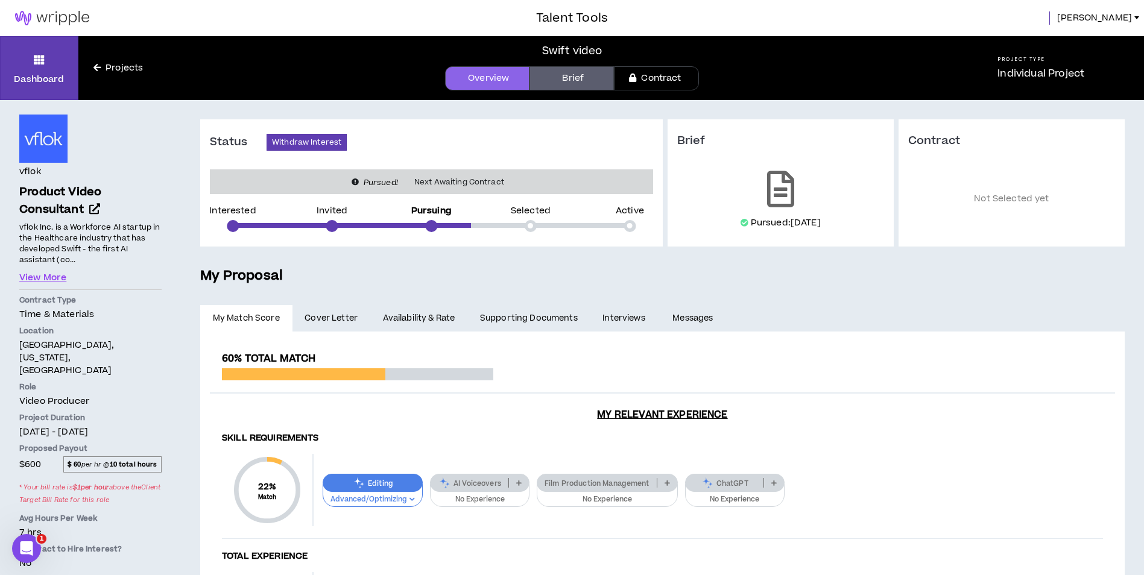
click at [432, 304] on div "**********" at bounding box center [662, 537] width 924 height 542
click at [428, 318] on link "Availability & Rate" at bounding box center [418, 318] width 97 height 27
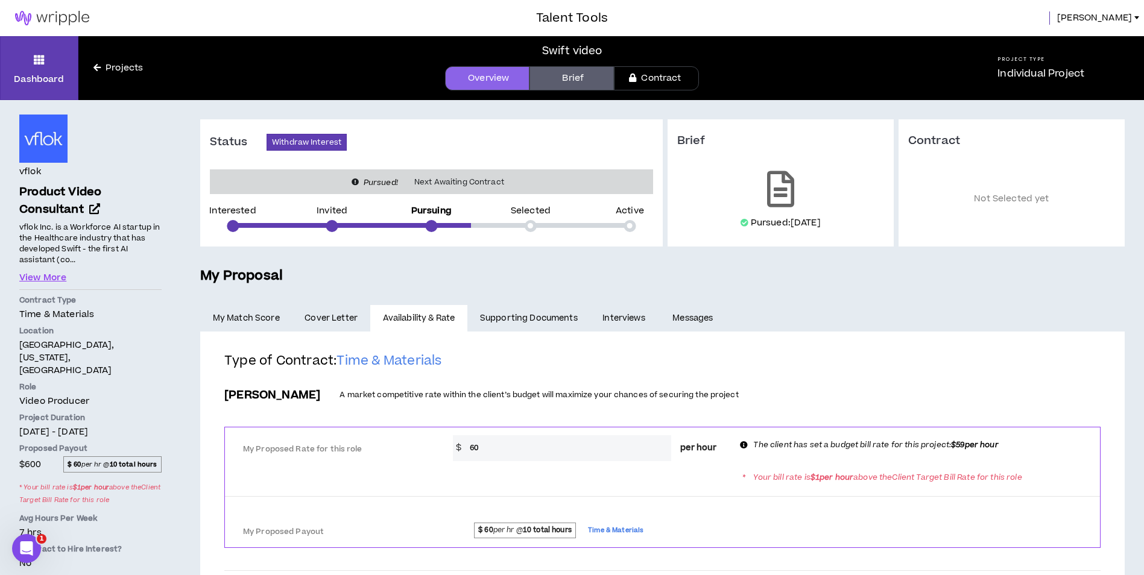
click at [502, 452] on input "60" at bounding box center [567, 448] width 207 height 26
type input "6"
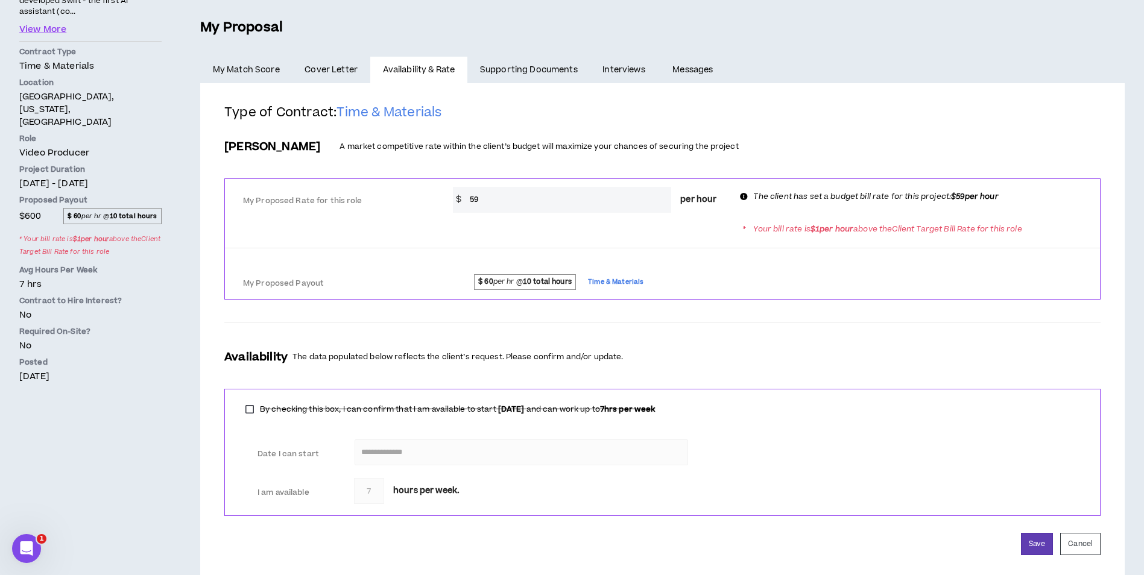
scroll to position [270, 0]
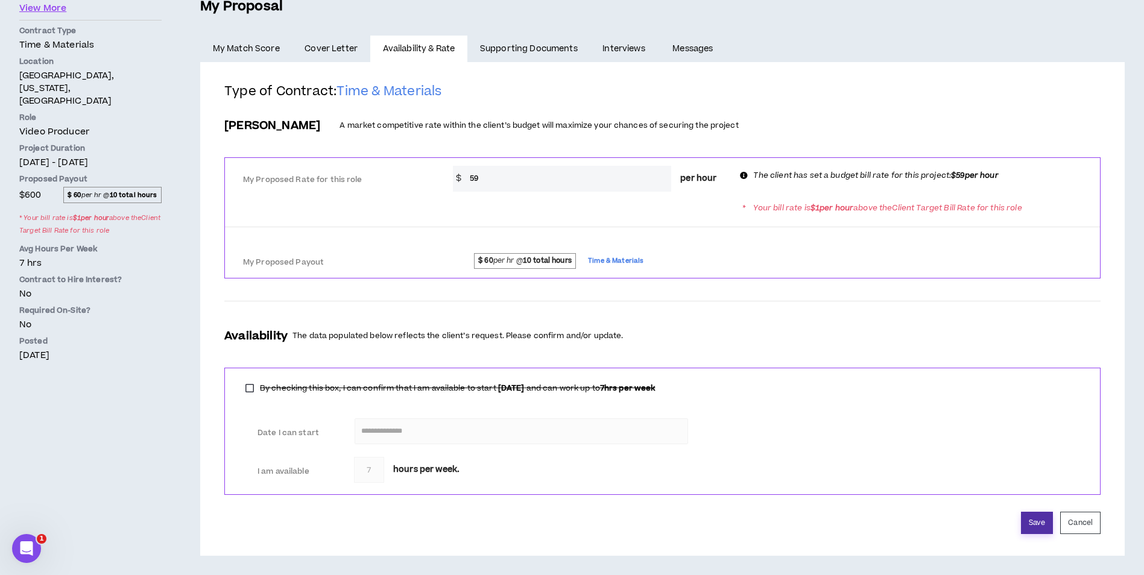
type input "59"
click at [1045, 534] on button "Save" at bounding box center [1037, 523] width 32 height 22
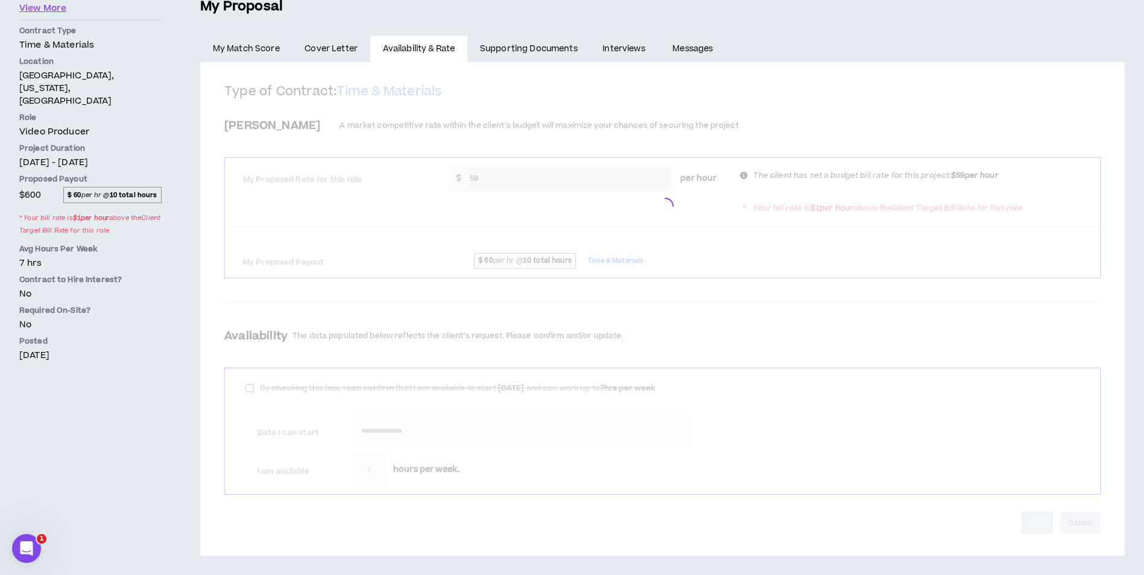
scroll to position [253, 0]
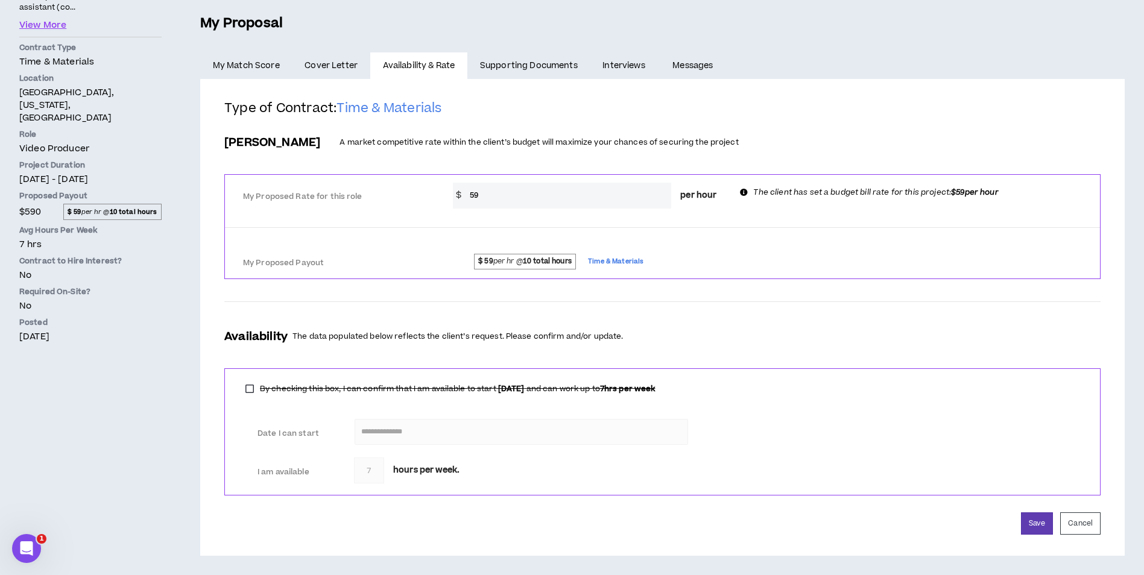
click at [344, 60] on span "Cover Letter" at bounding box center [331, 65] width 53 height 13
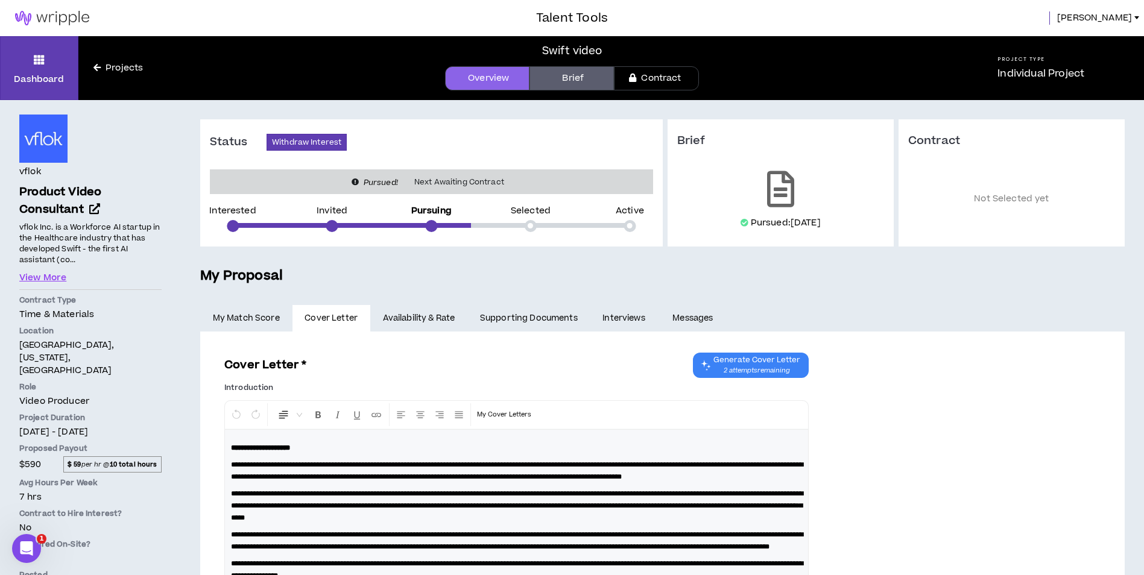
click at [412, 311] on link "Availability & Rate" at bounding box center [418, 318] width 97 height 27
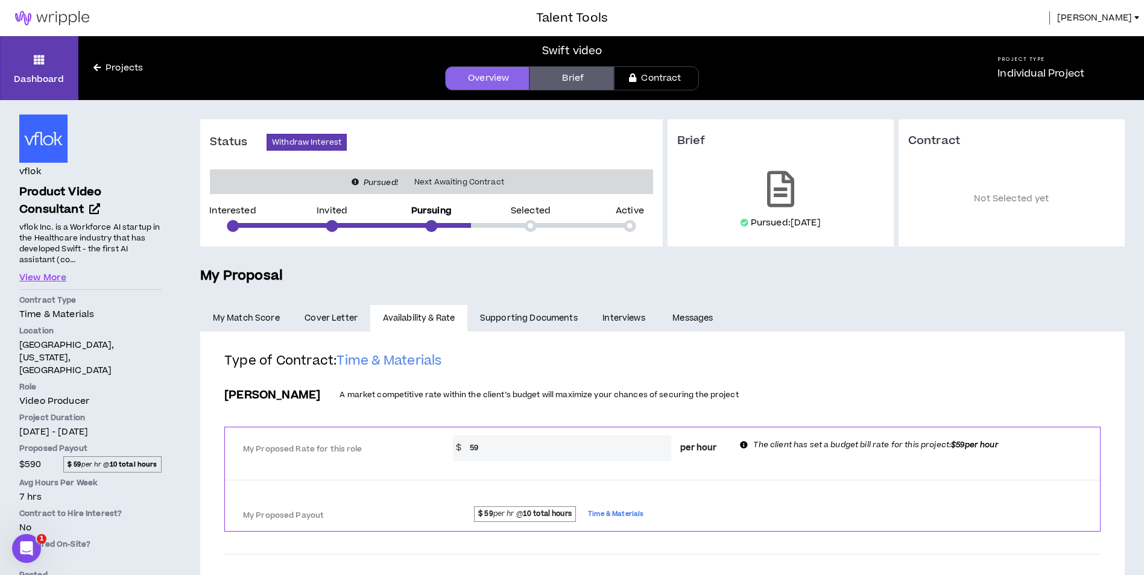
click at [1130, 21] on span "[PERSON_NAME]" at bounding box center [1094, 17] width 75 height 13
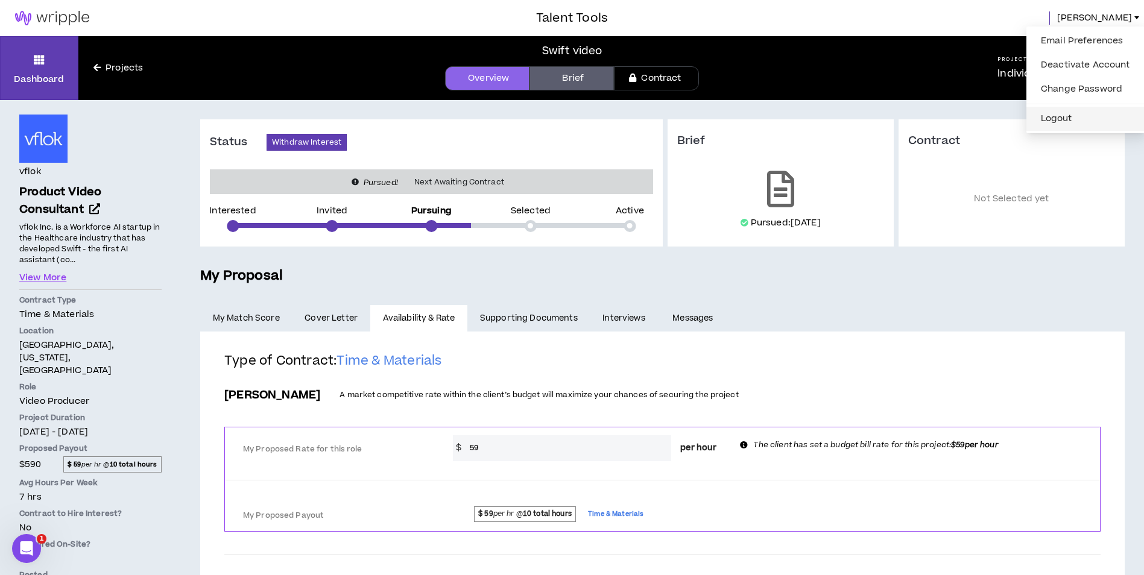
click at [1048, 119] on button "Logout" at bounding box center [1086, 119] width 104 height 18
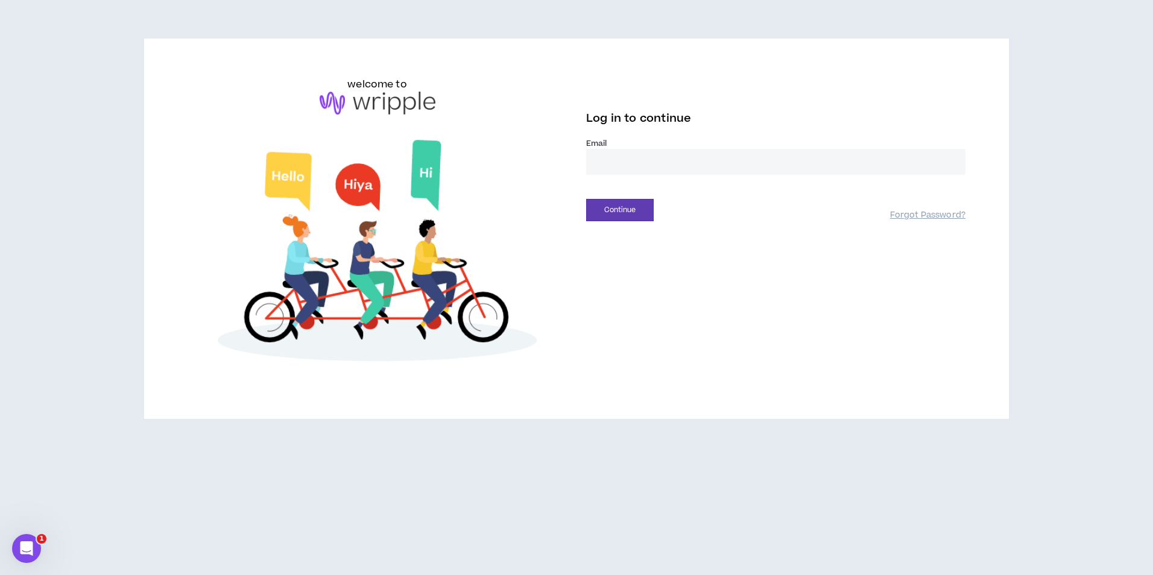
click at [615, 176] on div "Email *" at bounding box center [775, 161] width 379 height 46
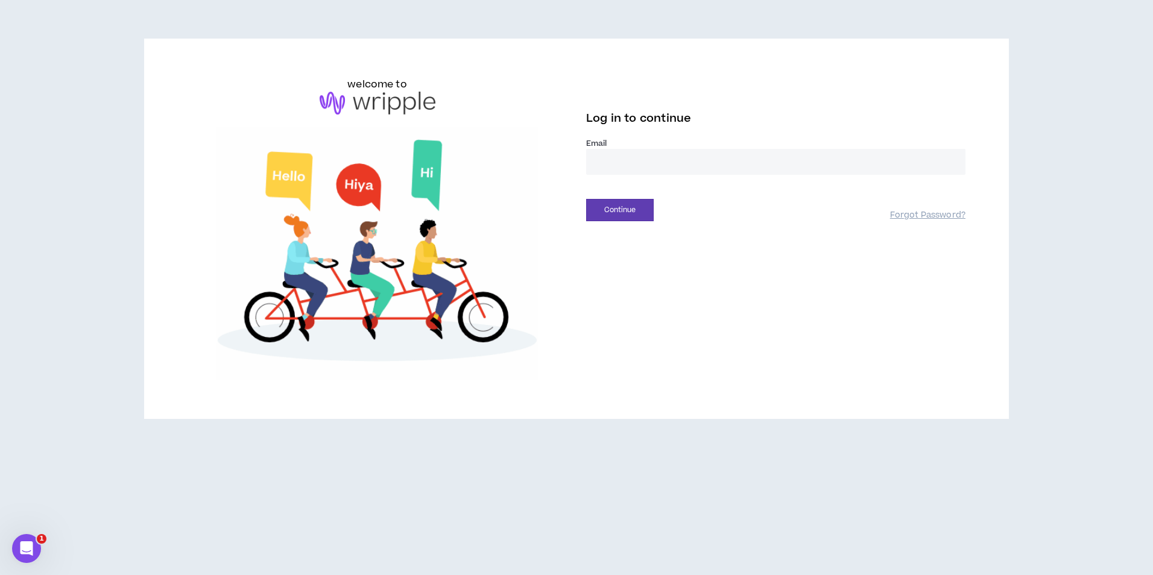
click at [620, 163] on input "email" at bounding box center [775, 162] width 379 height 26
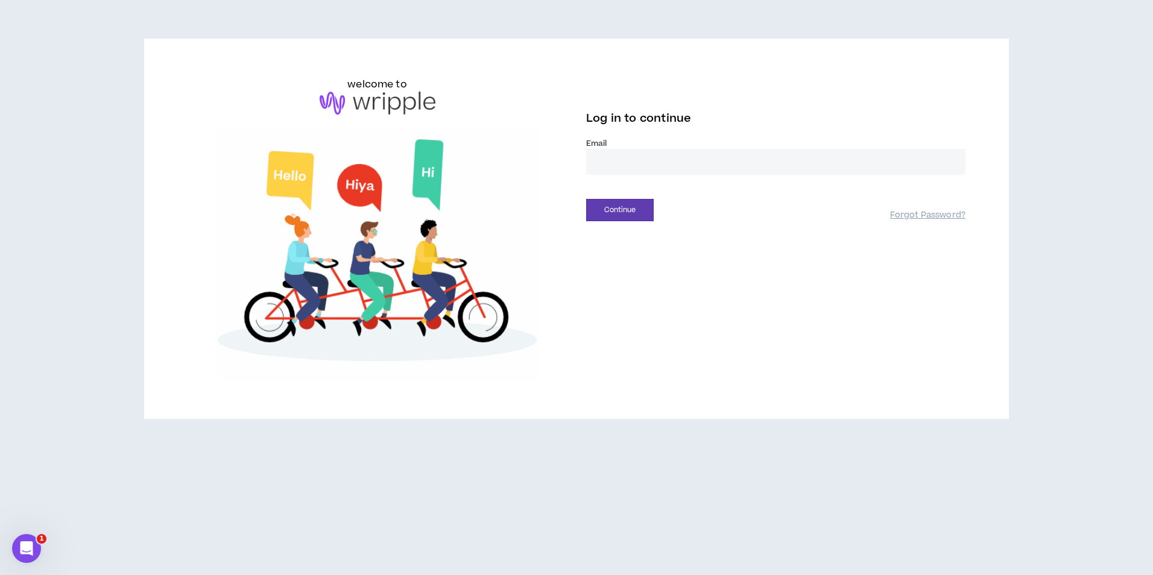
type input "**********"
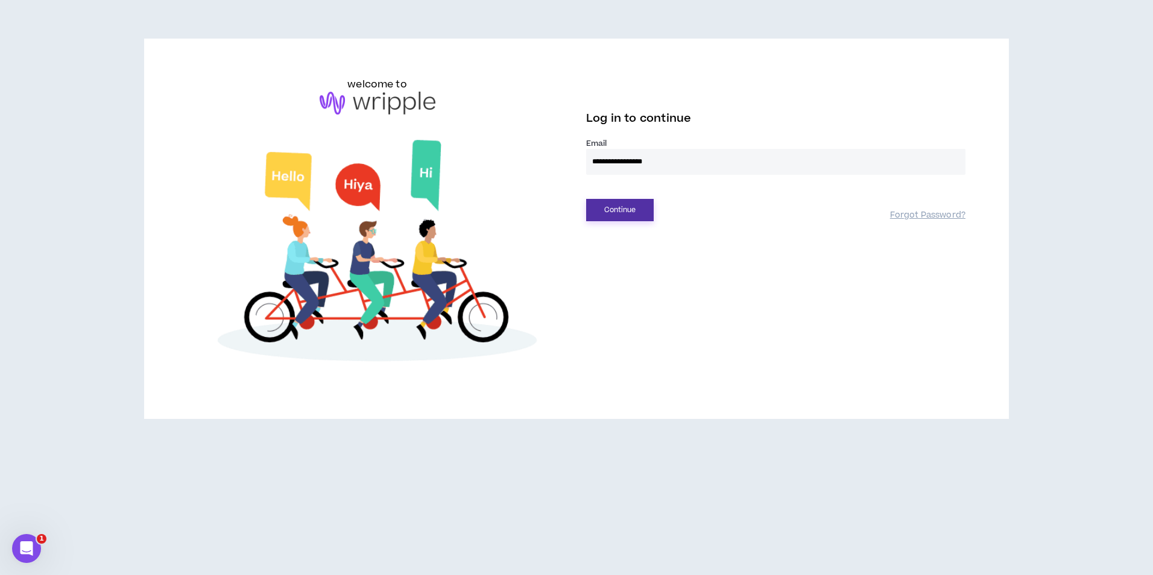
click at [618, 202] on button "Continue" at bounding box center [620, 210] width 68 height 22
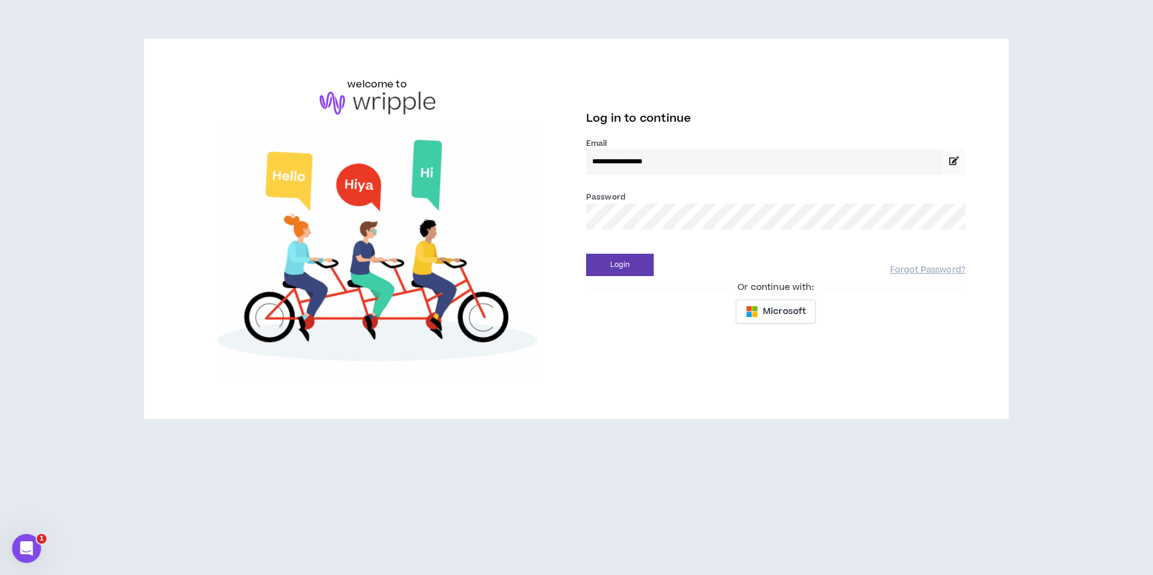
click at [640, 286] on div "Or continue with:" at bounding box center [775, 287] width 379 height 13
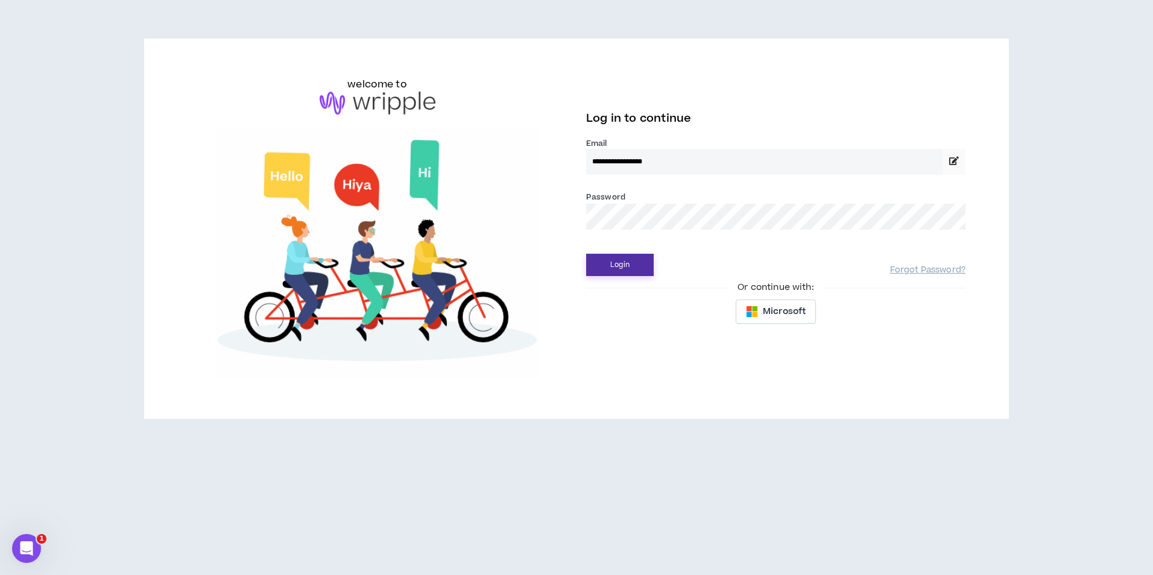
click at [639, 263] on button "Login" at bounding box center [620, 265] width 68 height 22
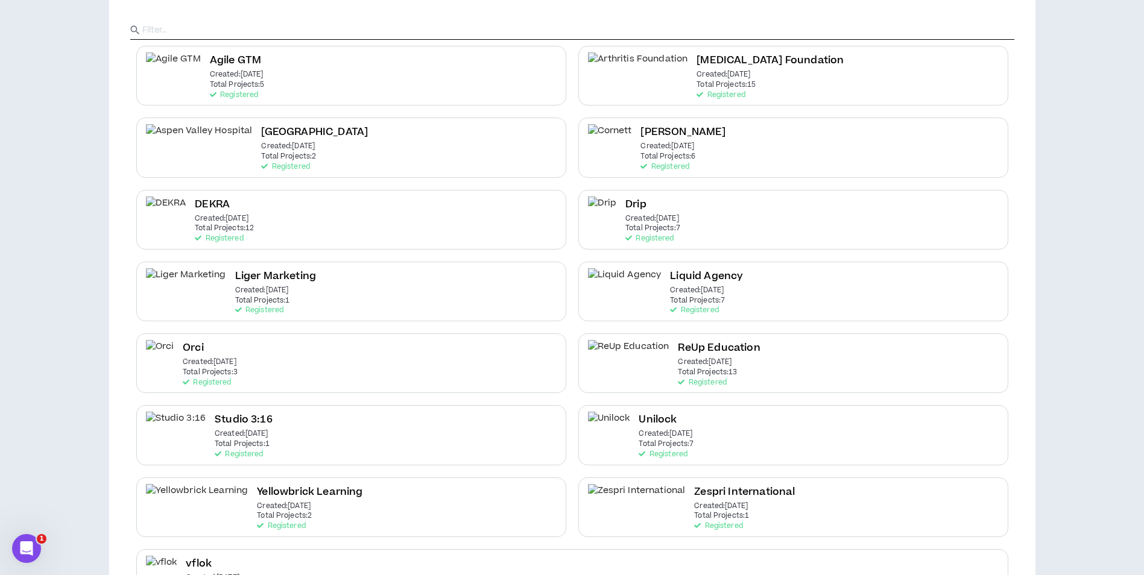
scroll to position [166, 0]
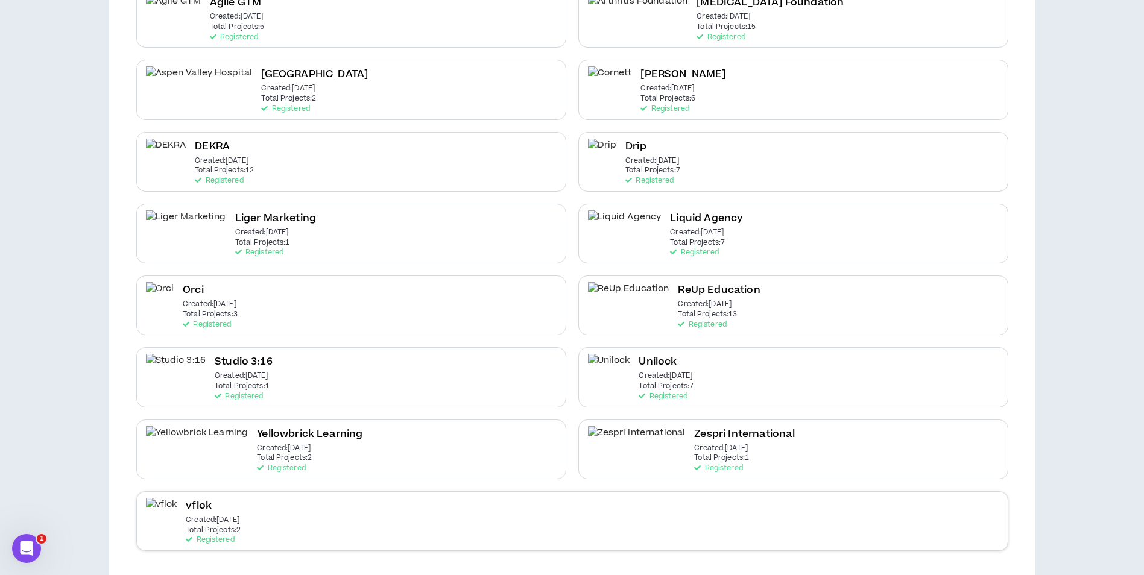
click at [291, 509] on div "vflok Created: [DATE] Total Projects: 2 Registered" at bounding box center [572, 521] width 872 height 60
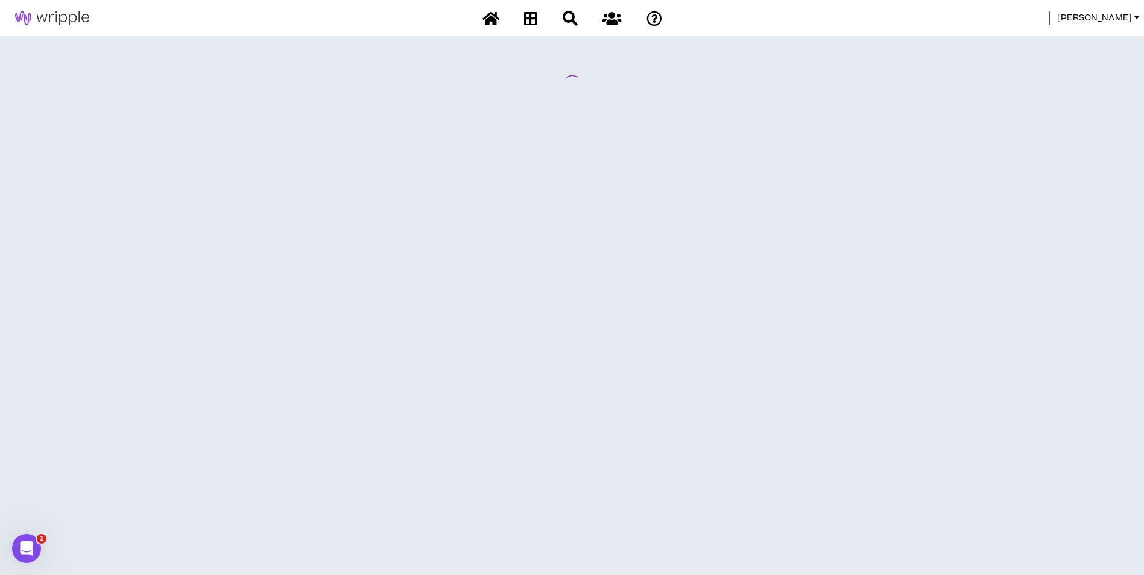
scroll to position [0, 0]
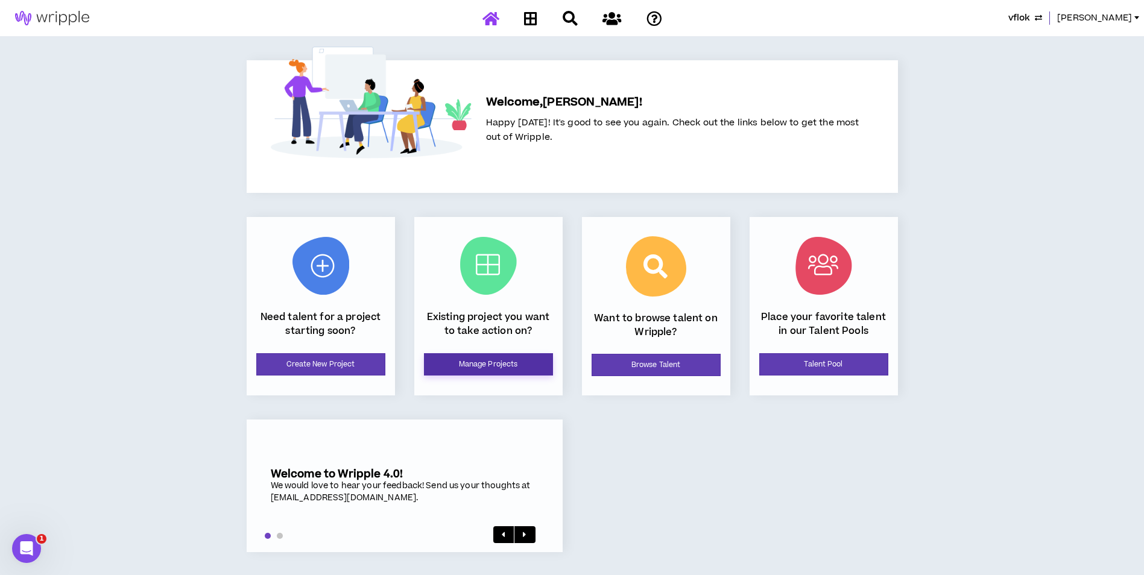
click at [505, 364] on link "Manage Projects" at bounding box center [488, 364] width 129 height 22
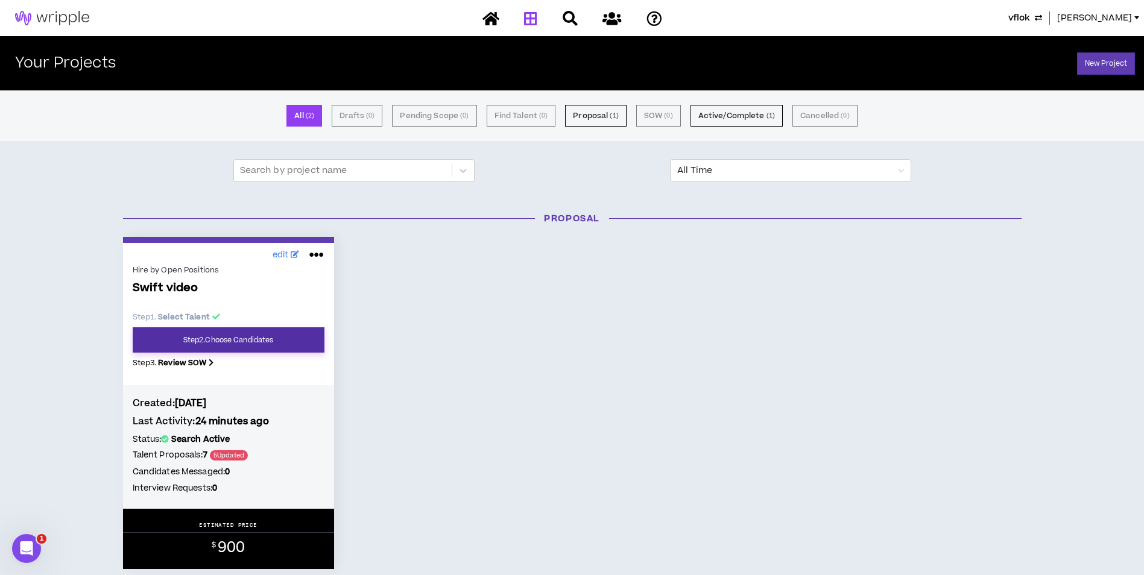
click at [279, 328] on link "Step 2 . Choose Candidates" at bounding box center [229, 339] width 192 height 25
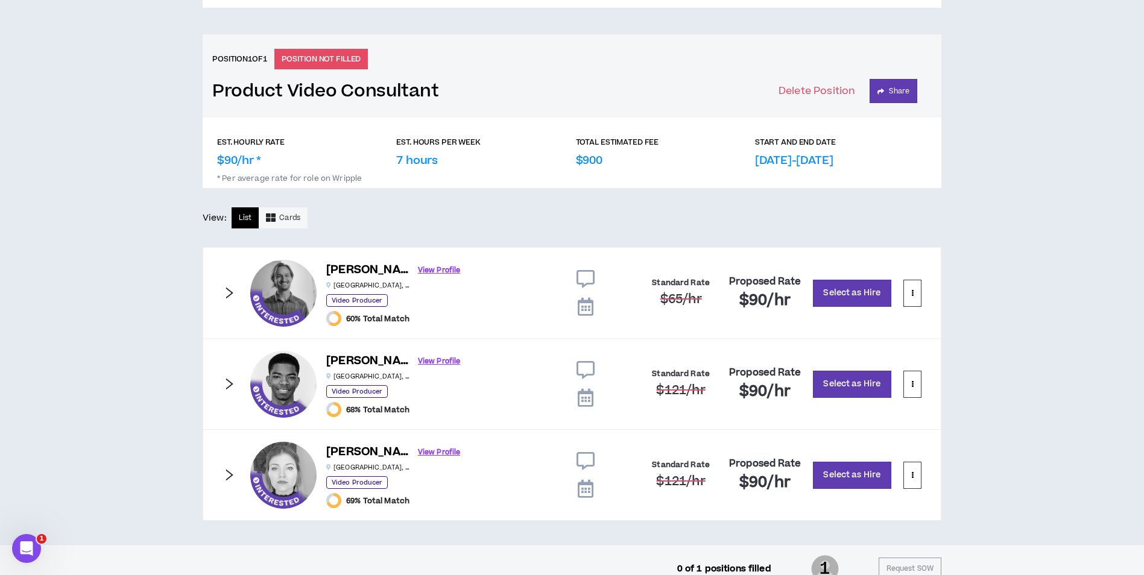
scroll to position [477, 0]
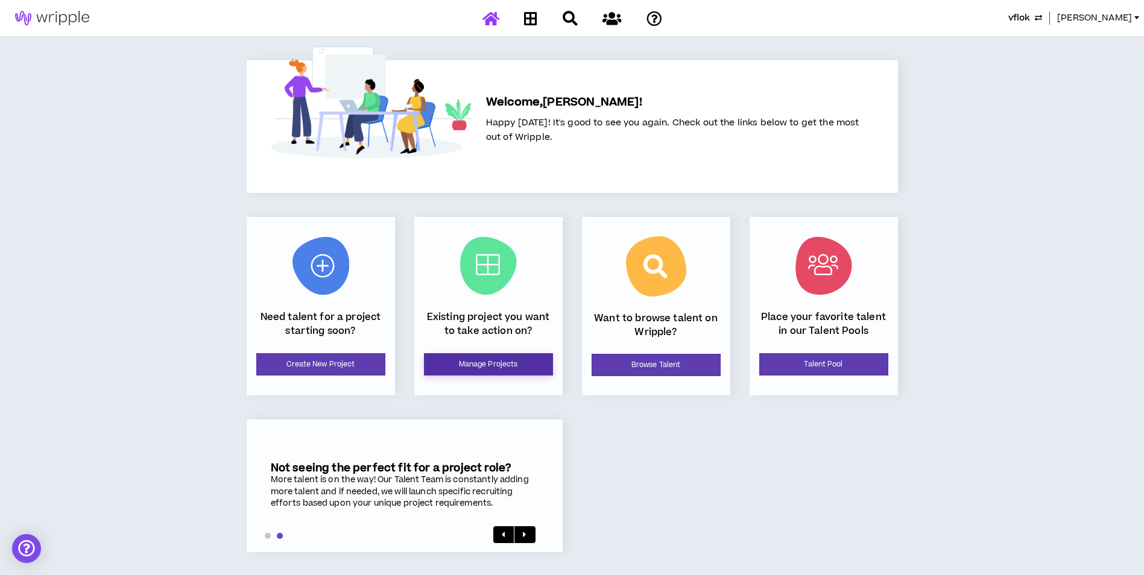
click at [483, 370] on link "Manage Projects" at bounding box center [488, 364] width 129 height 22
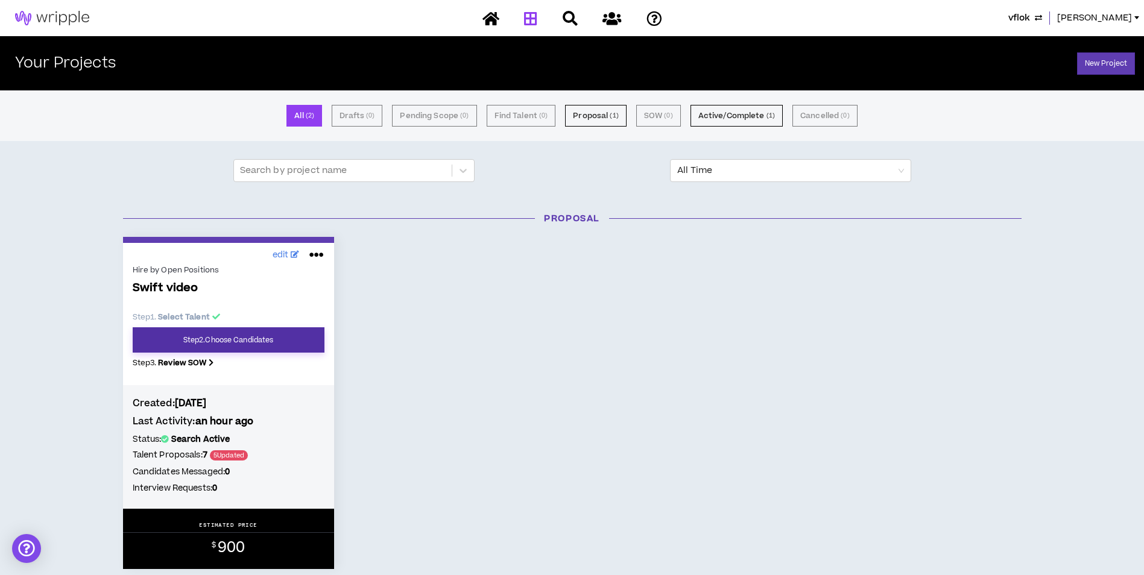
click at [267, 340] on link "Step 2 . Choose Candidates" at bounding box center [229, 339] width 192 height 25
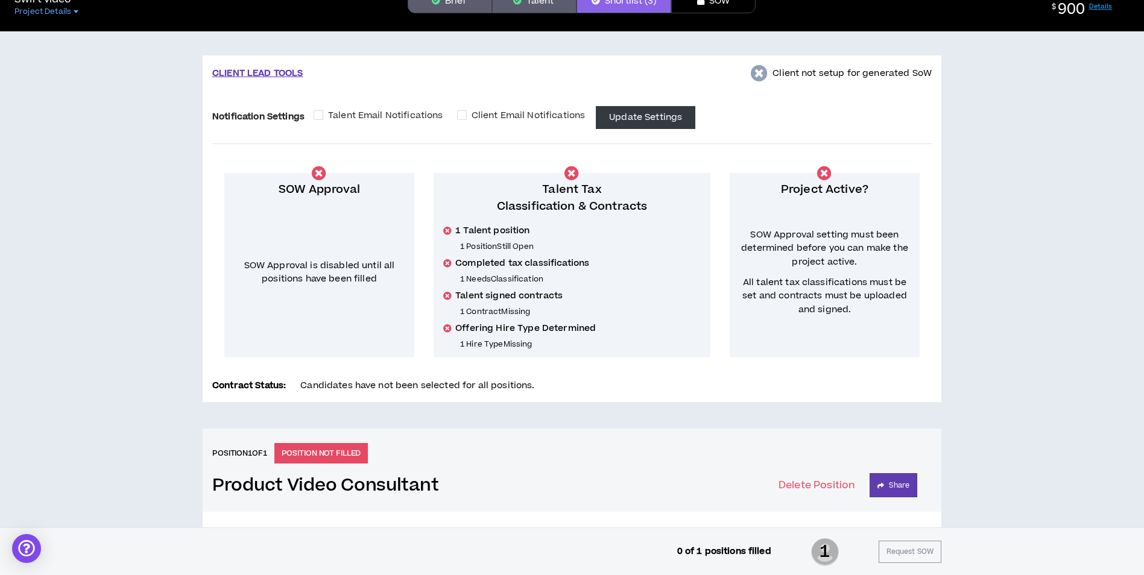
scroll to position [60, 0]
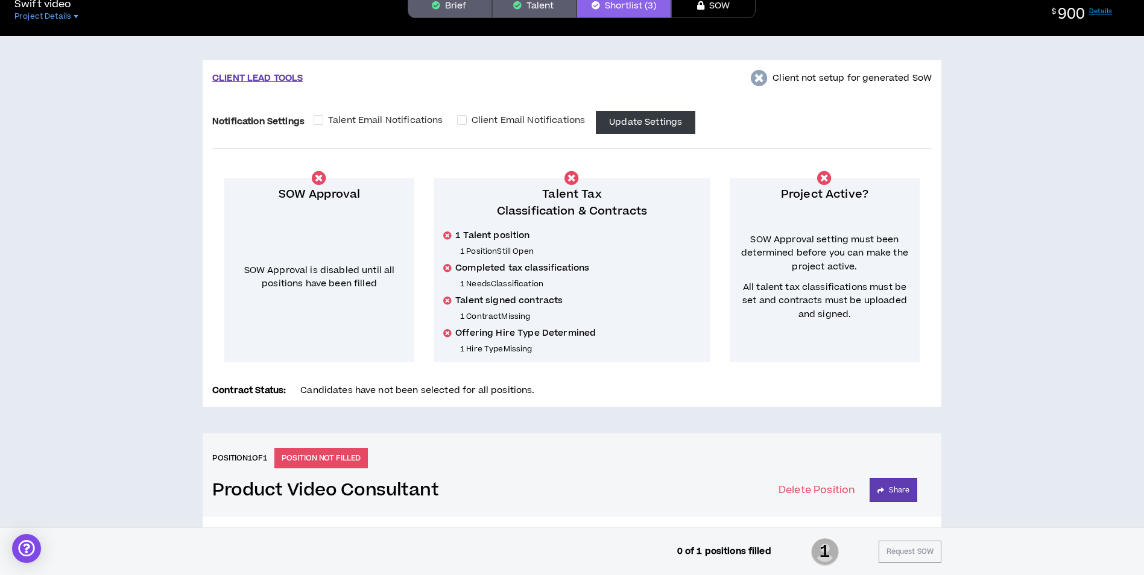
click at [446, 2] on button "Brief" at bounding box center [450, 6] width 84 height 24
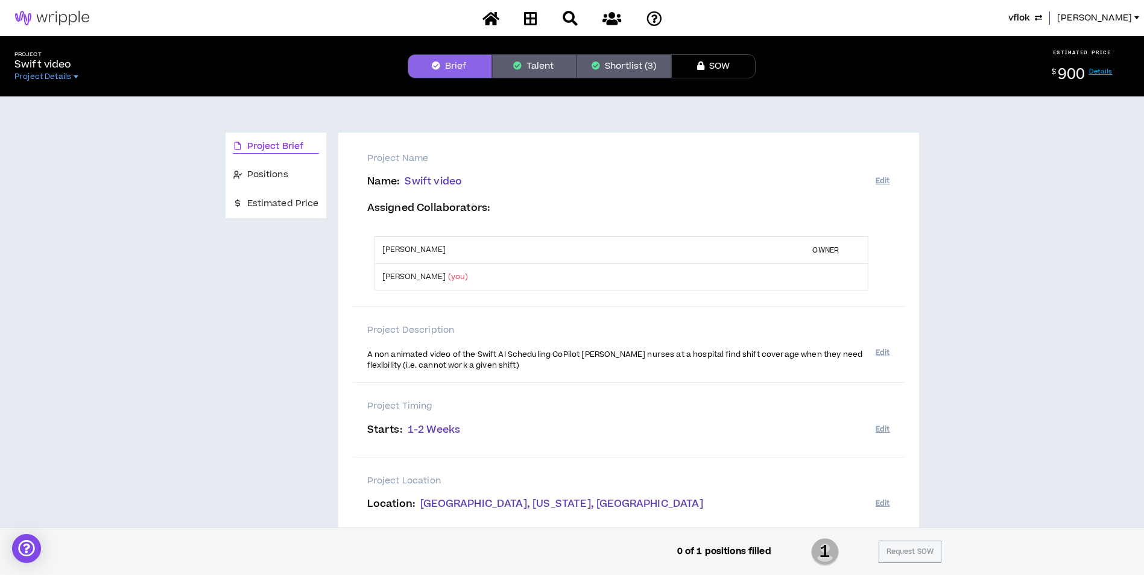
click at [612, 62] on button "Shortlist (3)" at bounding box center [624, 66] width 95 height 24
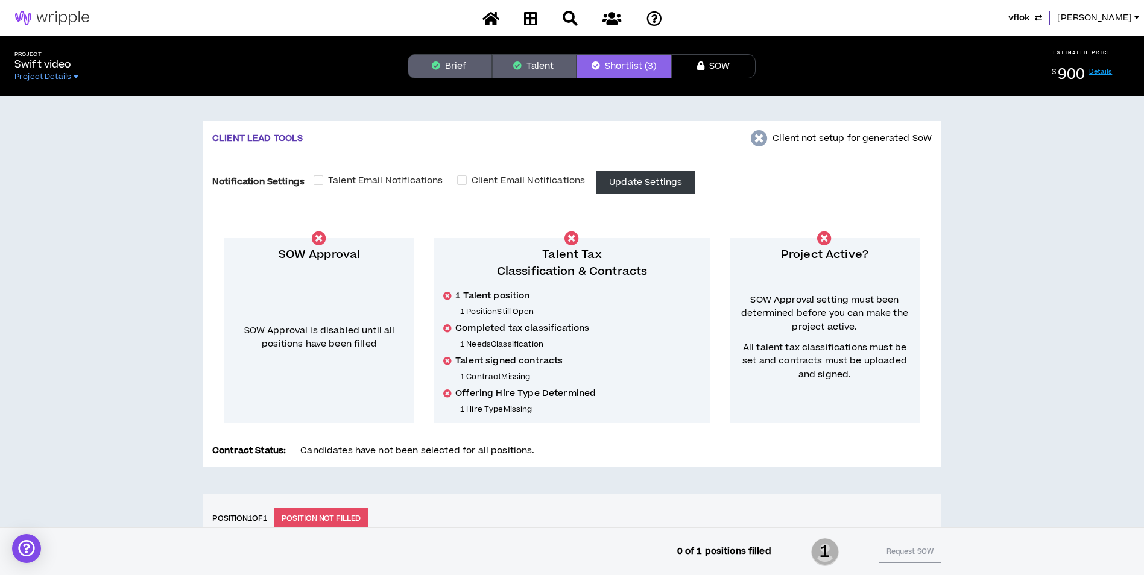
click at [1042, 16] on button "vflok" at bounding box center [1025, 17] width 34 height 13
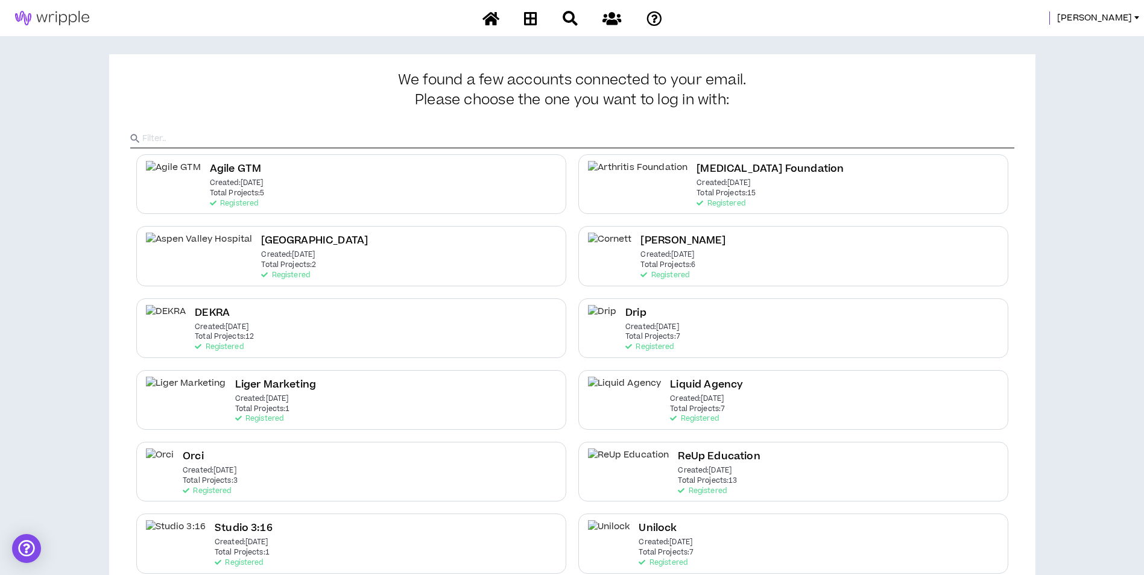
scroll to position [166, 0]
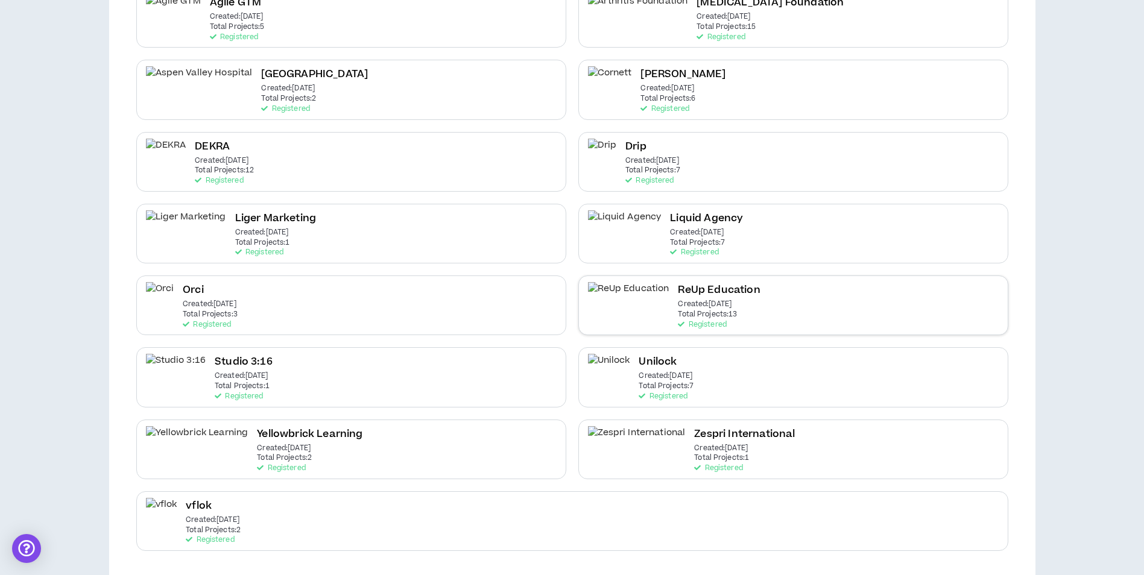
click at [678, 319] on p "Total Projects: 13" at bounding box center [707, 315] width 59 height 8
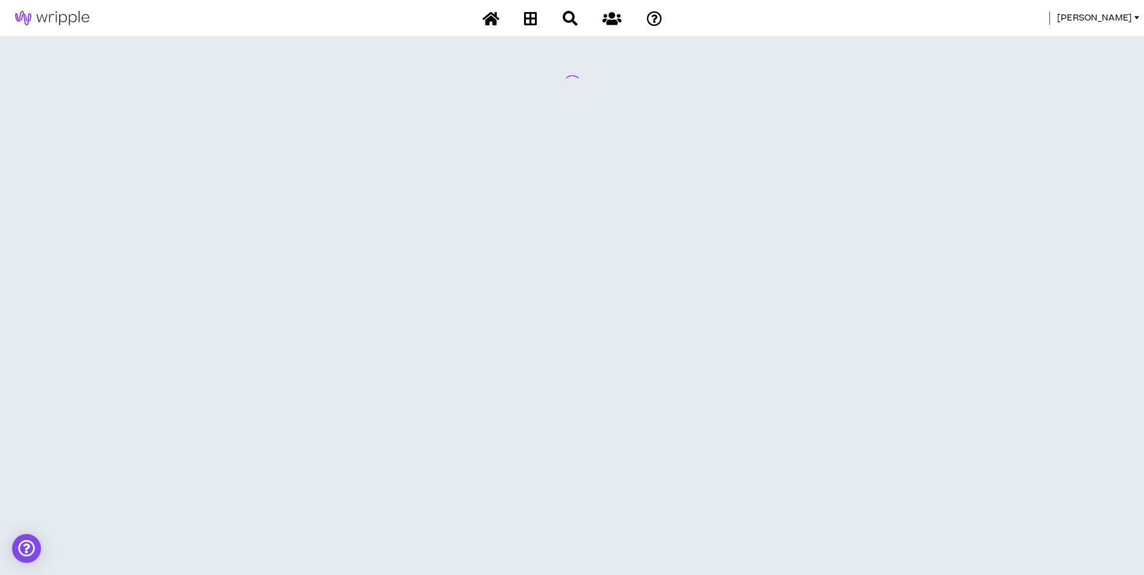
scroll to position [0, 0]
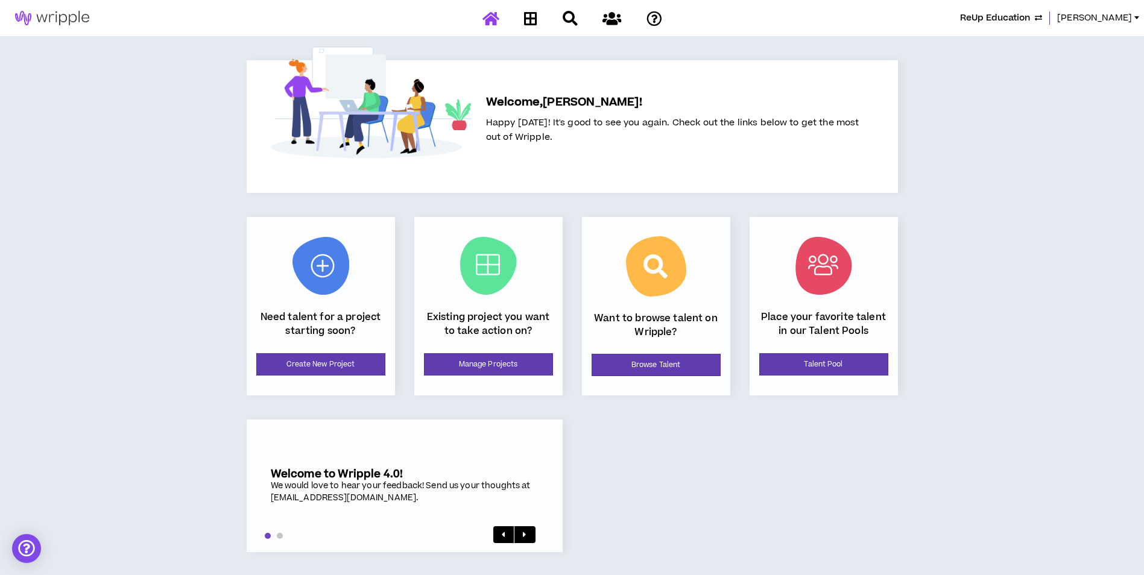
click at [493, 353] on div "Existing project you want to take action on? Manage Projects" at bounding box center [488, 306] width 148 height 179
click at [491, 356] on link "Manage Projects" at bounding box center [488, 364] width 129 height 22
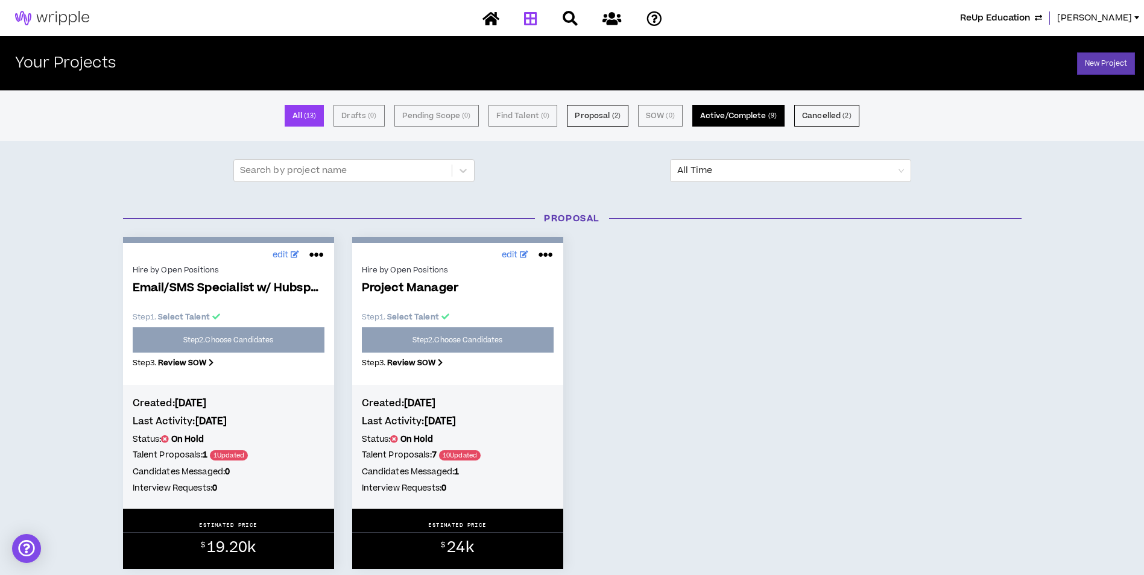
click at [739, 122] on button "Active/Complete ( 9 )" at bounding box center [738, 116] width 92 height 22
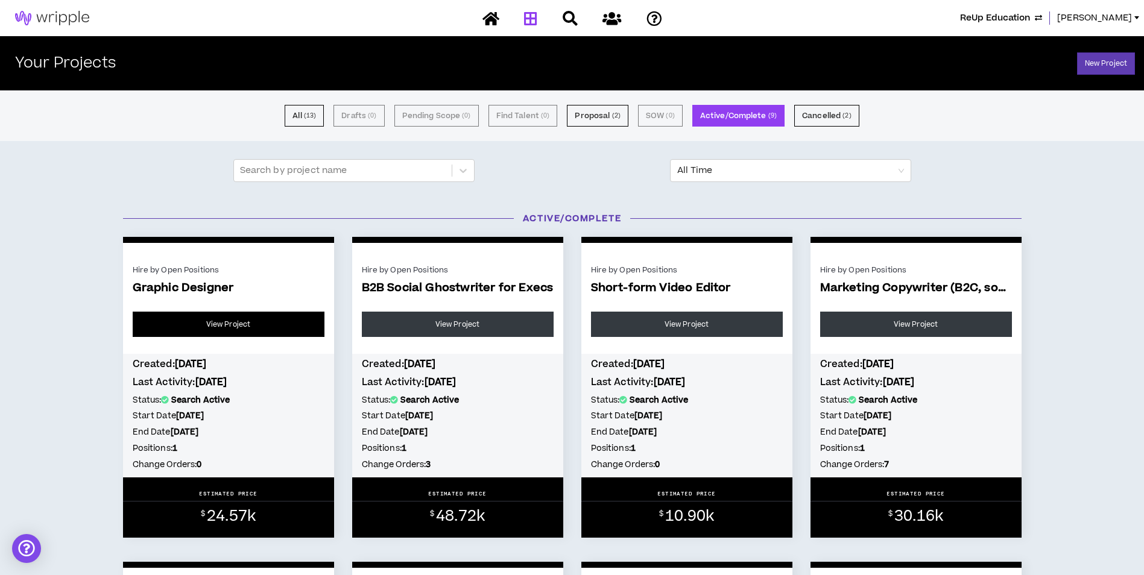
click at [279, 324] on link "View Project" at bounding box center [229, 324] width 192 height 25
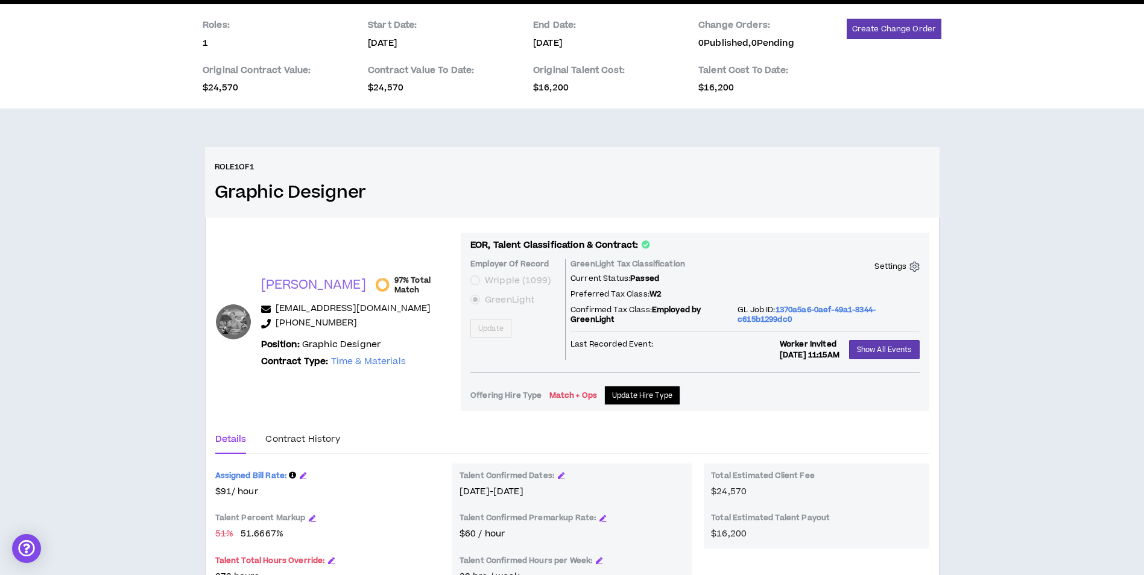
scroll to position [87, 0]
